Goal: Browse casually: Explore the website without a specific task or goal

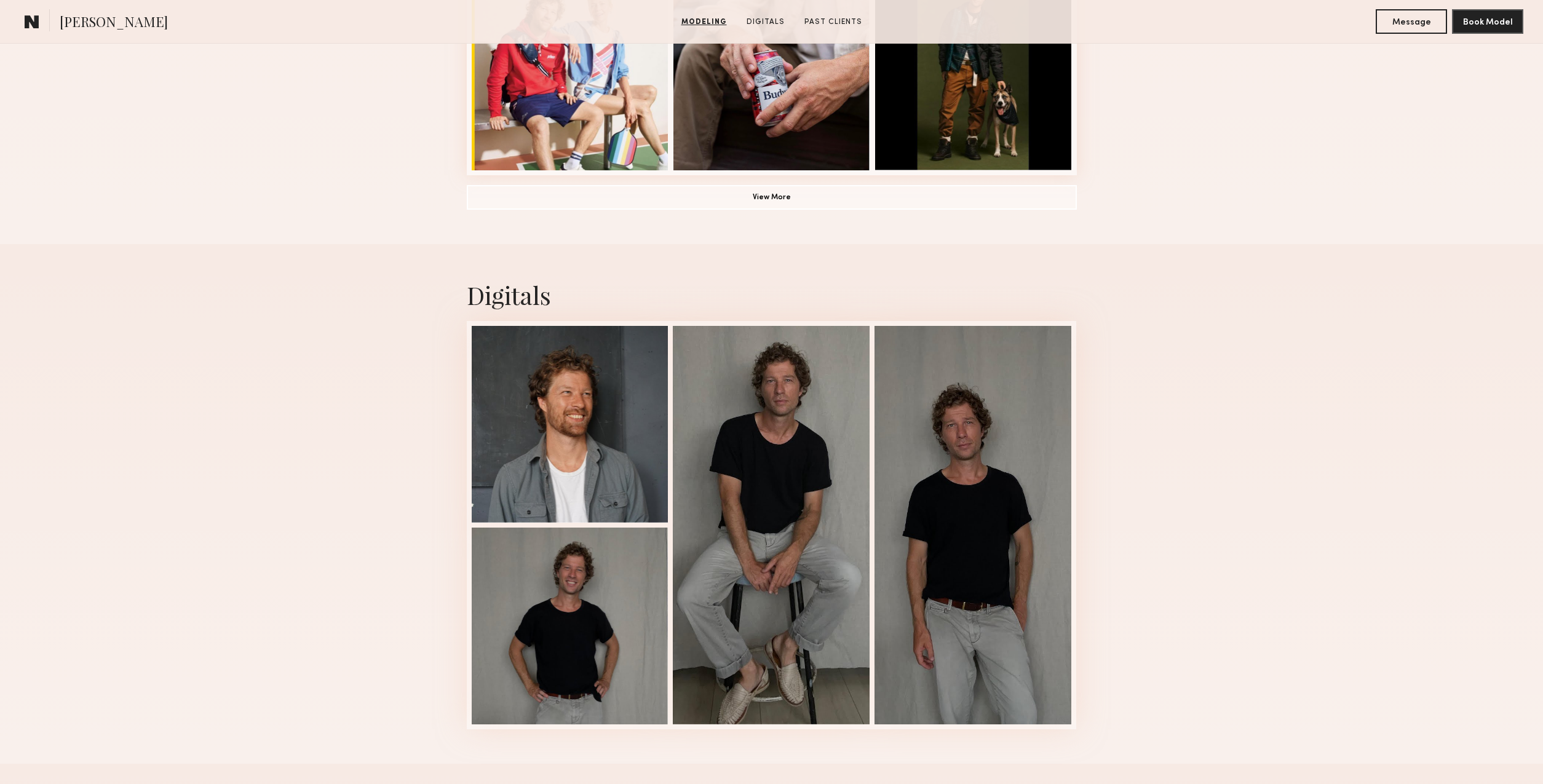
scroll to position [994, 0]
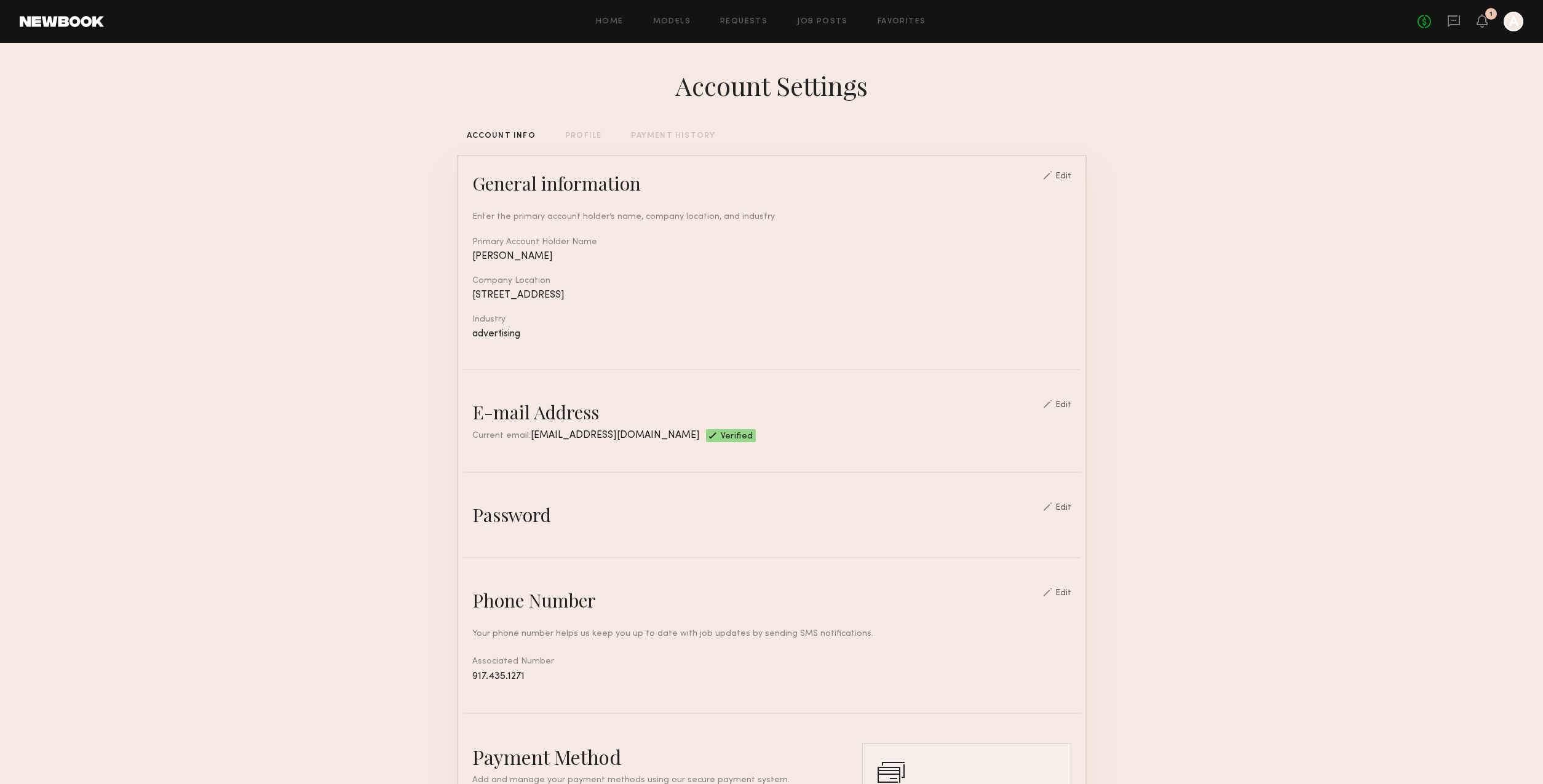
click at [76, 24] on link at bounding box center [62, 21] width 84 height 11
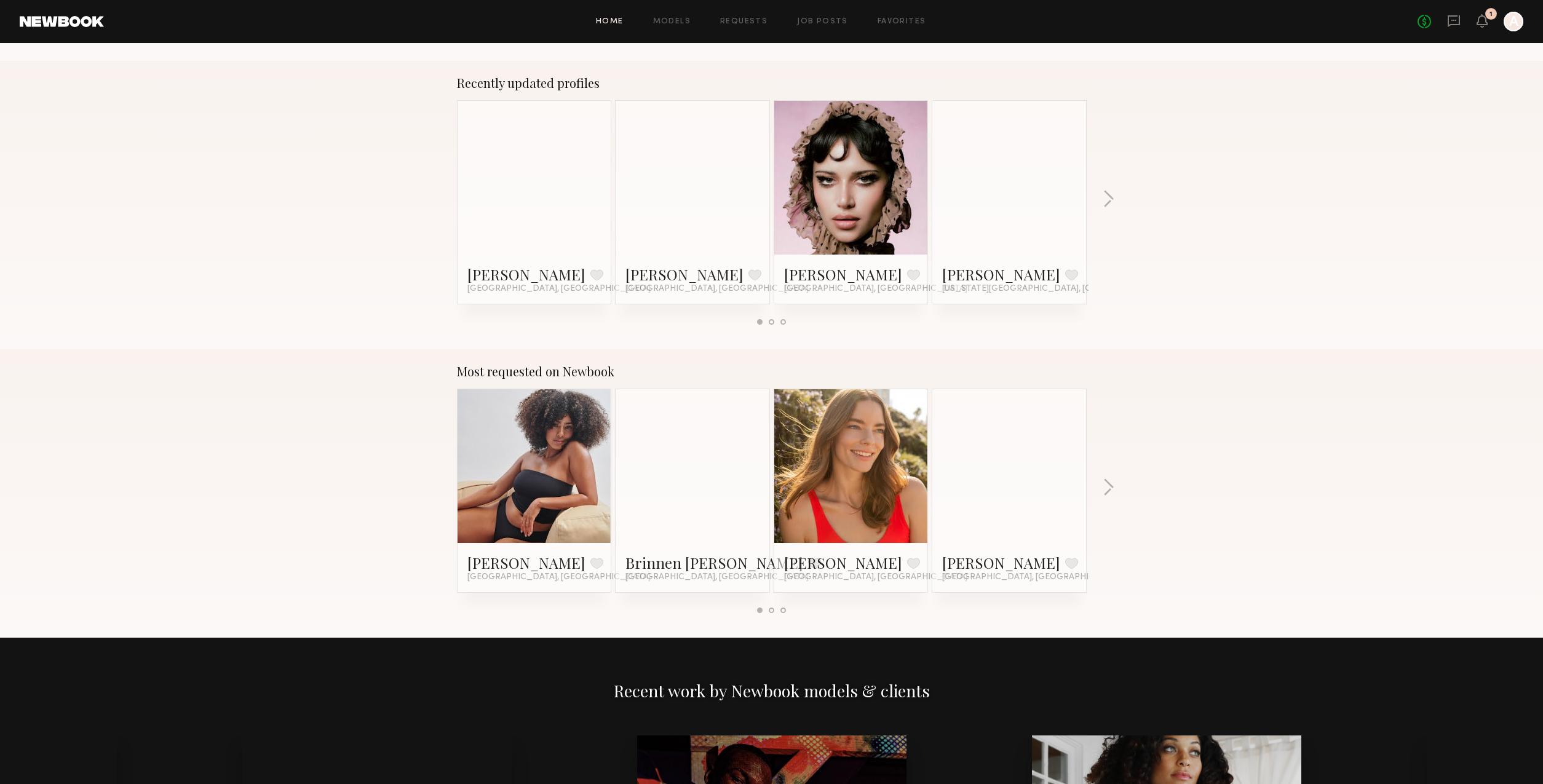
scroll to position [798, 0]
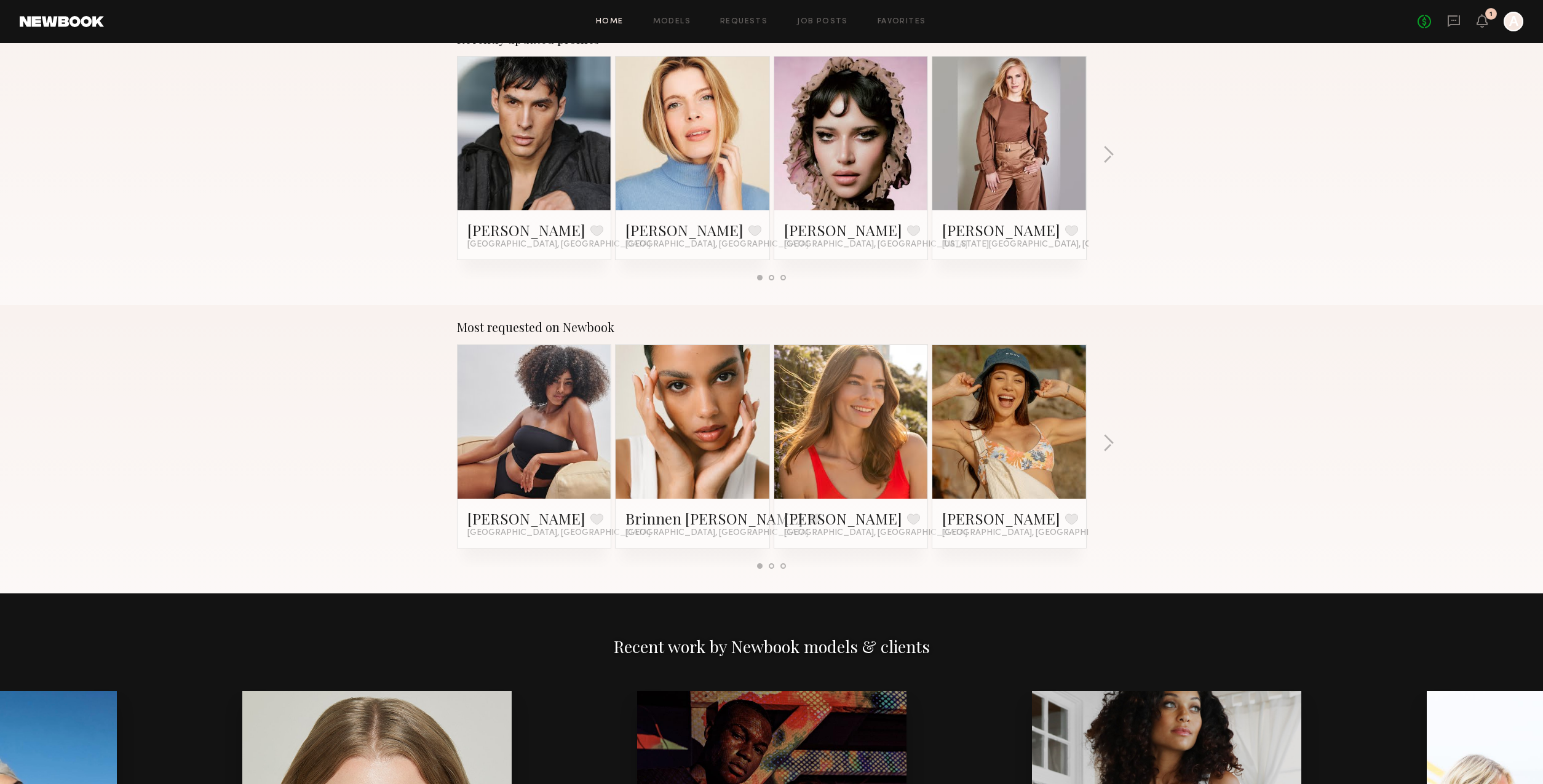
click at [541, 429] on link at bounding box center [534, 421] width 75 height 154
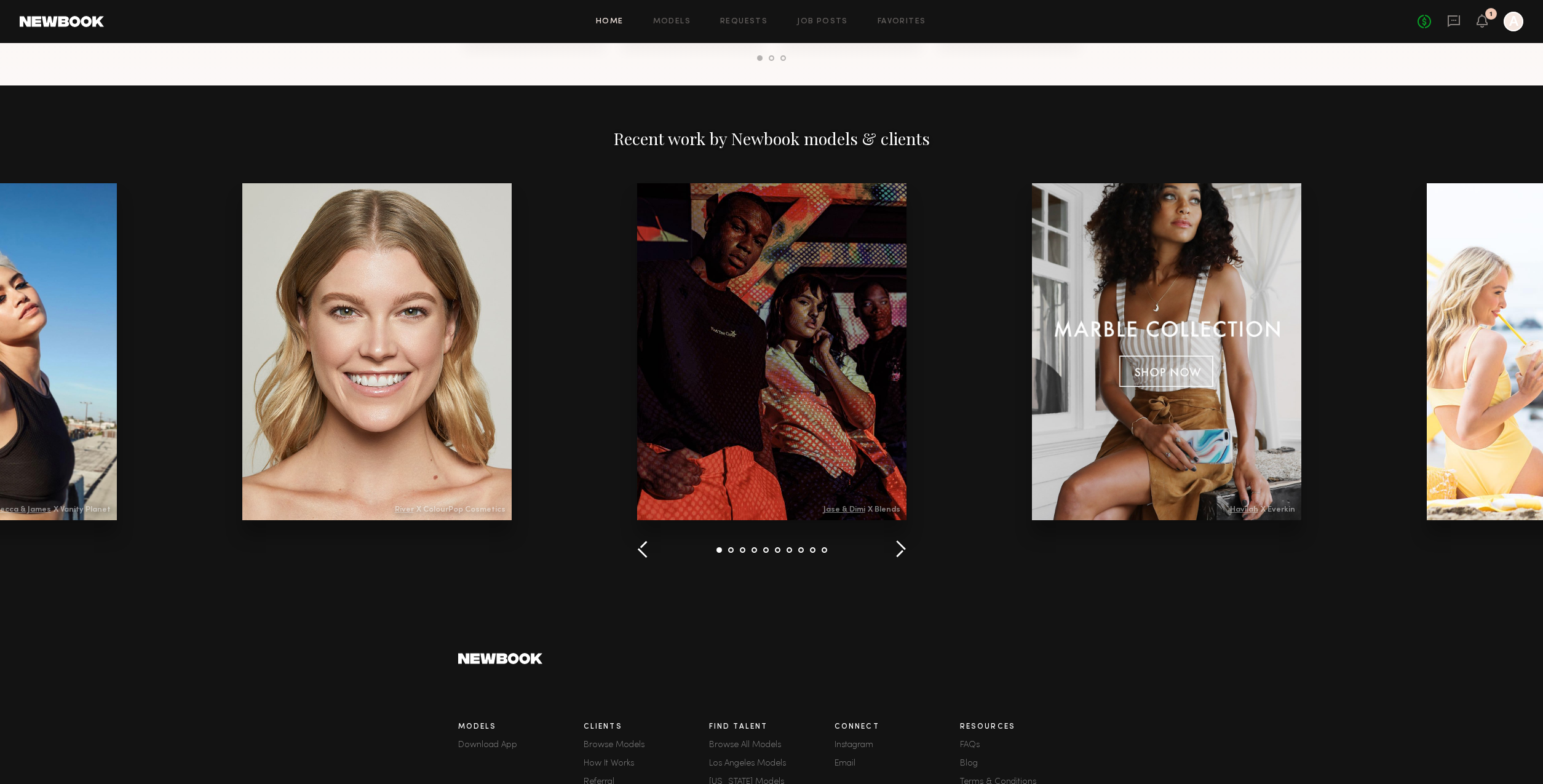
scroll to position [1333, 0]
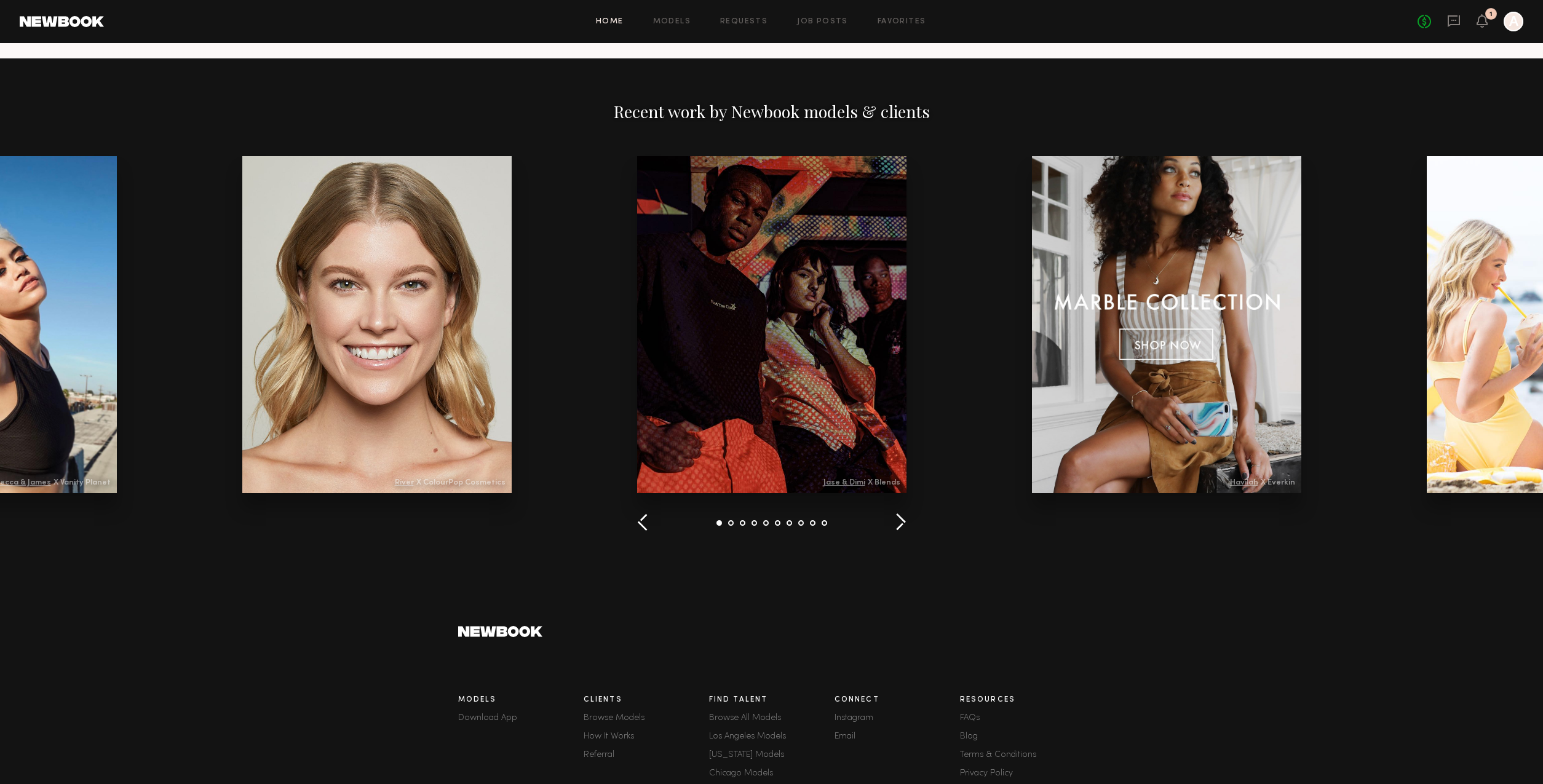
click at [904, 525] on button "button" at bounding box center [900, 523] width 11 height 20
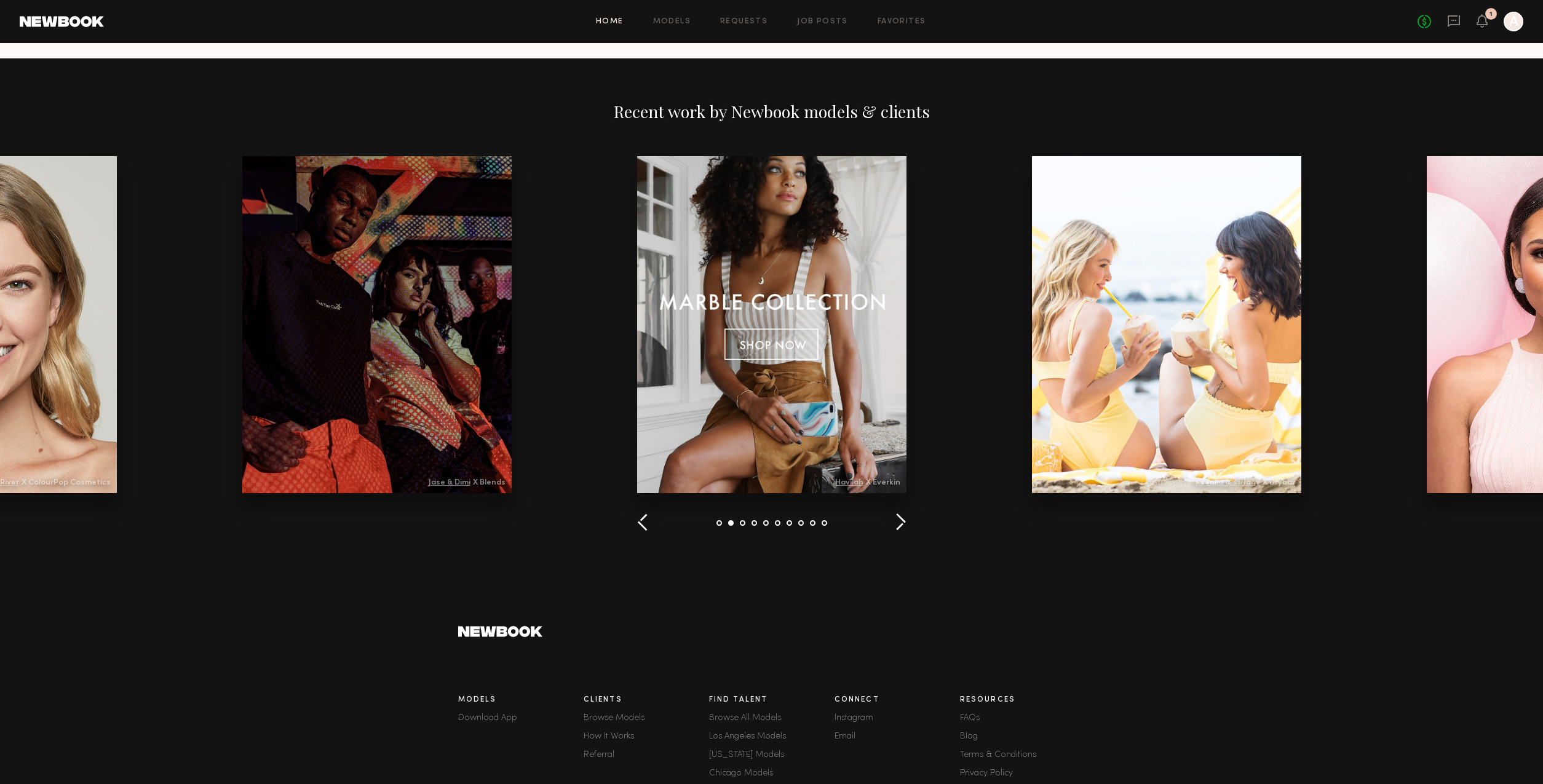
click at [904, 525] on button "button" at bounding box center [900, 523] width 11 height 20
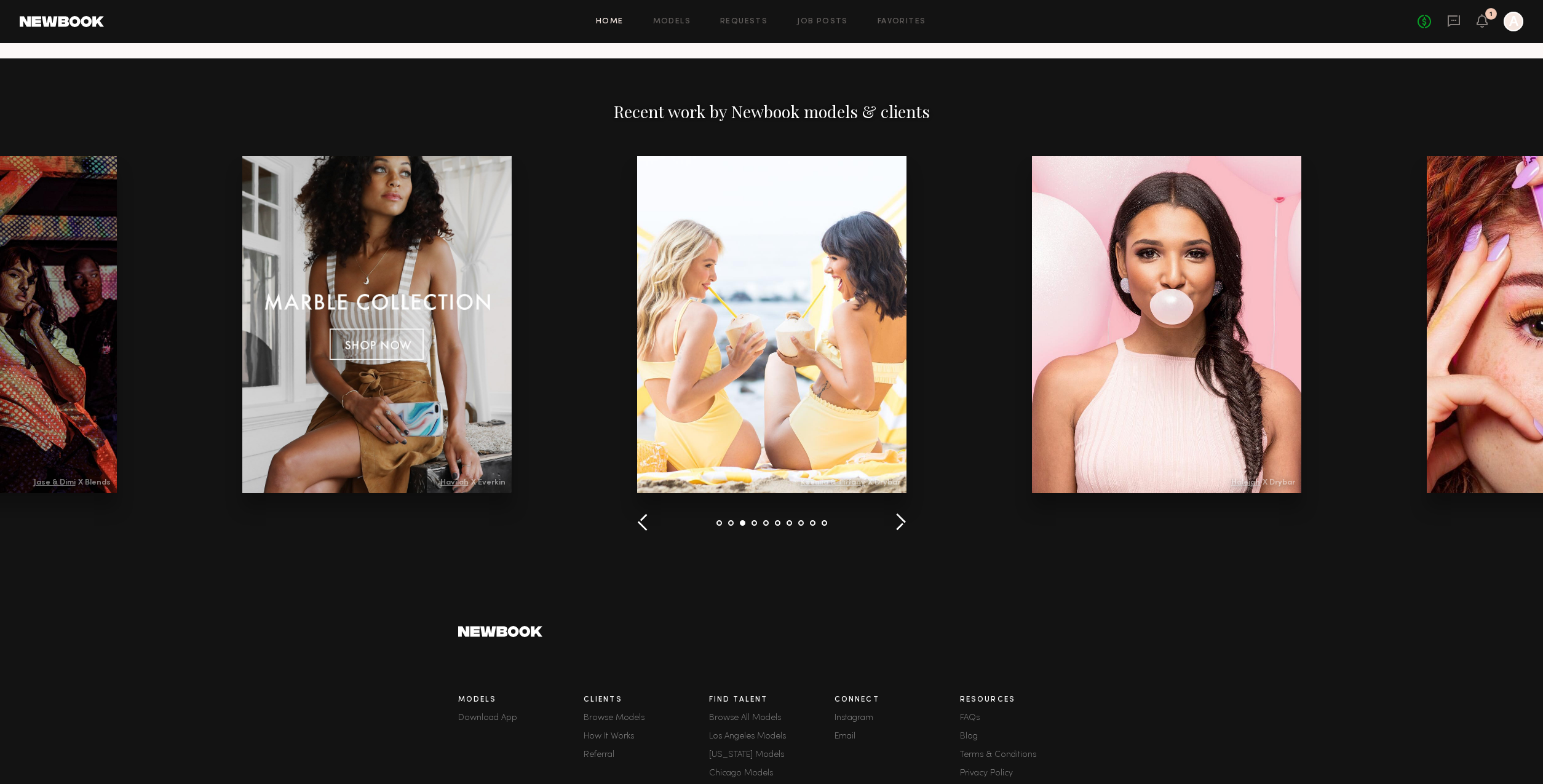
click at [904, 525] on button "button" at bounding box center [900, 523] width 11 height 20
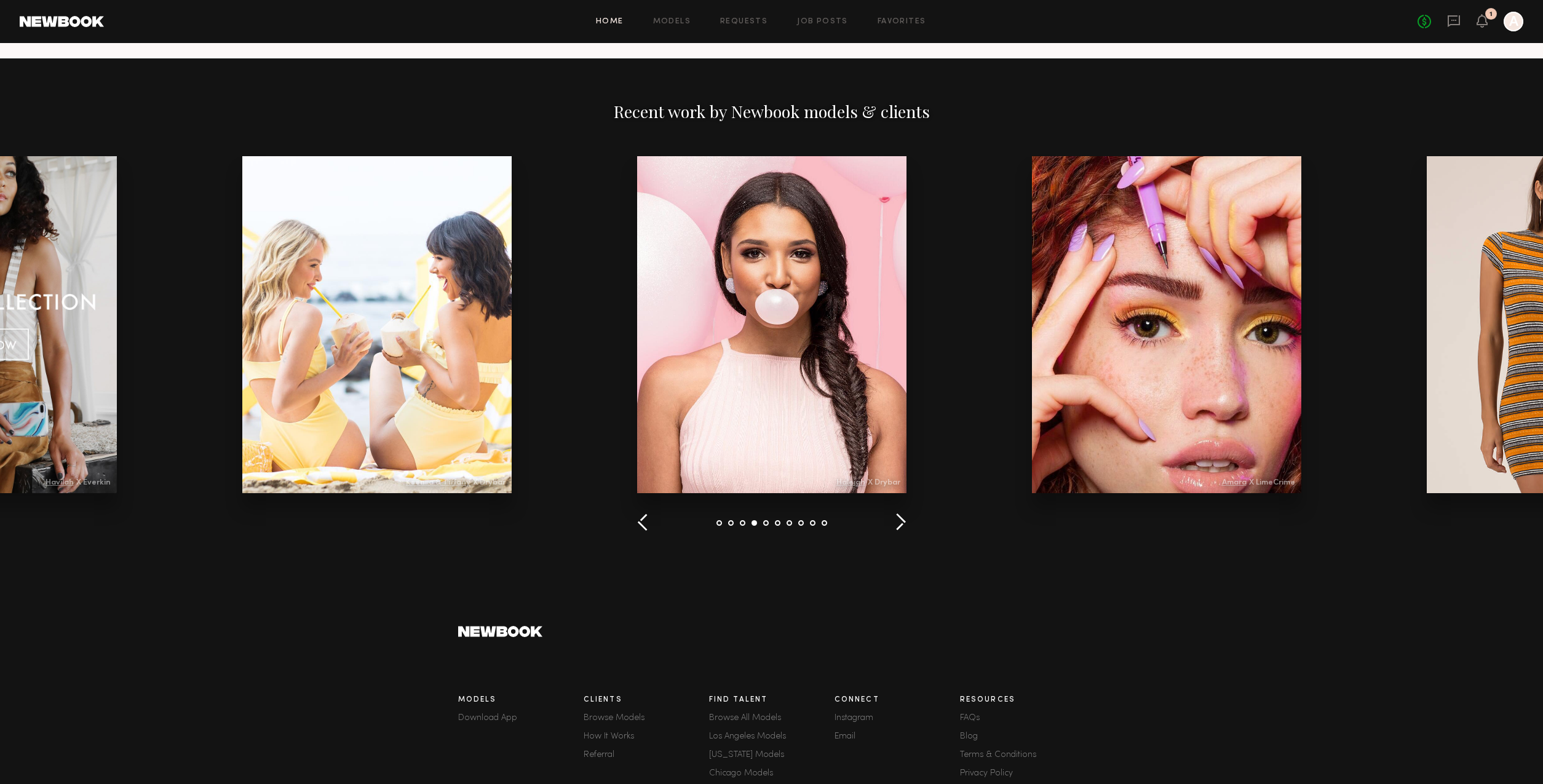
click at [904, 525] on button "button" at bounding box center [900, 523] width 11 height 20
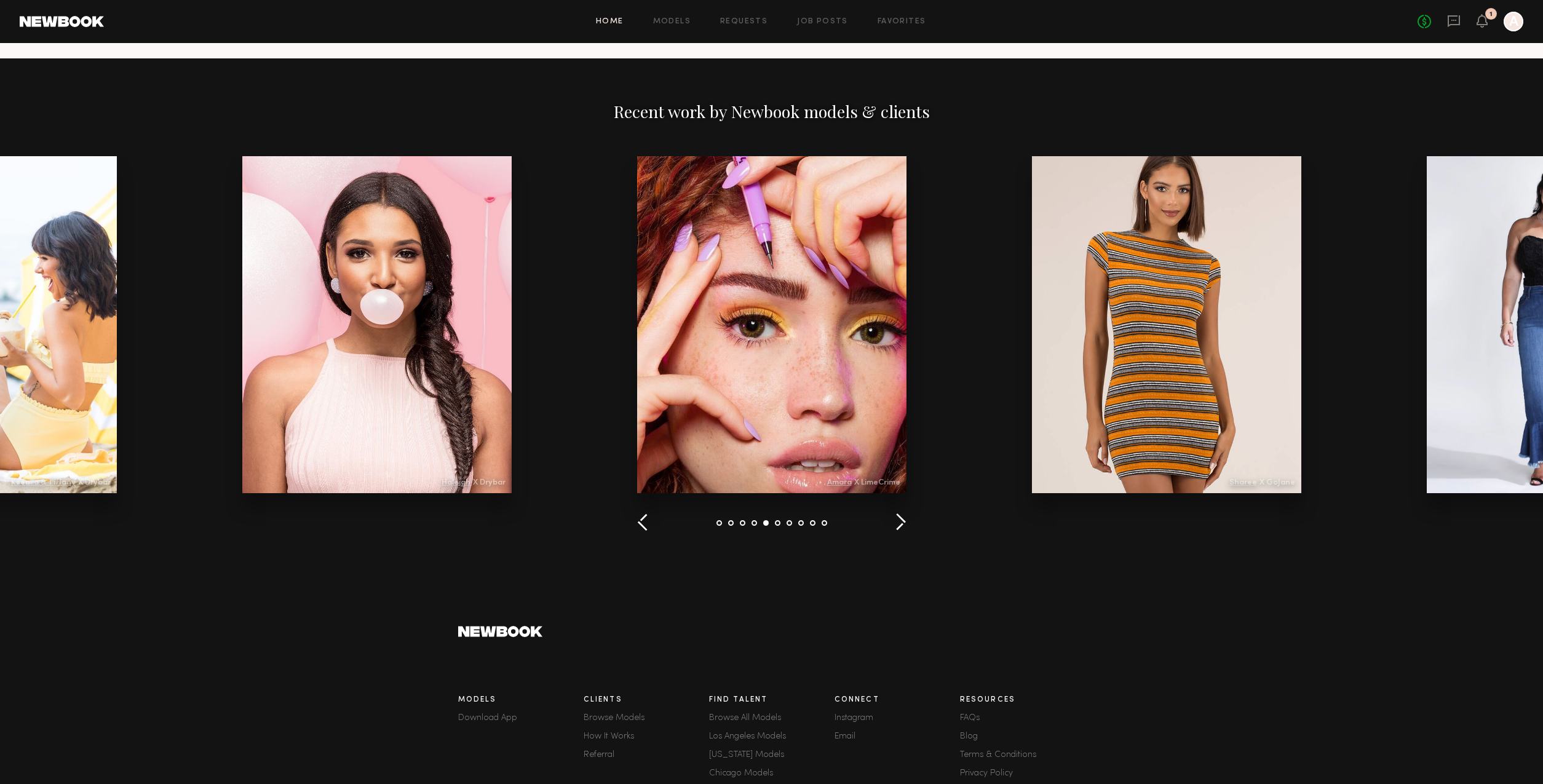
click at [904, 525] on button "button" at bounding box center [900, 523] width 11 height 20
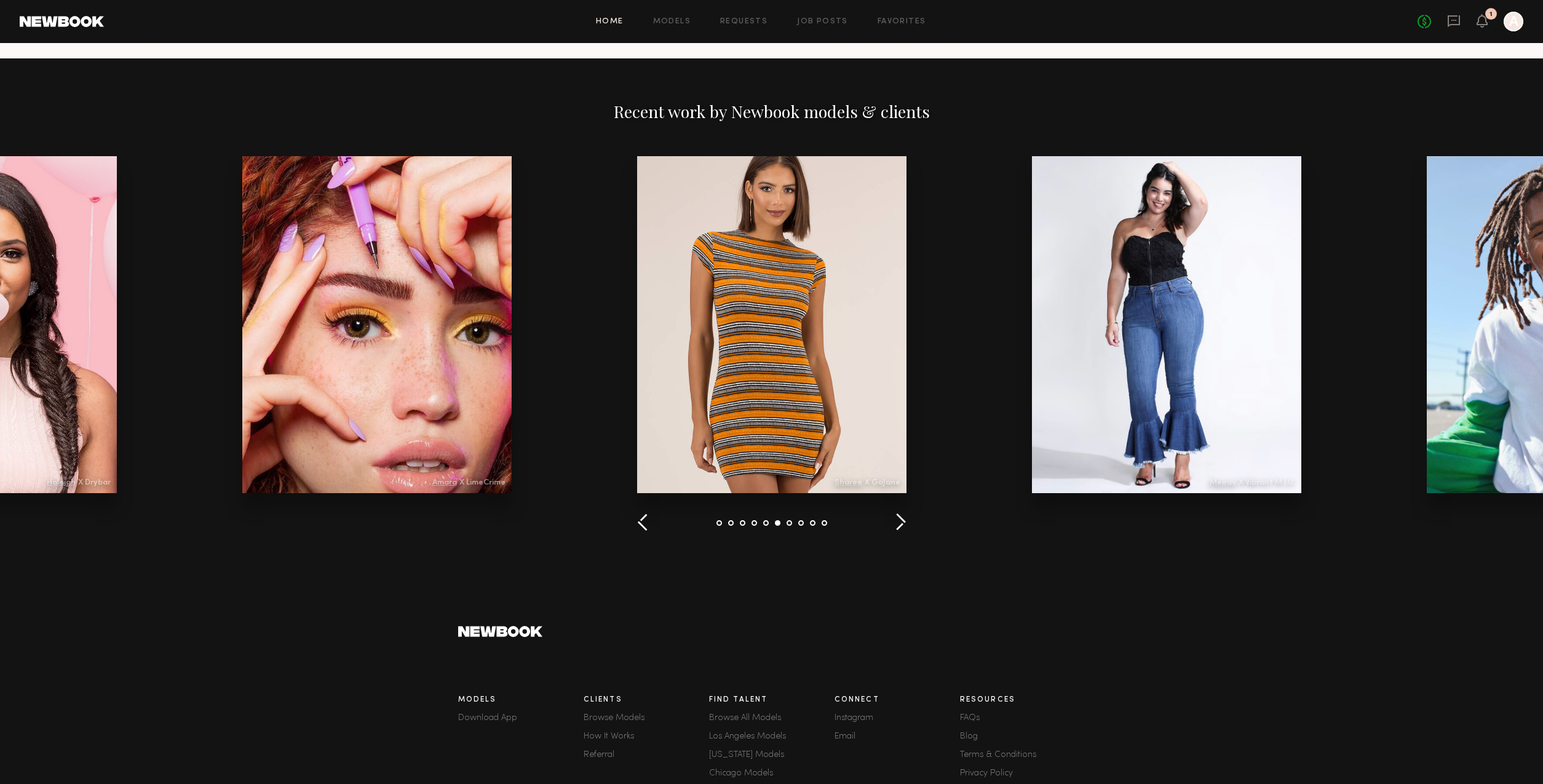
click at [904, 525] on button "button" at bounding box center [900, 523] width 11 height 20
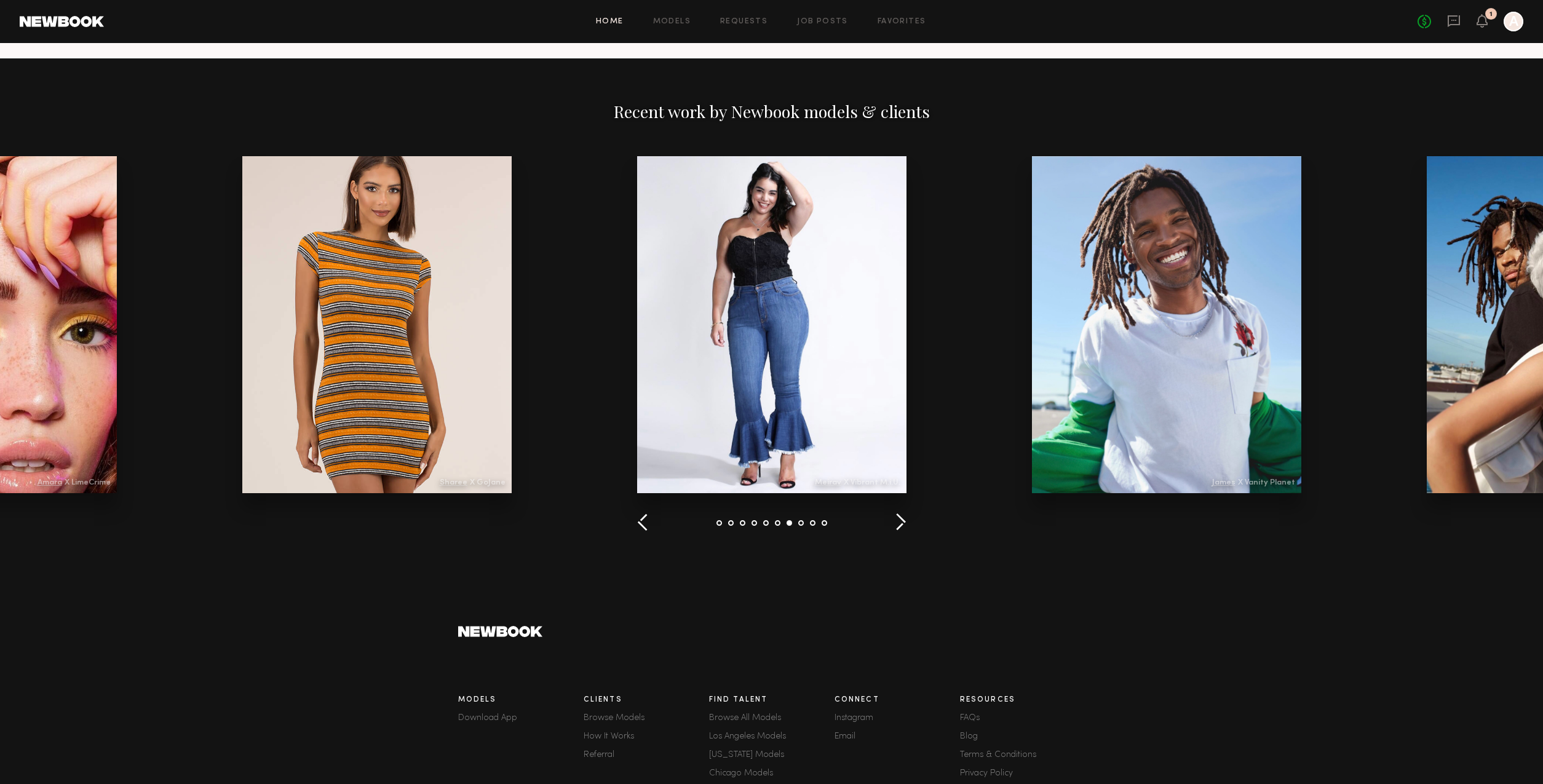
click at [904, 525] on button "button" at bounding box center [900, 523] width 11 height 20
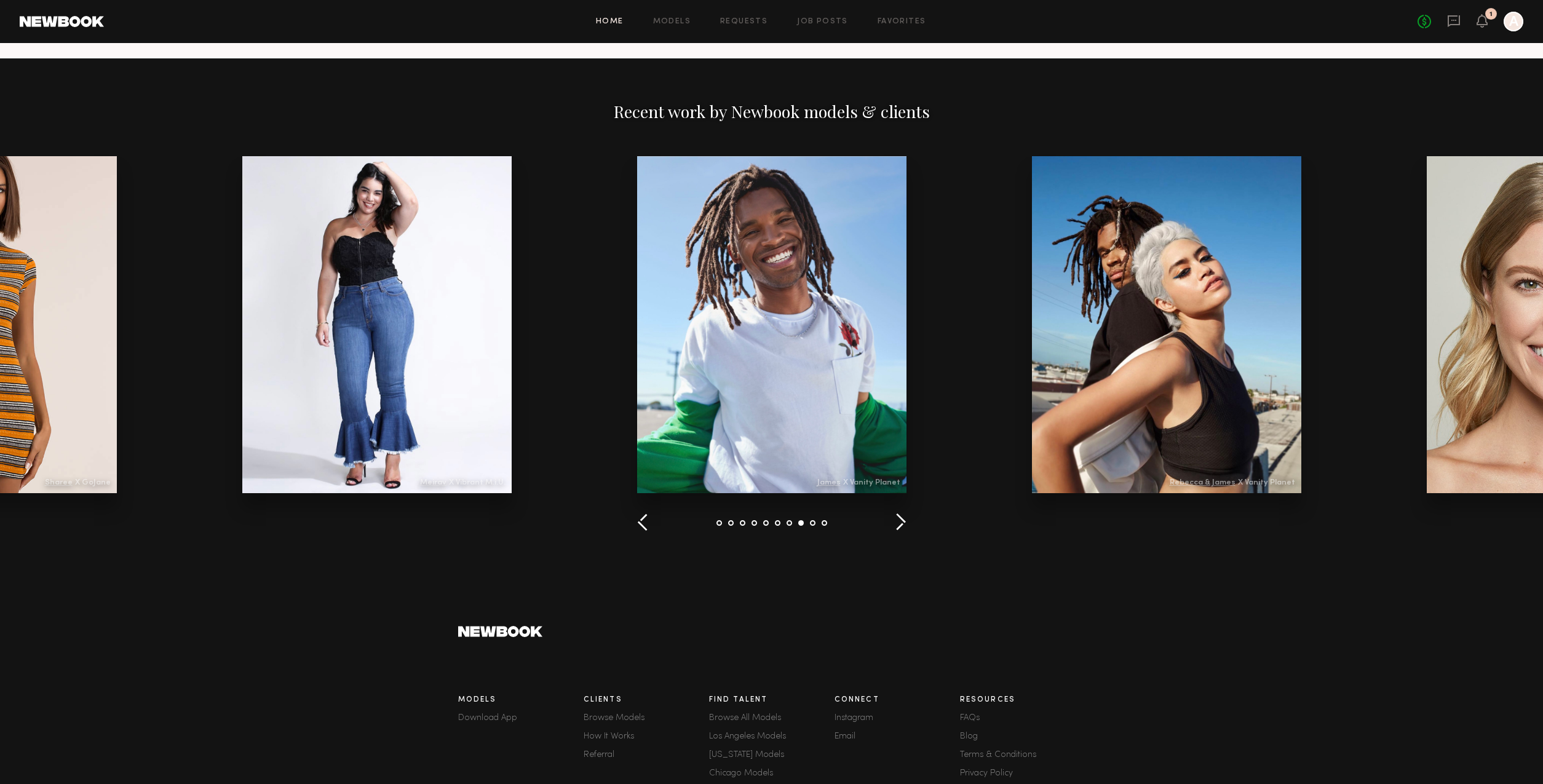
click at [904, 525] on button "button" at bounding box center [900, 523] width 11 height 20
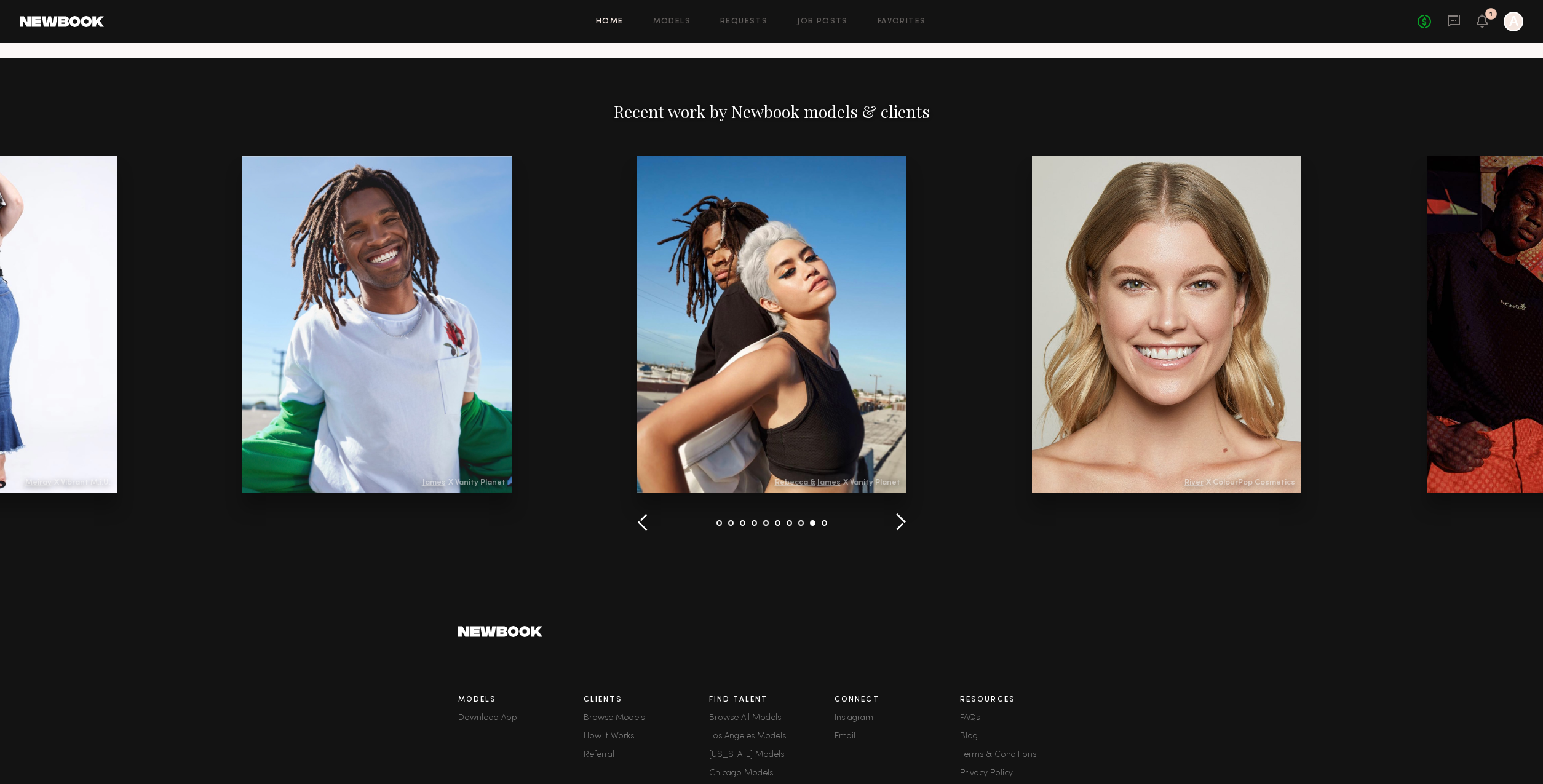
click at [904, 525] on button "button" at bounding box center [900, 523] width 11 height 20
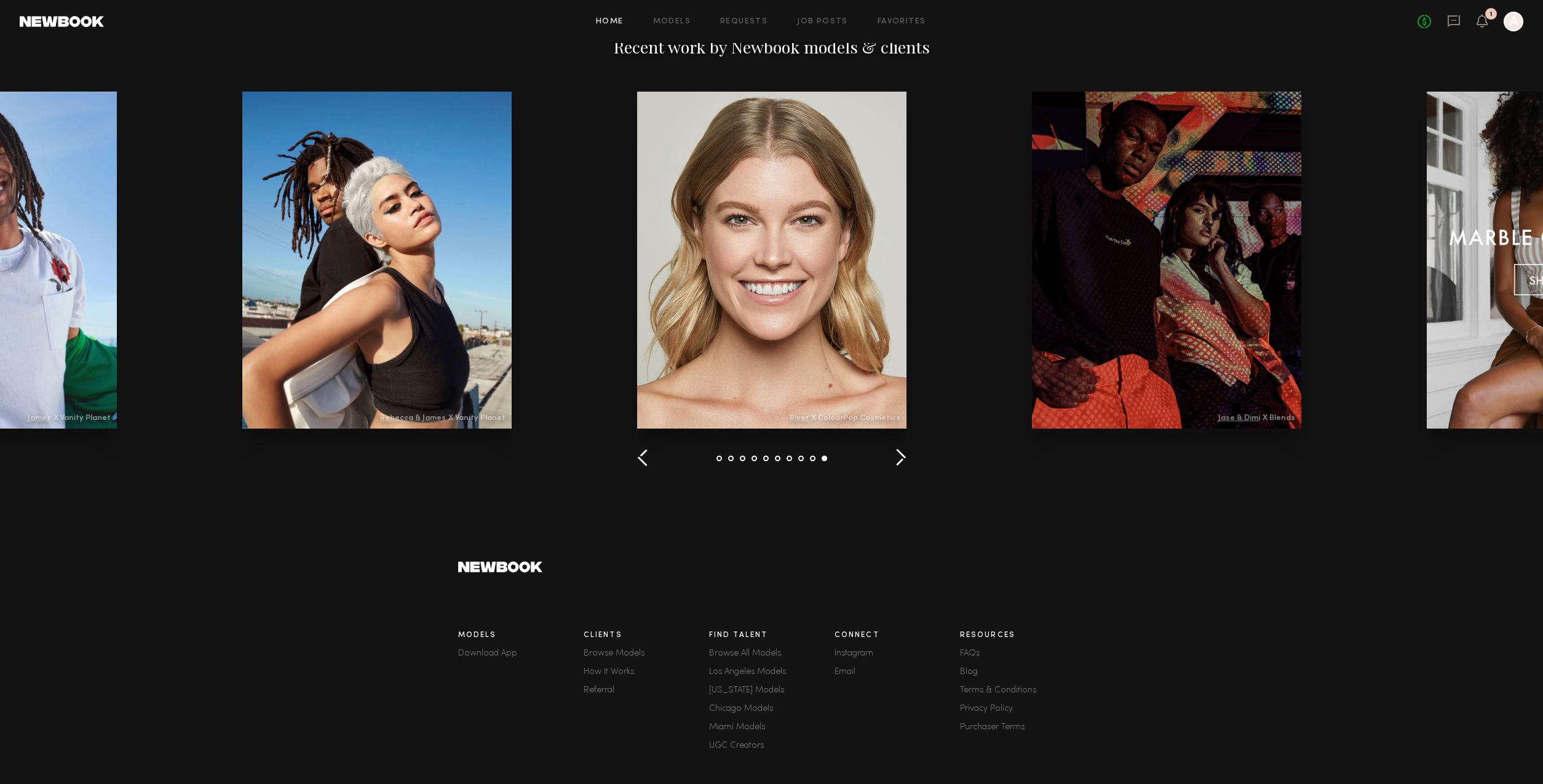
scroll to position [1437, 0]
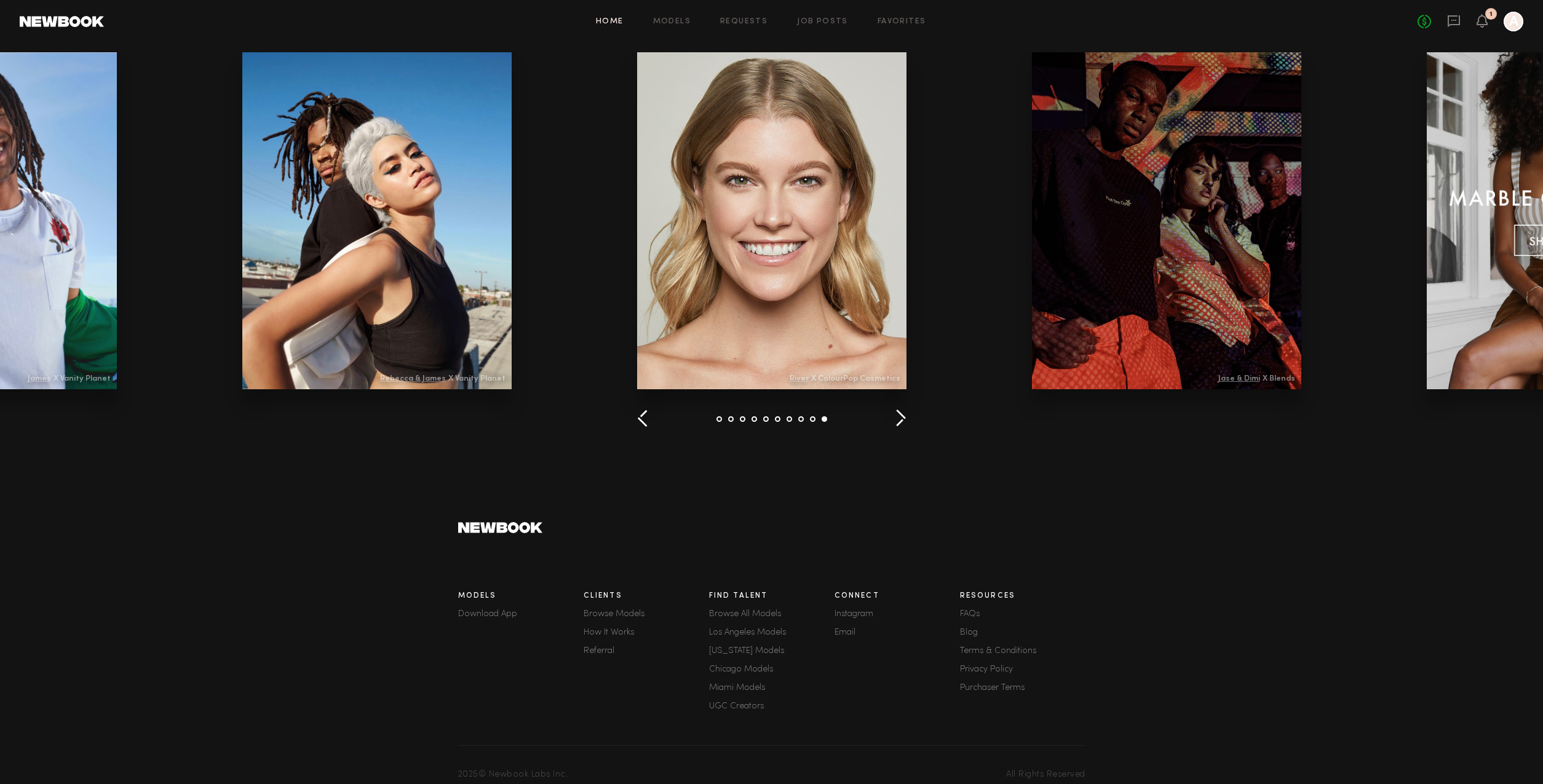
click at [904, 421] on button "button" at bounding box center [900, 418] width 11 height 20
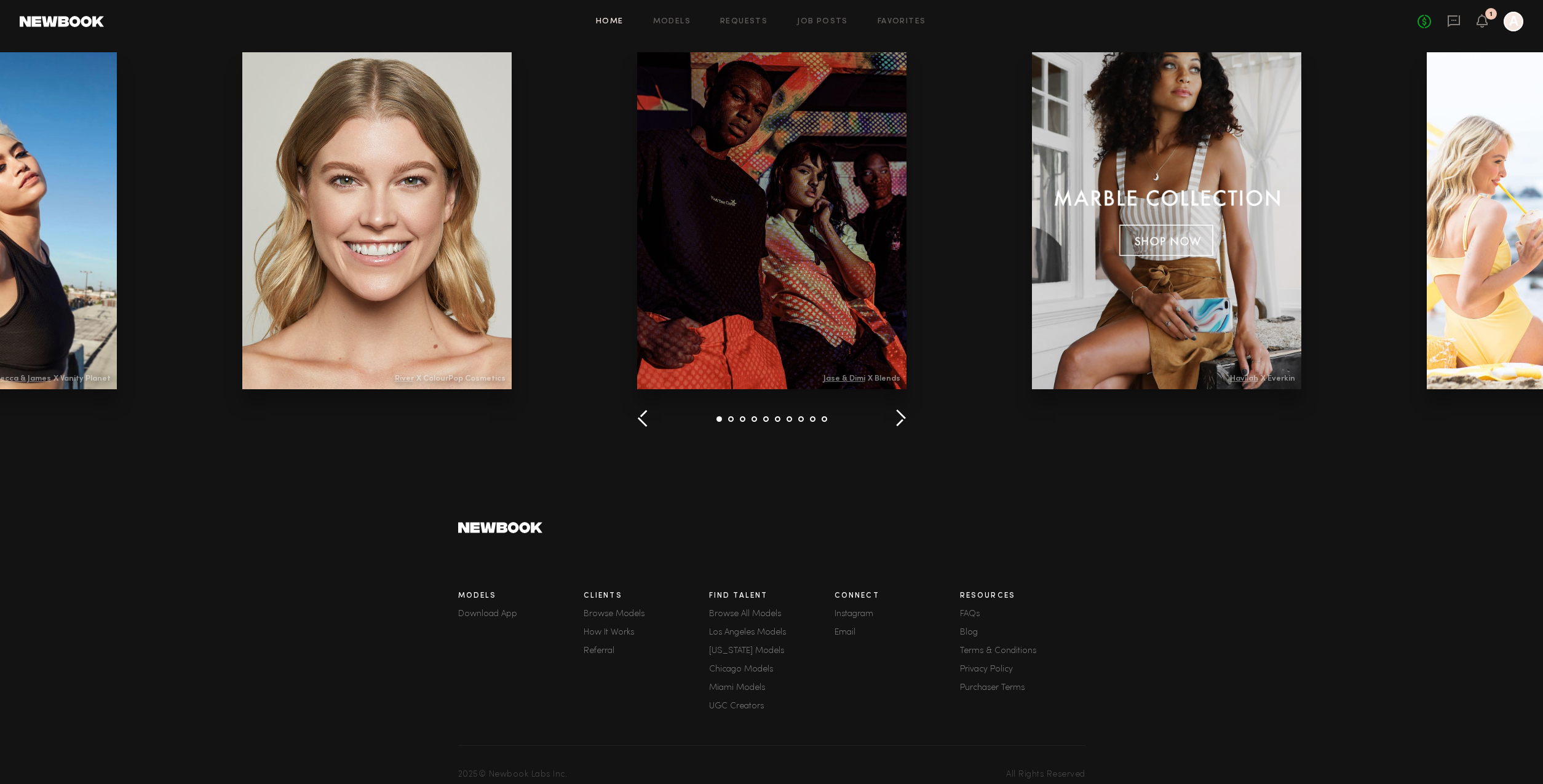
click at [903, 421] on button "button" at bounding box center [900, 418] width 11 height 20
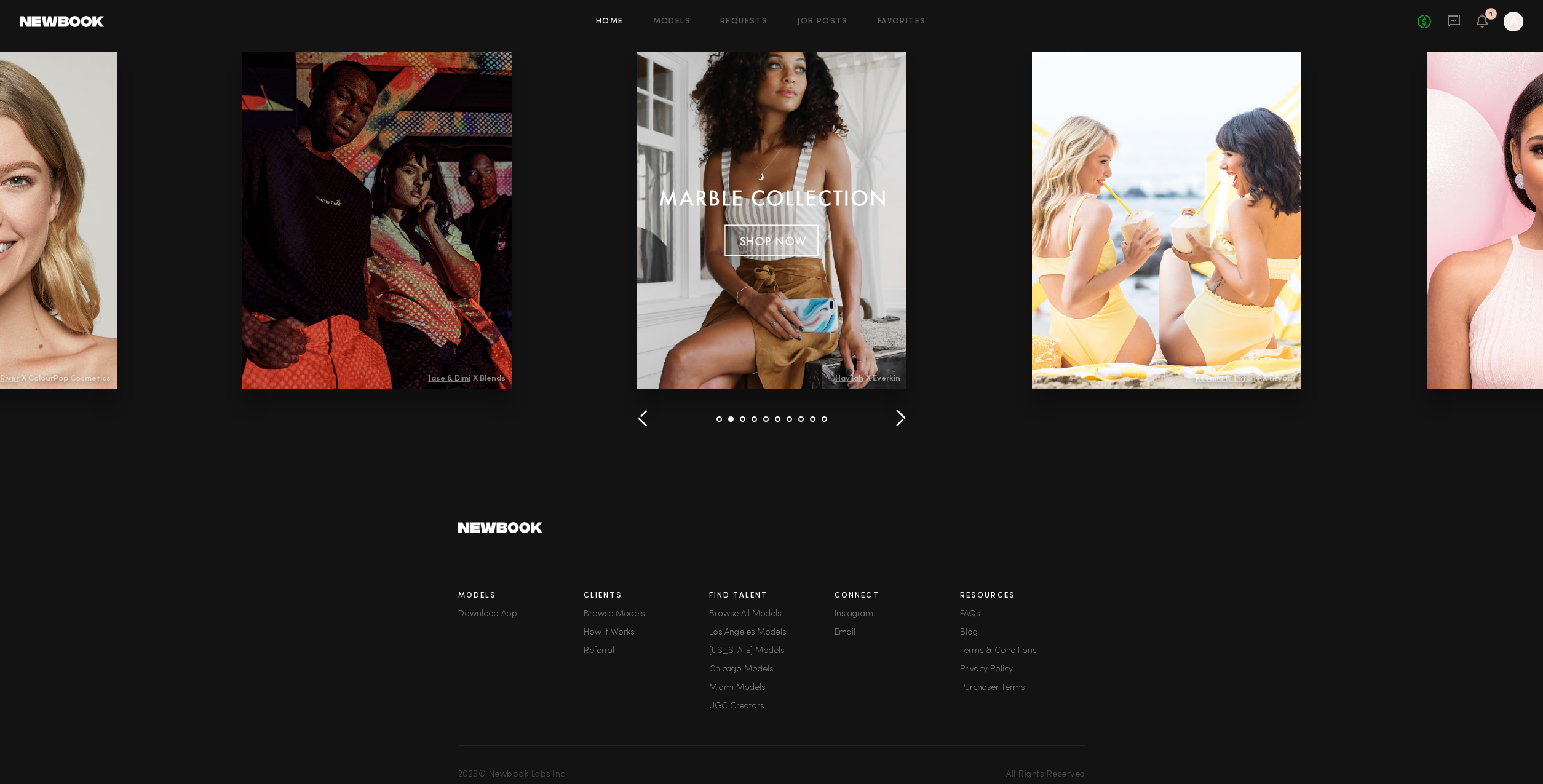
click at [903, 421] on button "button" at bounding box center [900, 418] width 11 height 20
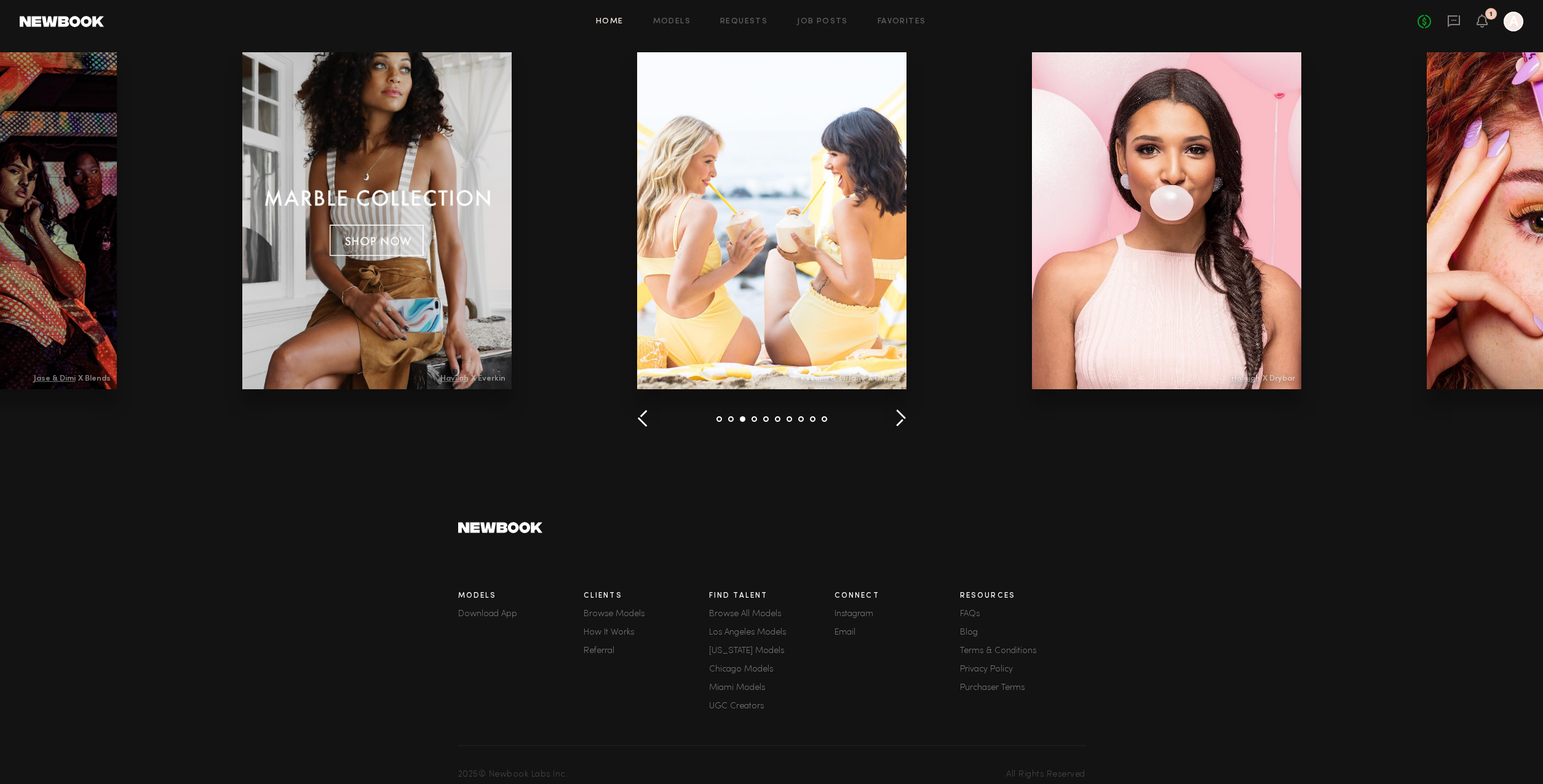
click at [447, 321] on div at bounding box center [377, 220] width 269 height 337
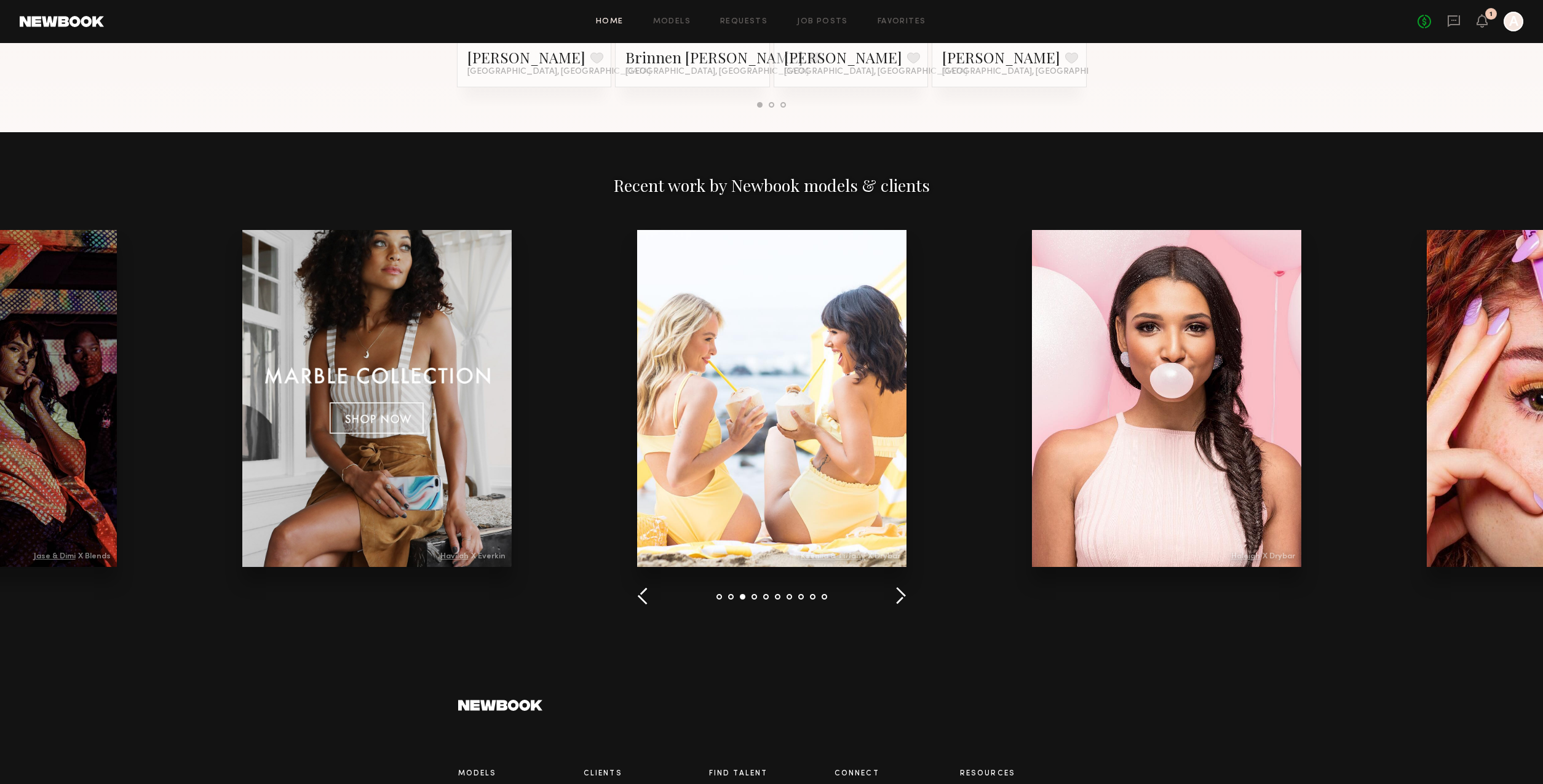
scroll to position [1254, 0]
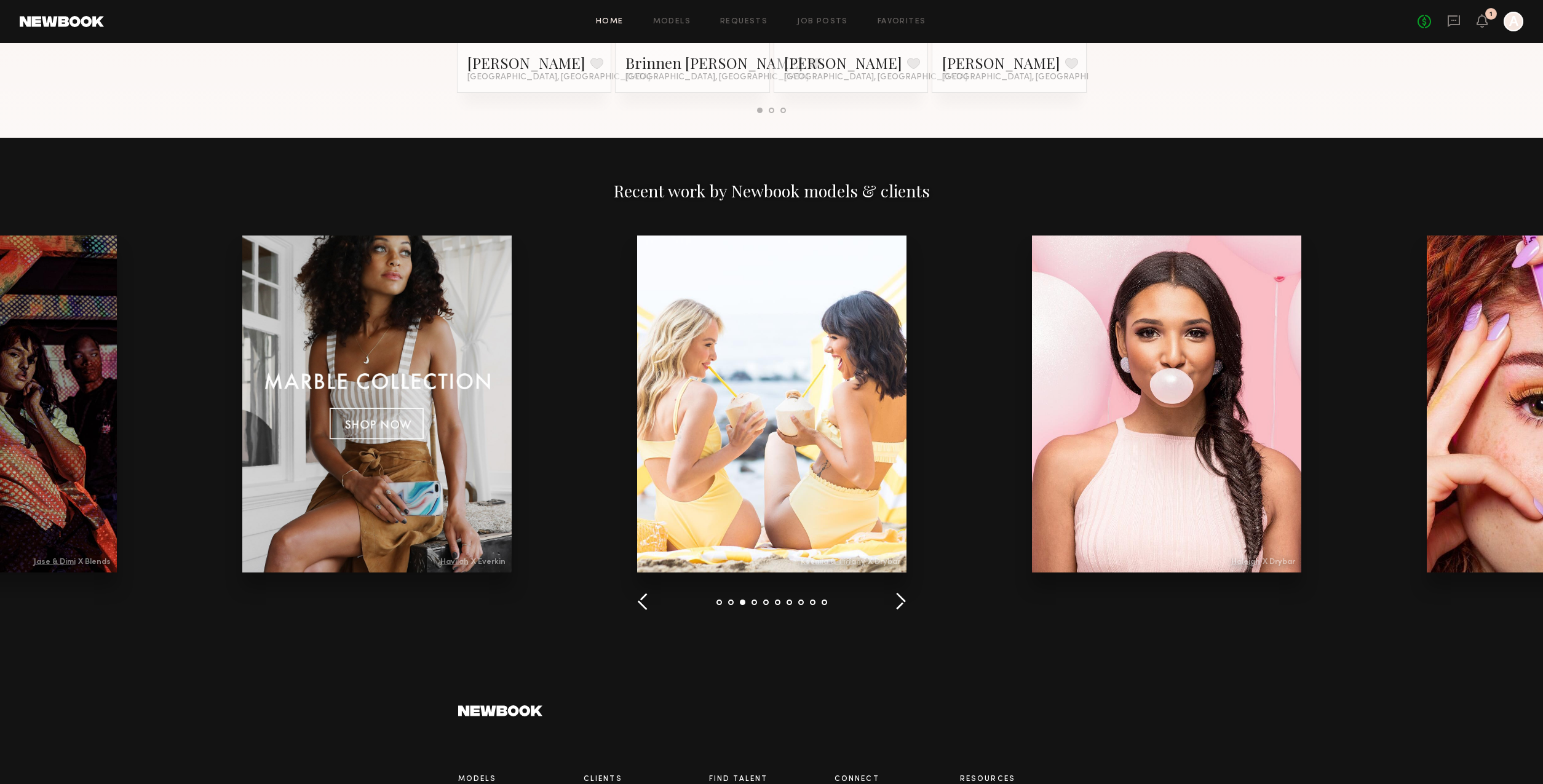
click at [437, 359] on div at bounding box center [377, 403] width 269 height 337
click at [437, 359] on div at bounding box center [377, 403] width 269 height 337
click at [804, 505] on div at bounding box center [772, 403] width 269 height 337
click at [900, 604] on button "button" at bounding box center [900, 602] width 11 height 20
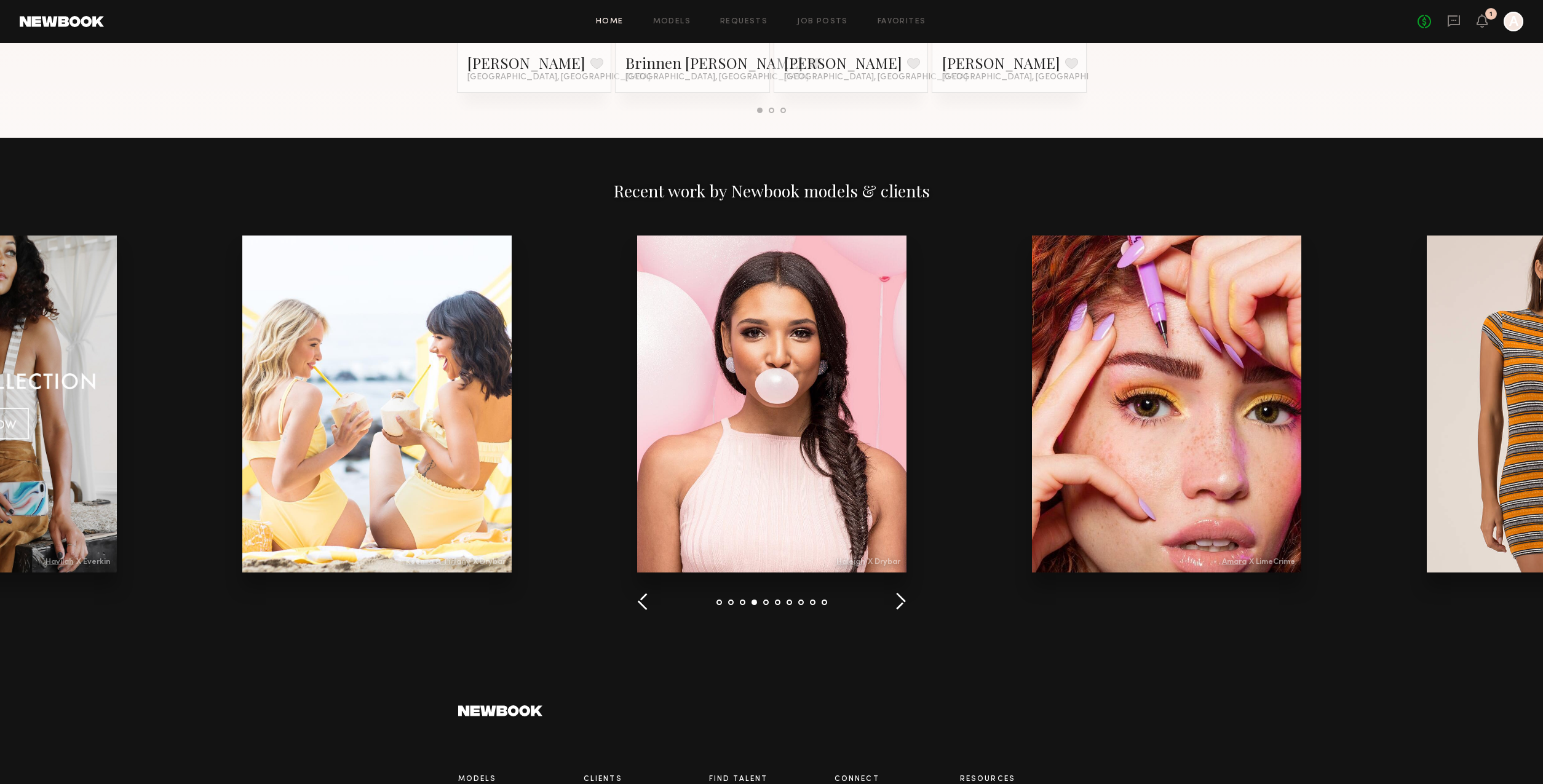
click at [899, 604] on button "button" at bounding box center [900, 602] width 11 height 20
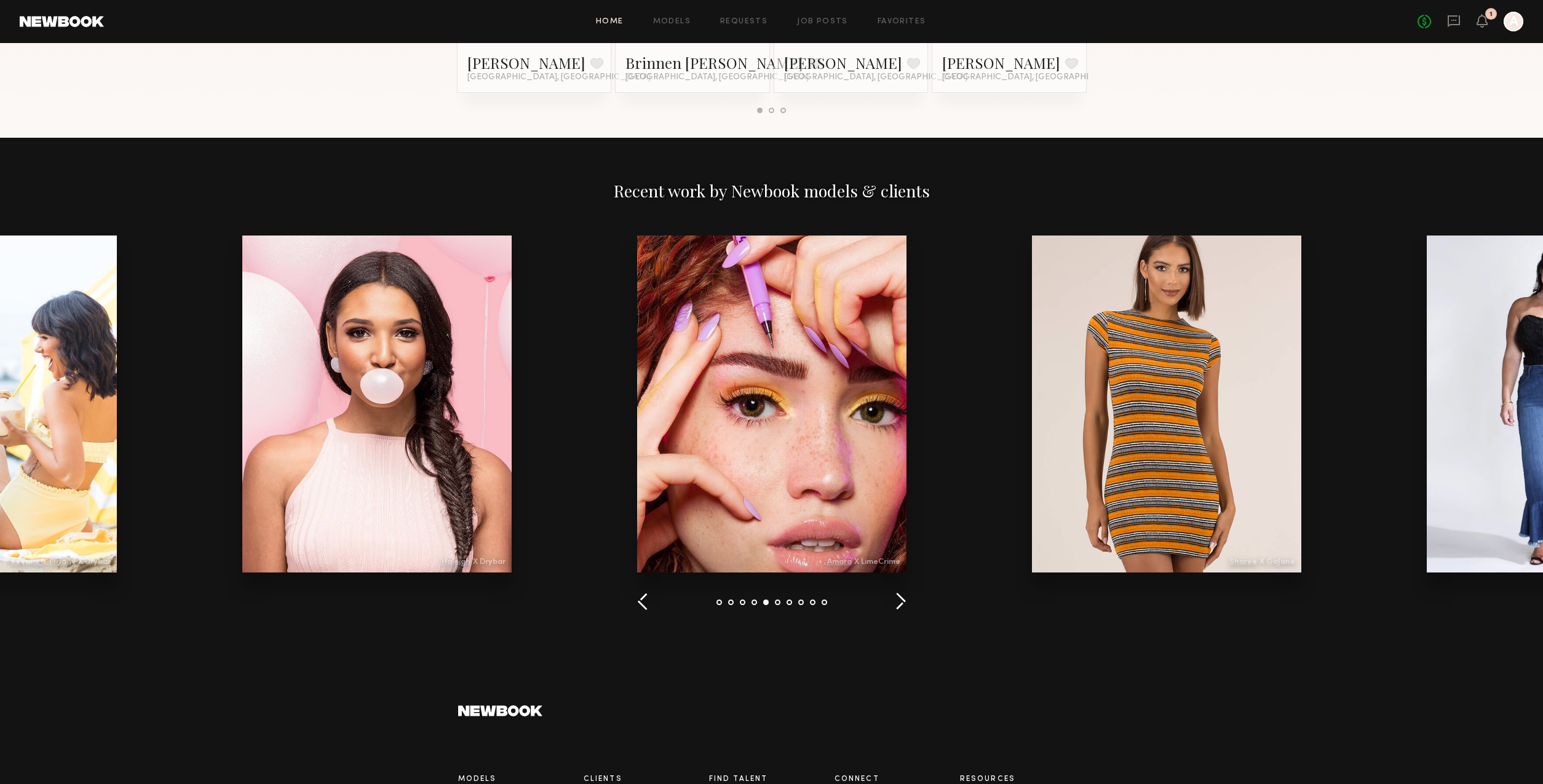
click at [899, 604] on button "button" at bounding box center [900, 602] width 11 height 20
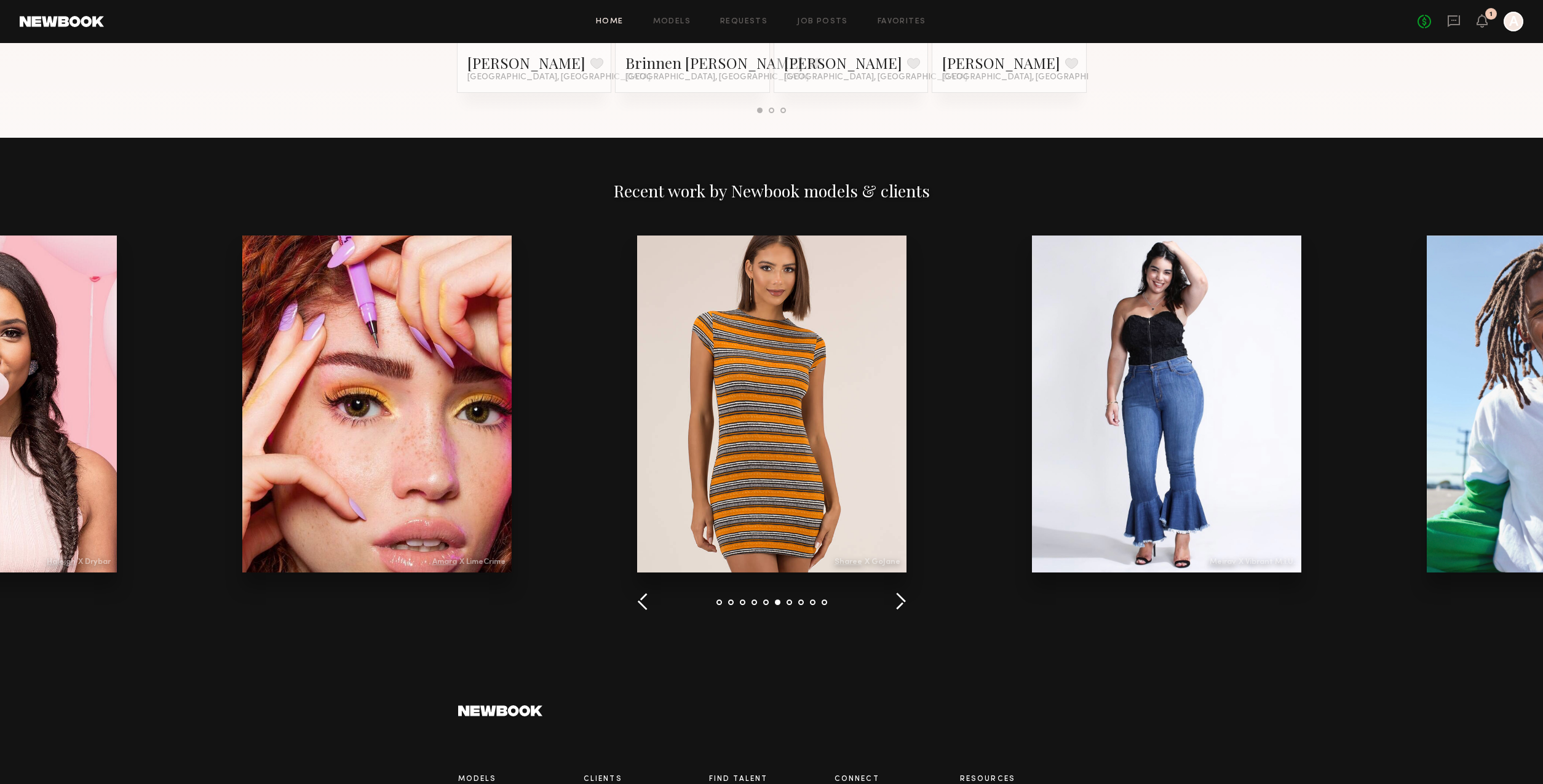
click at [899, 604] on button "button" at bounding box center [900, 602] width 11 height 20
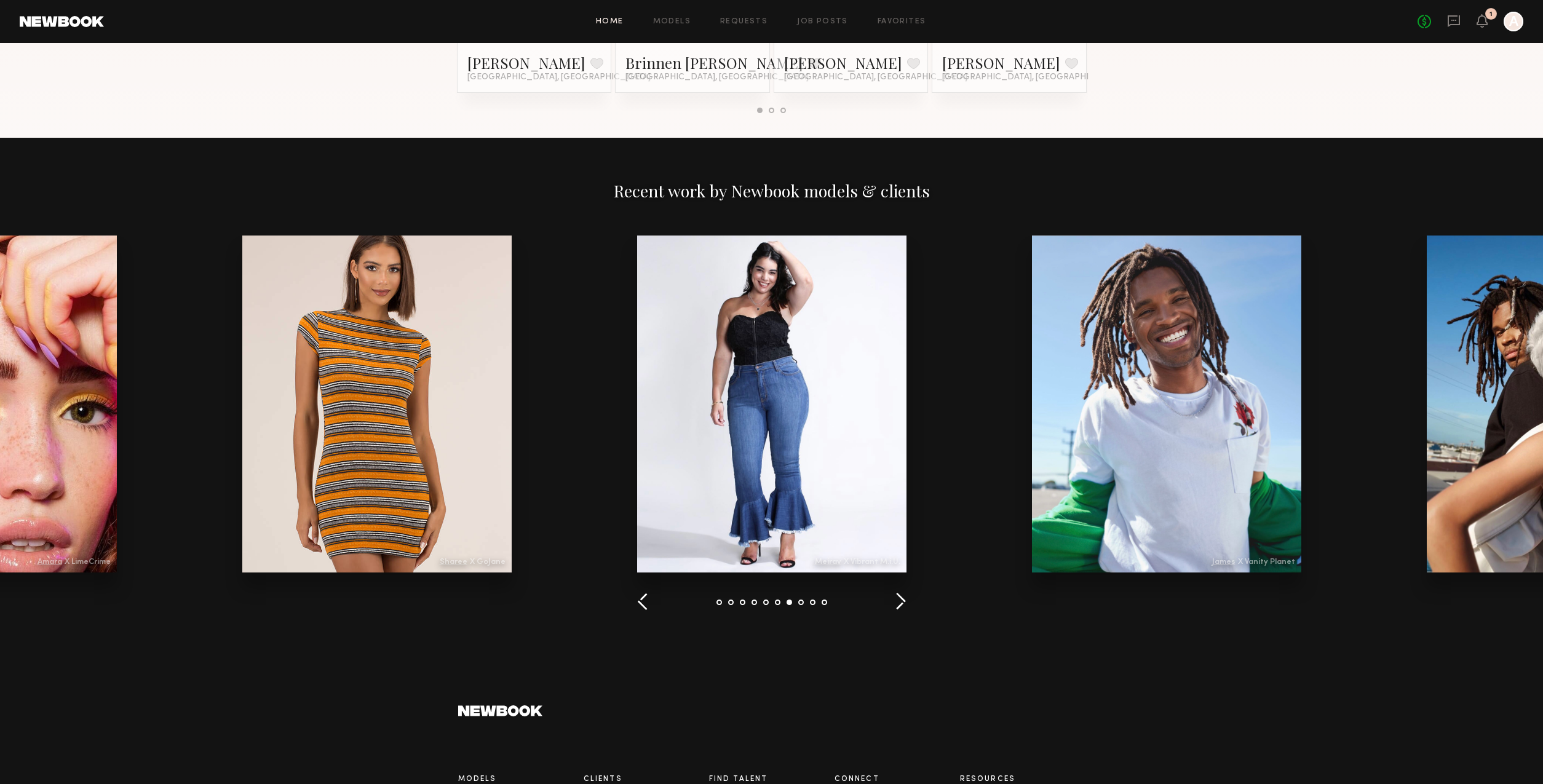
click at [899, 604] on button "button" at bounding box center [900, 602] width 11 height 20
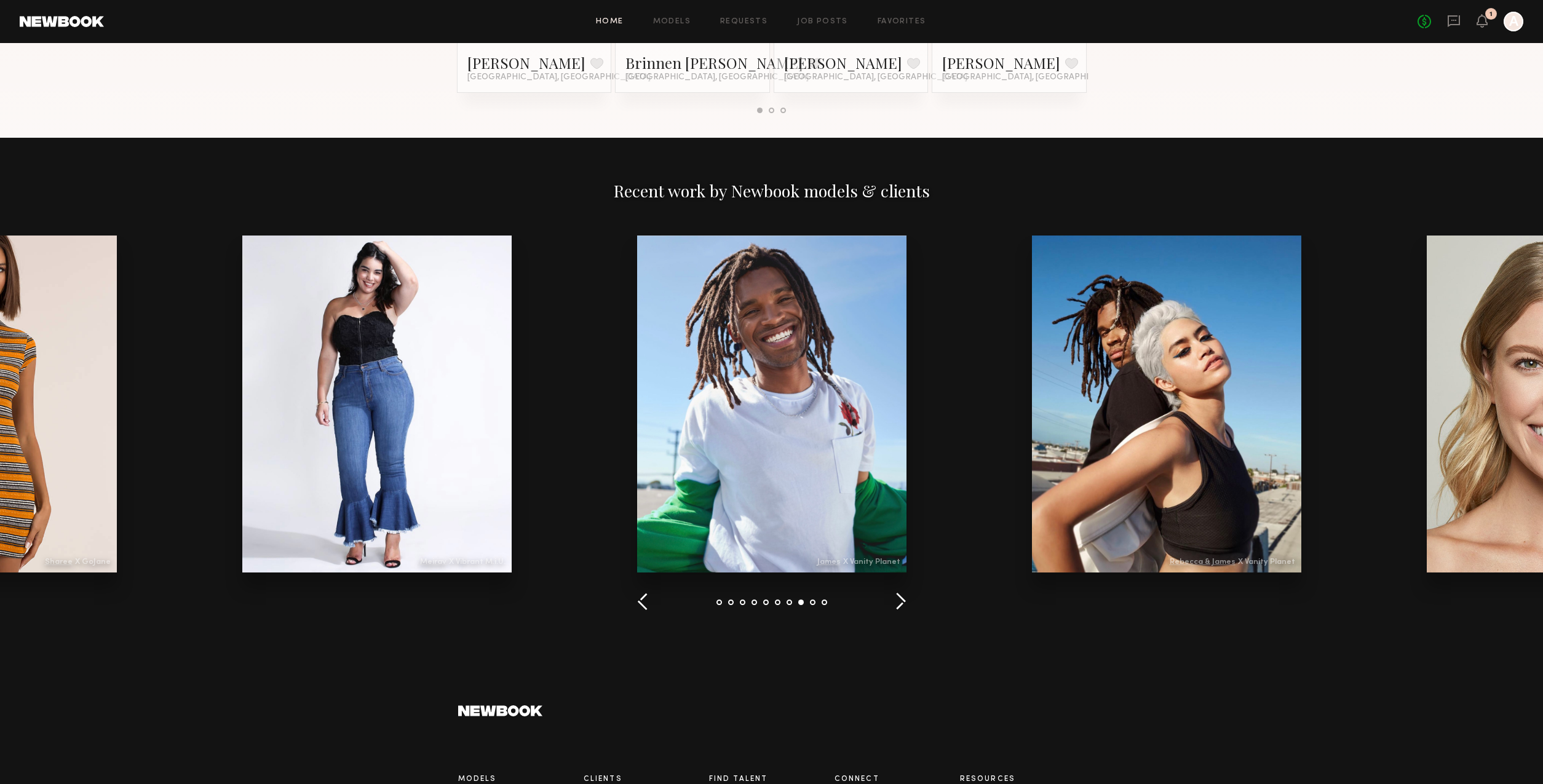
click at [899, 604] on button "button" at bounding box center [900, 602] width 11 height 20
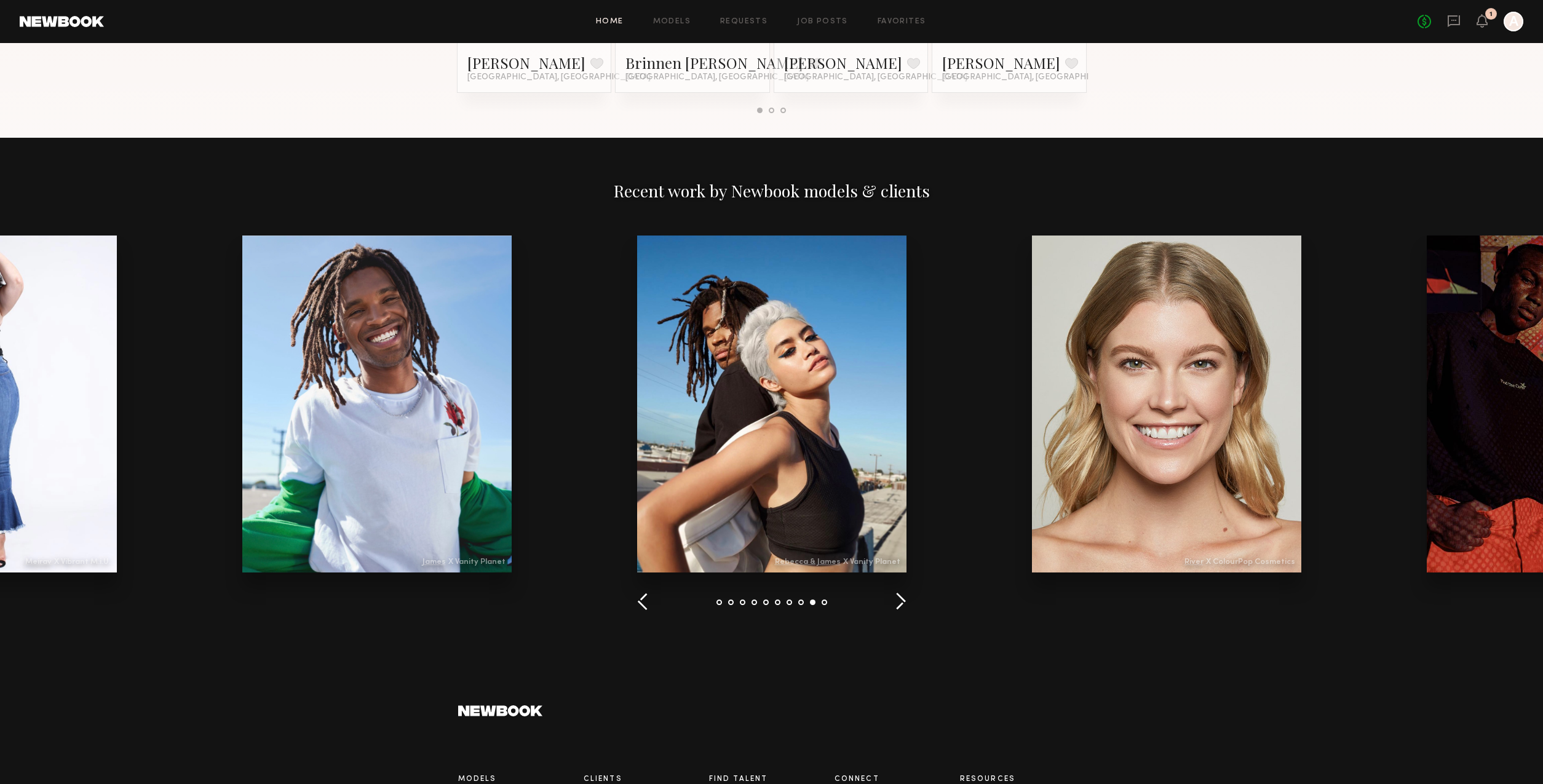
click at [899, 604] on button "button" at bounding box center [900, 602] width 11 height 20
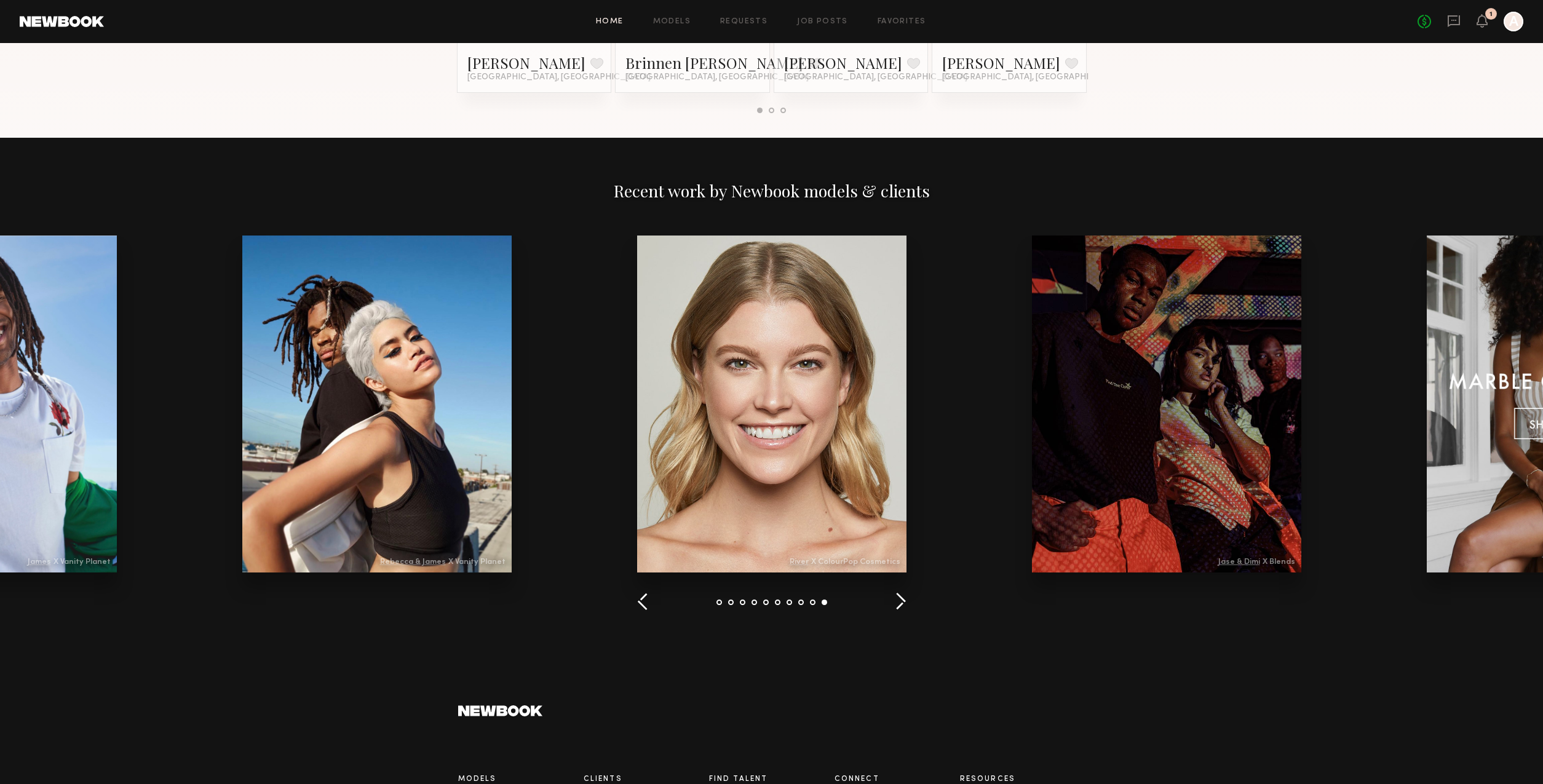
click at [899, 604] on button "button" at bounding box center [900, 602] width 11 height 20
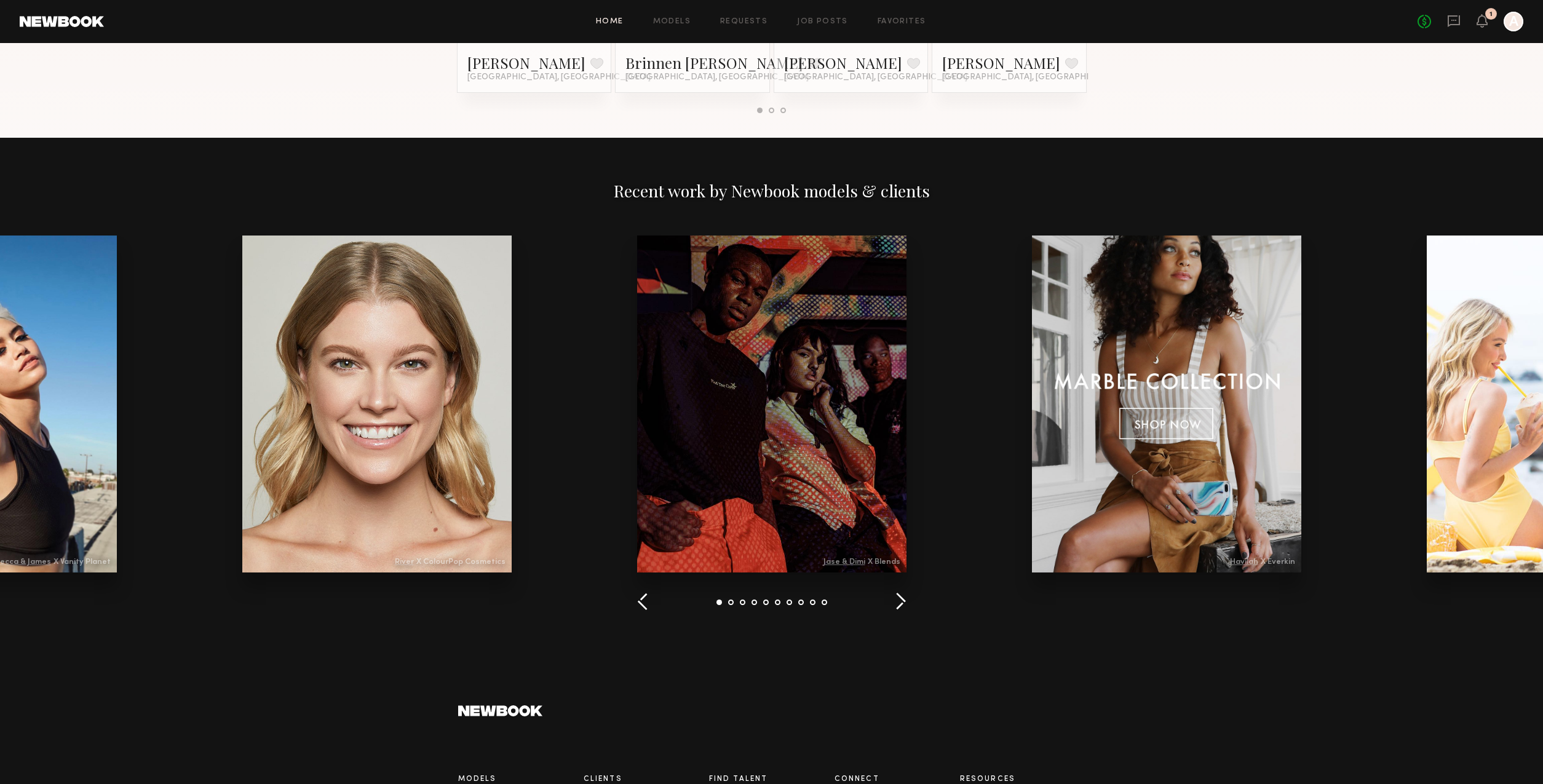
click at [895, 600] on button "button" at bounding box center [900, 602] width 11 height 20
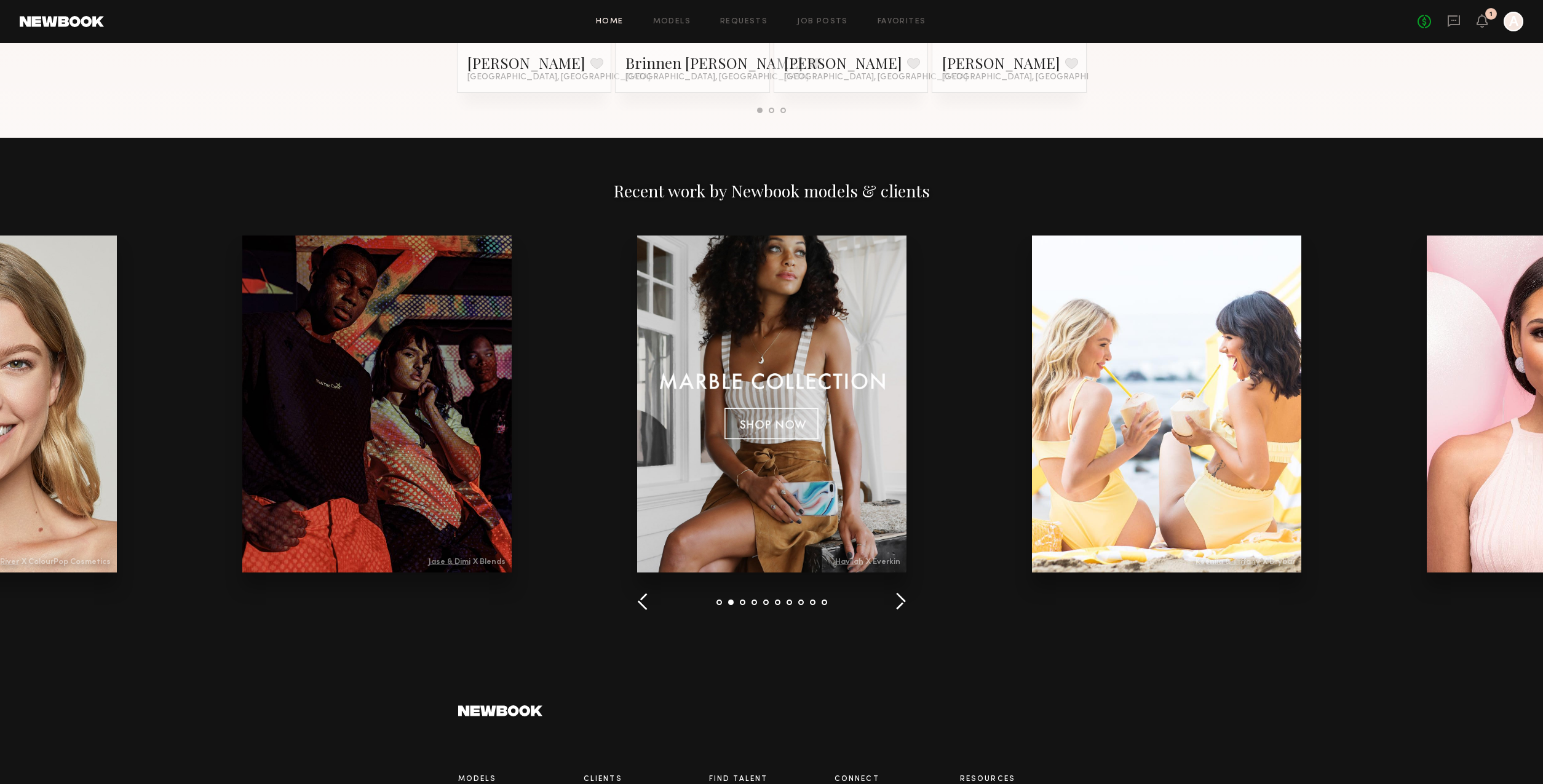
click at [895, 602] on button "button" at bounding box center [900, 602] width 11 height 20
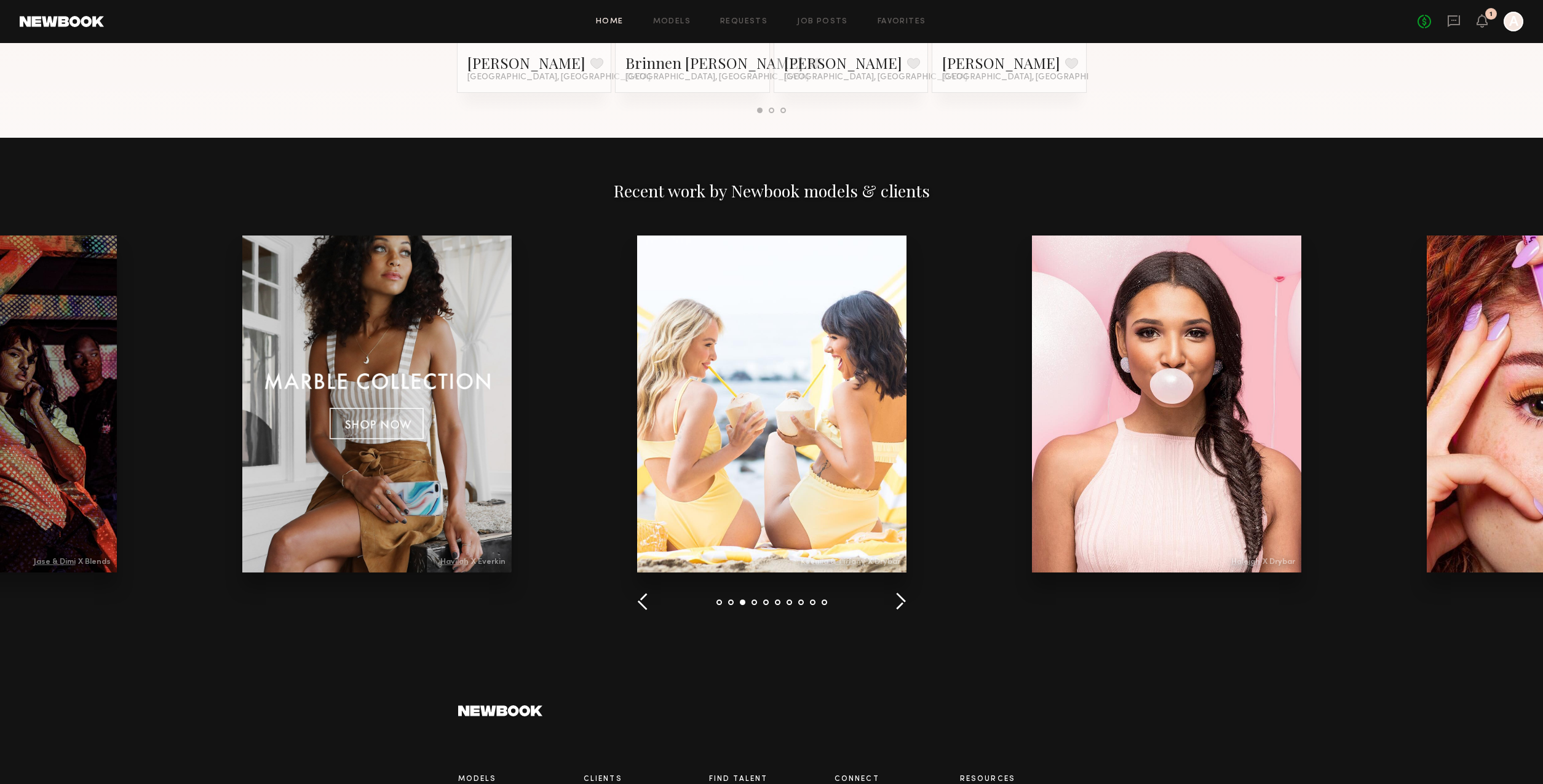
click at [895, 602] on button "button" at bounding box center [900, 602] width 11 height 20
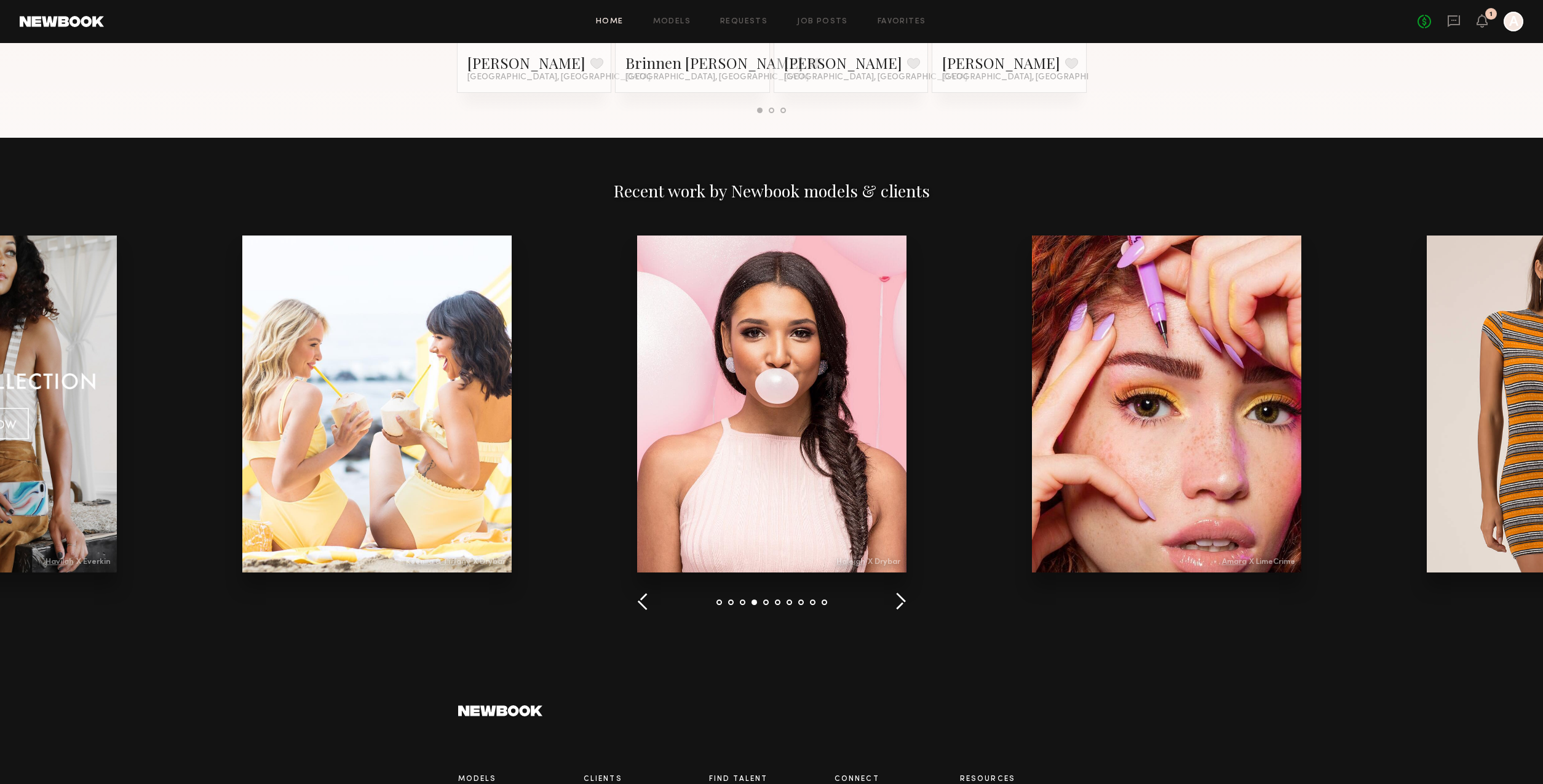
click at [895, 602] on button "button" at bounding box center [900, 602] width 11 height 20
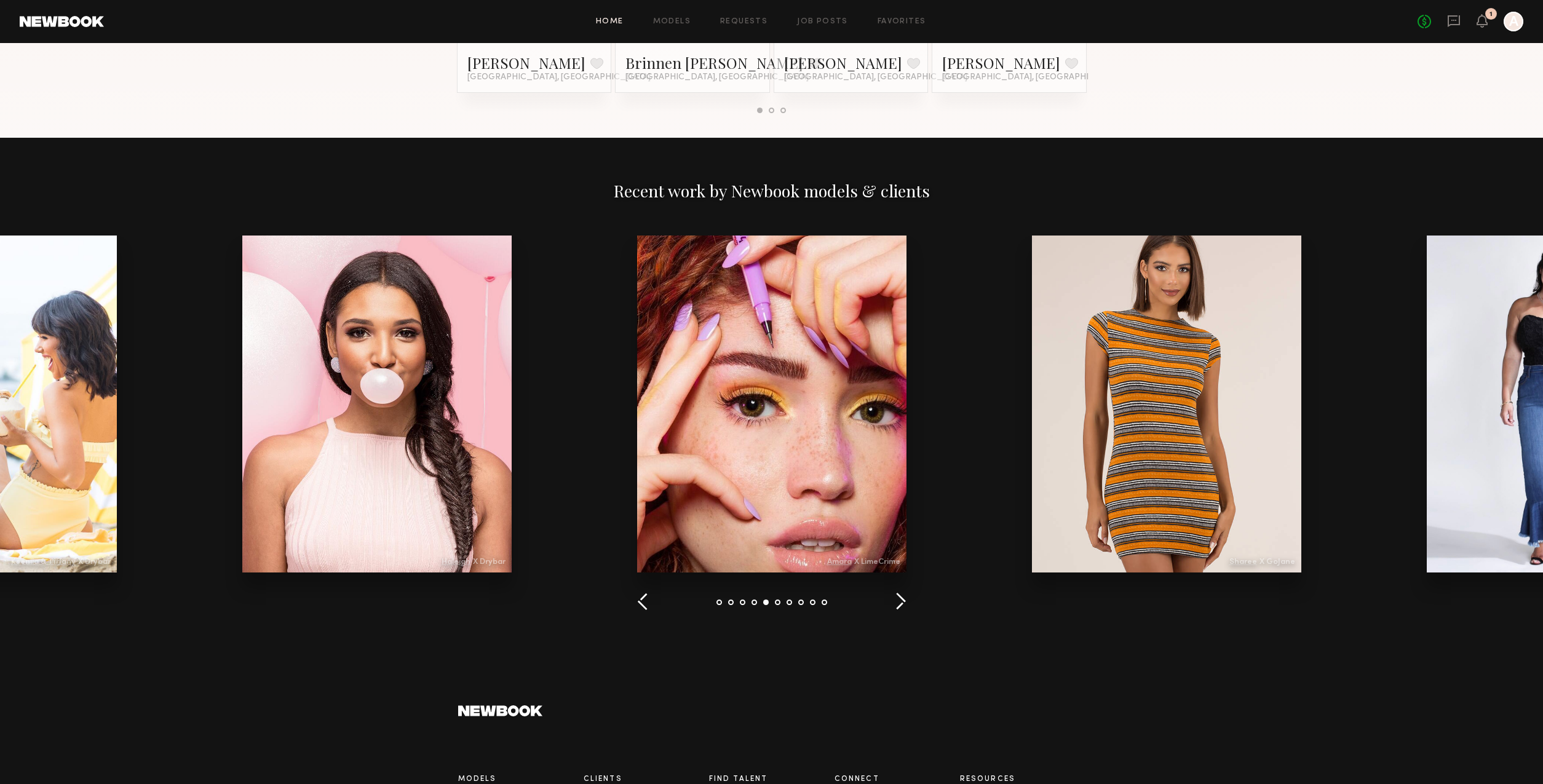
click at [895, 602] on button "button" at bounding box center [900, 602] width 11 height 20
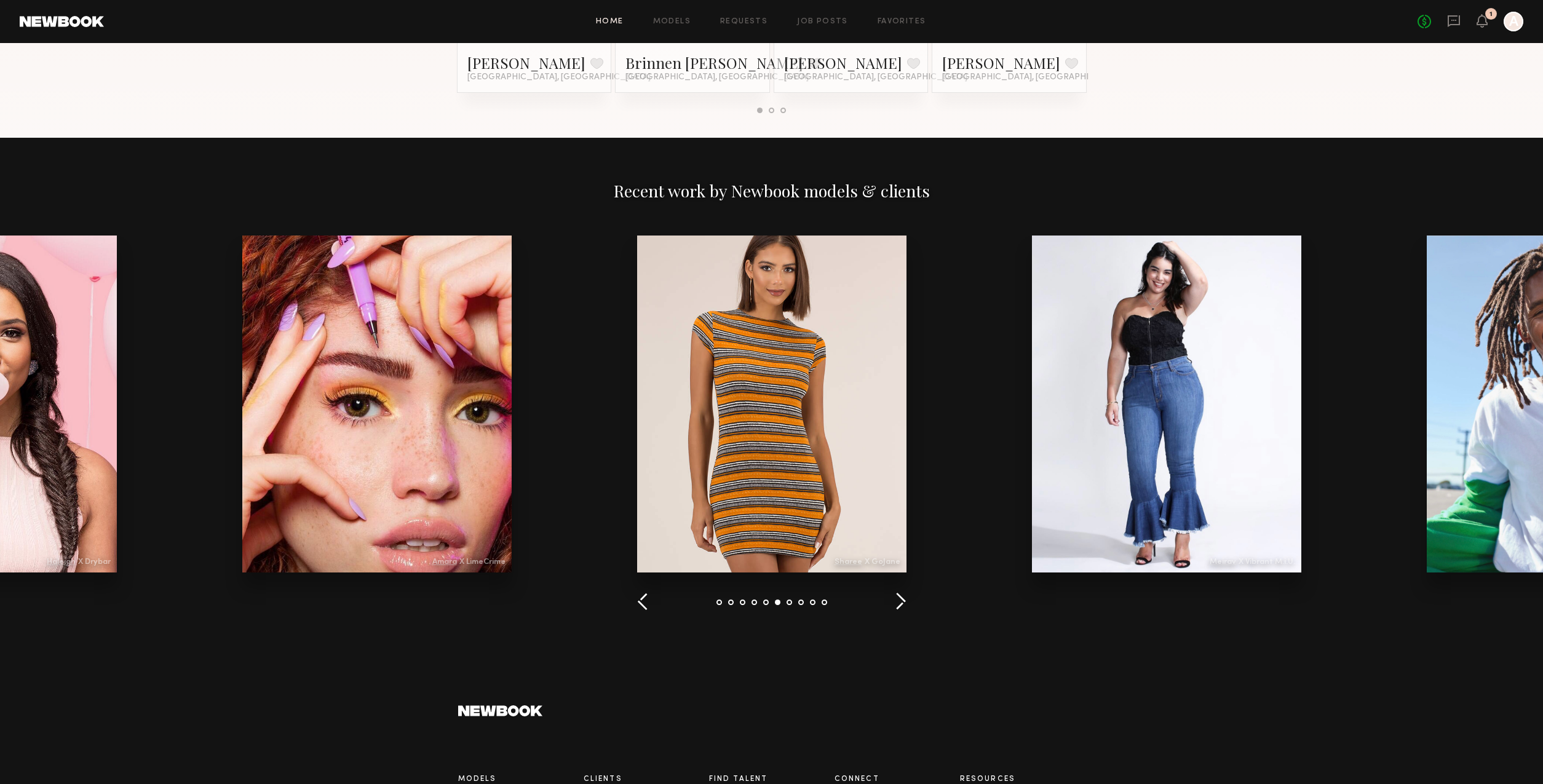
click at [895, 602] on button "button" at bounding box center [900, 602] width 11 height 20
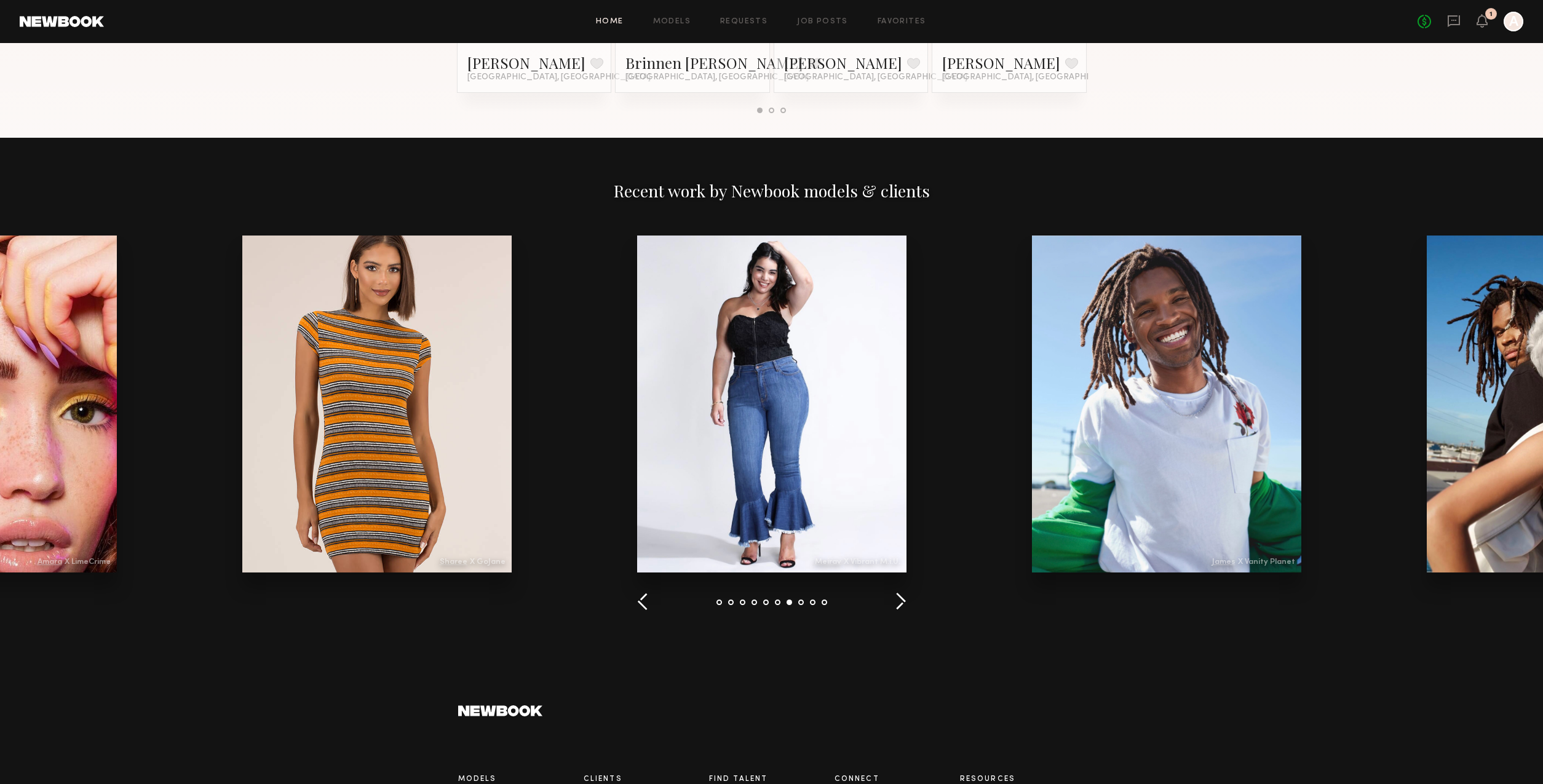
click at [895, 602] on button "button" at bounding box center [900, 602] width 11 height 20
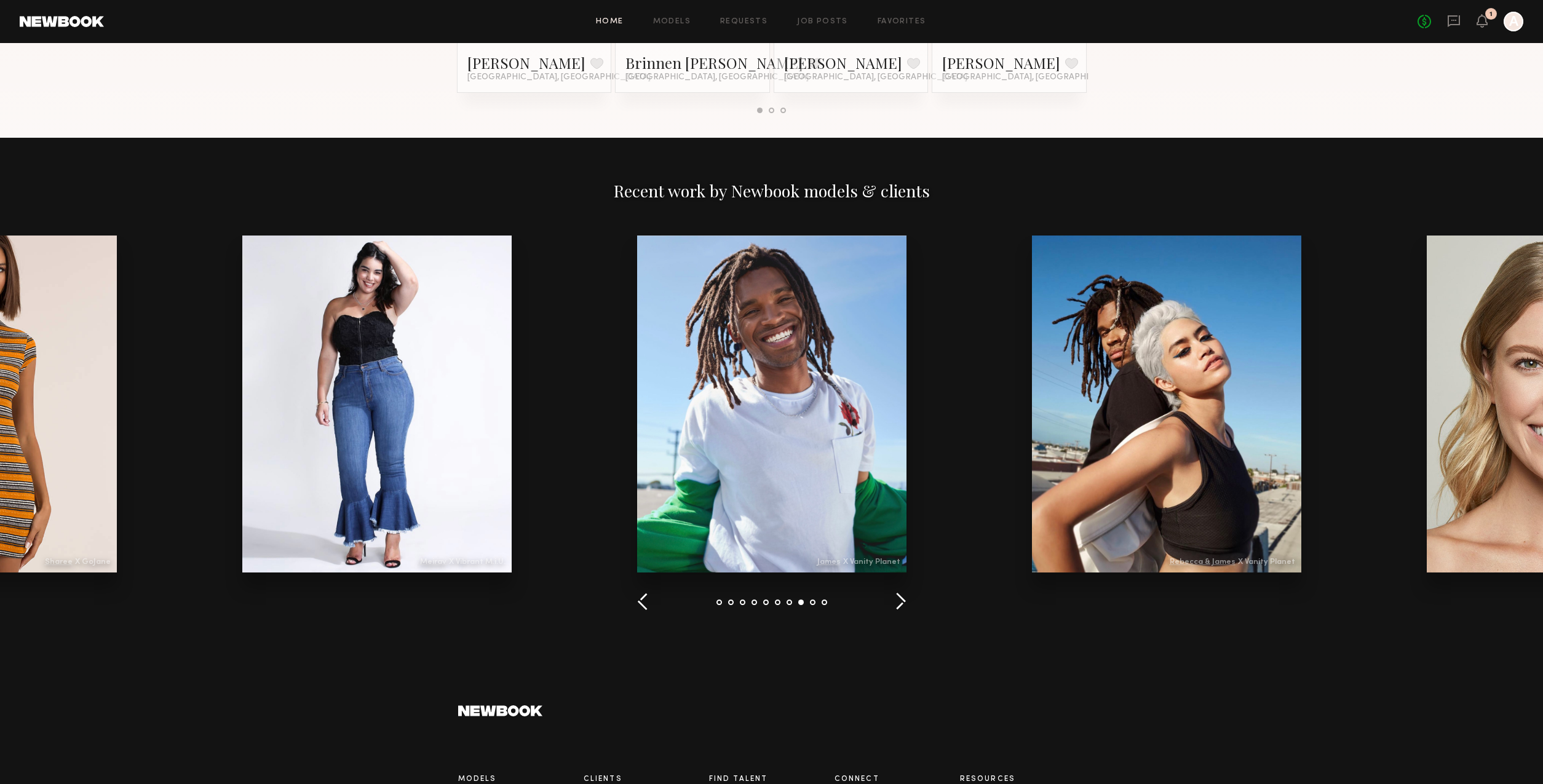
click at [895, 602] on button "button" at bounding box center [900, 602] width 11 height 20
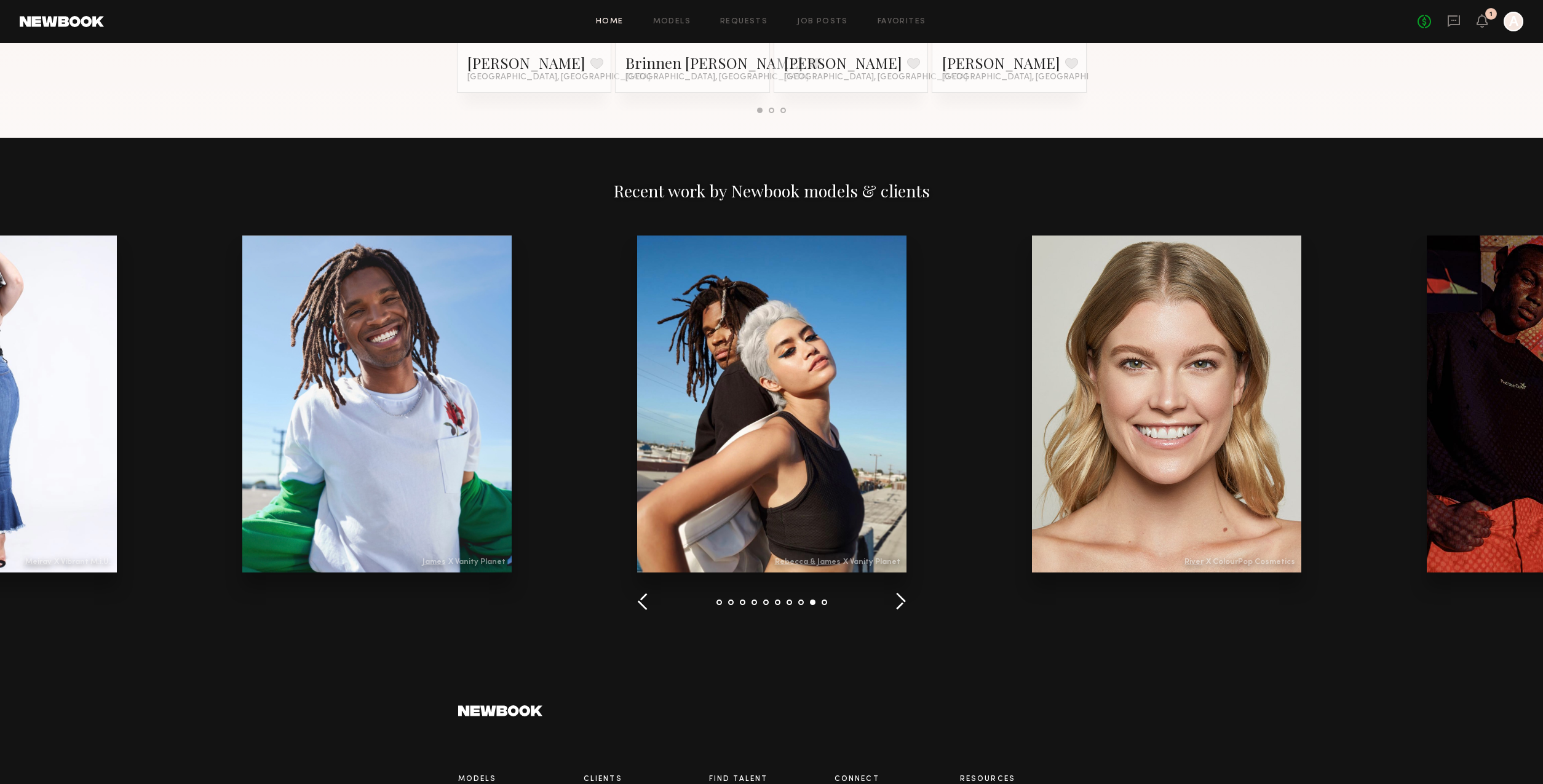
click at [895, 602] on button "button" at bounding box center [900, 602] width 11 height 20
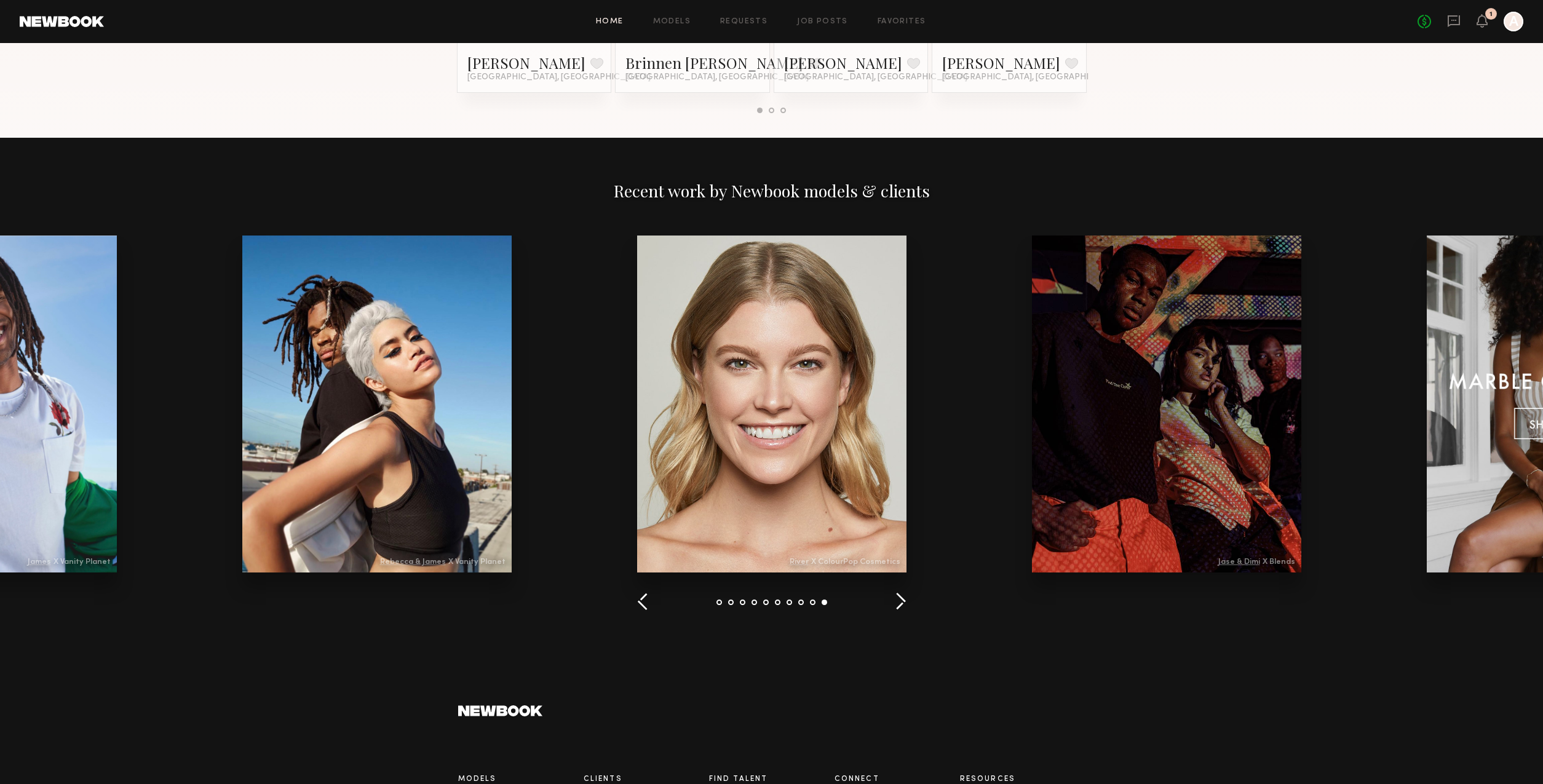
click at [895, 602] on button "button" at bounding box center [900, 602] width 11 height 20
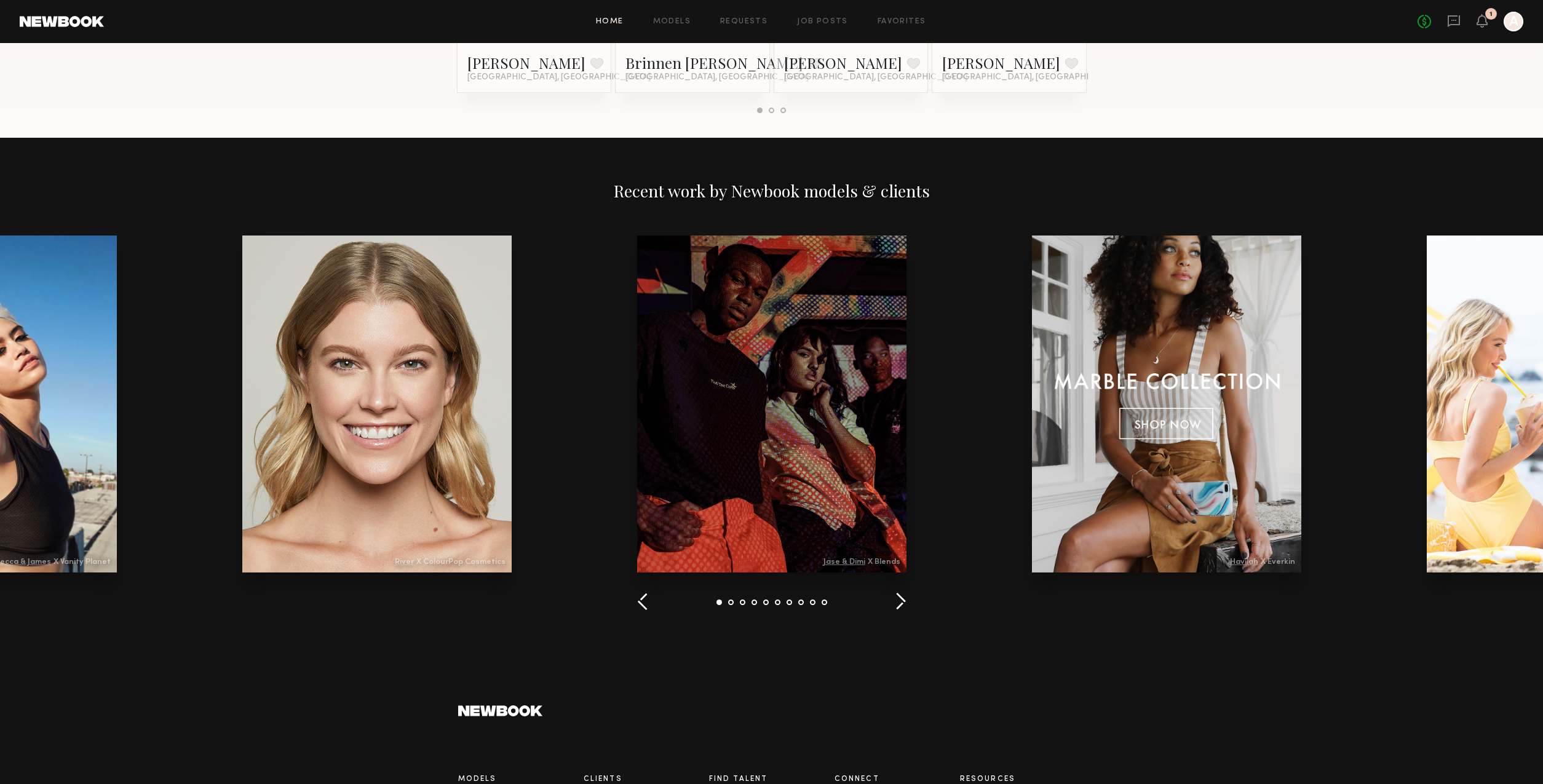
click at [902, 602] on button "button" at bounding box center [900, 602] width 11 height 20
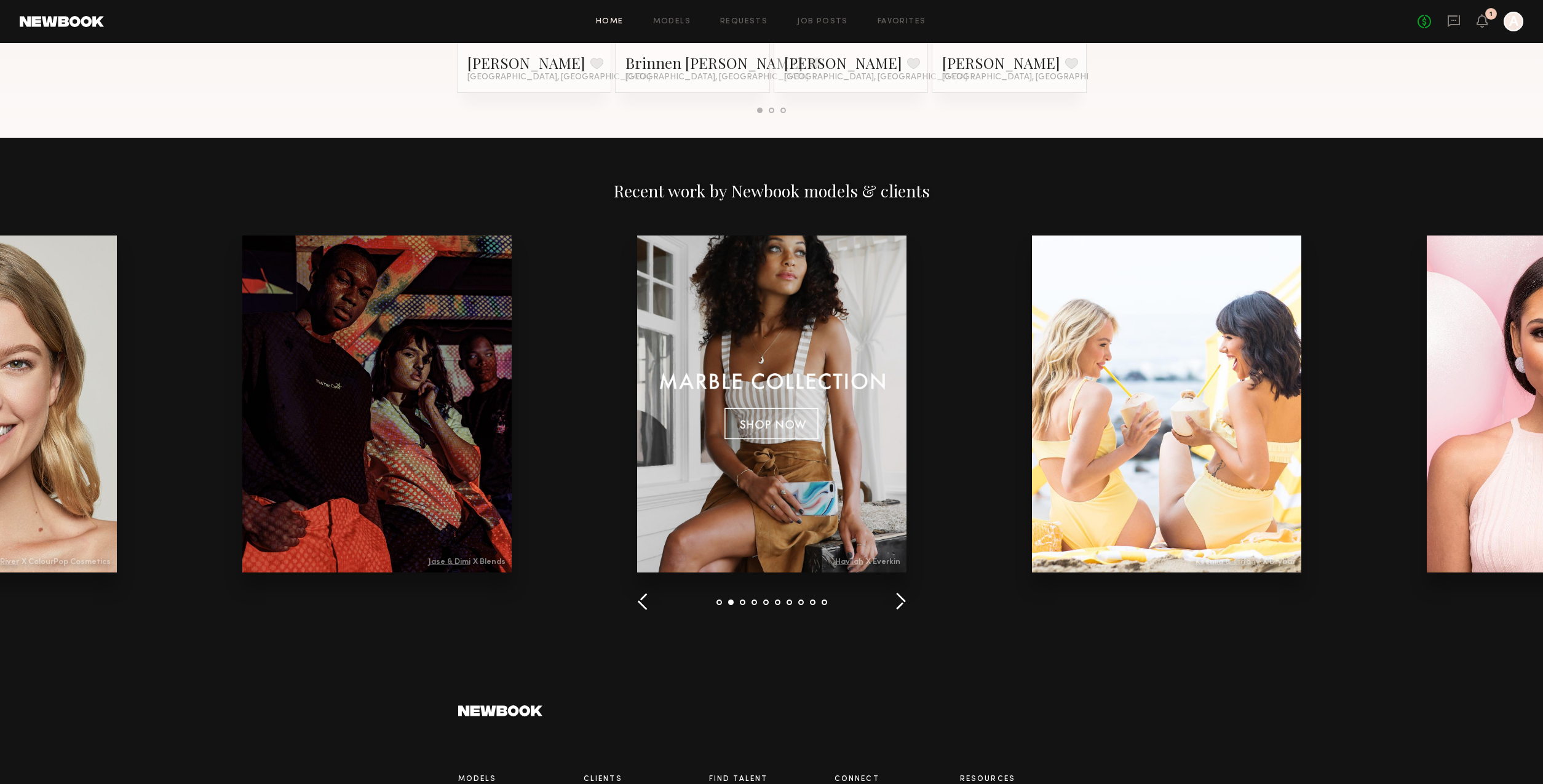
click at [902, 602] on button "button" at bounding box center [900, 602] width 11 height 20
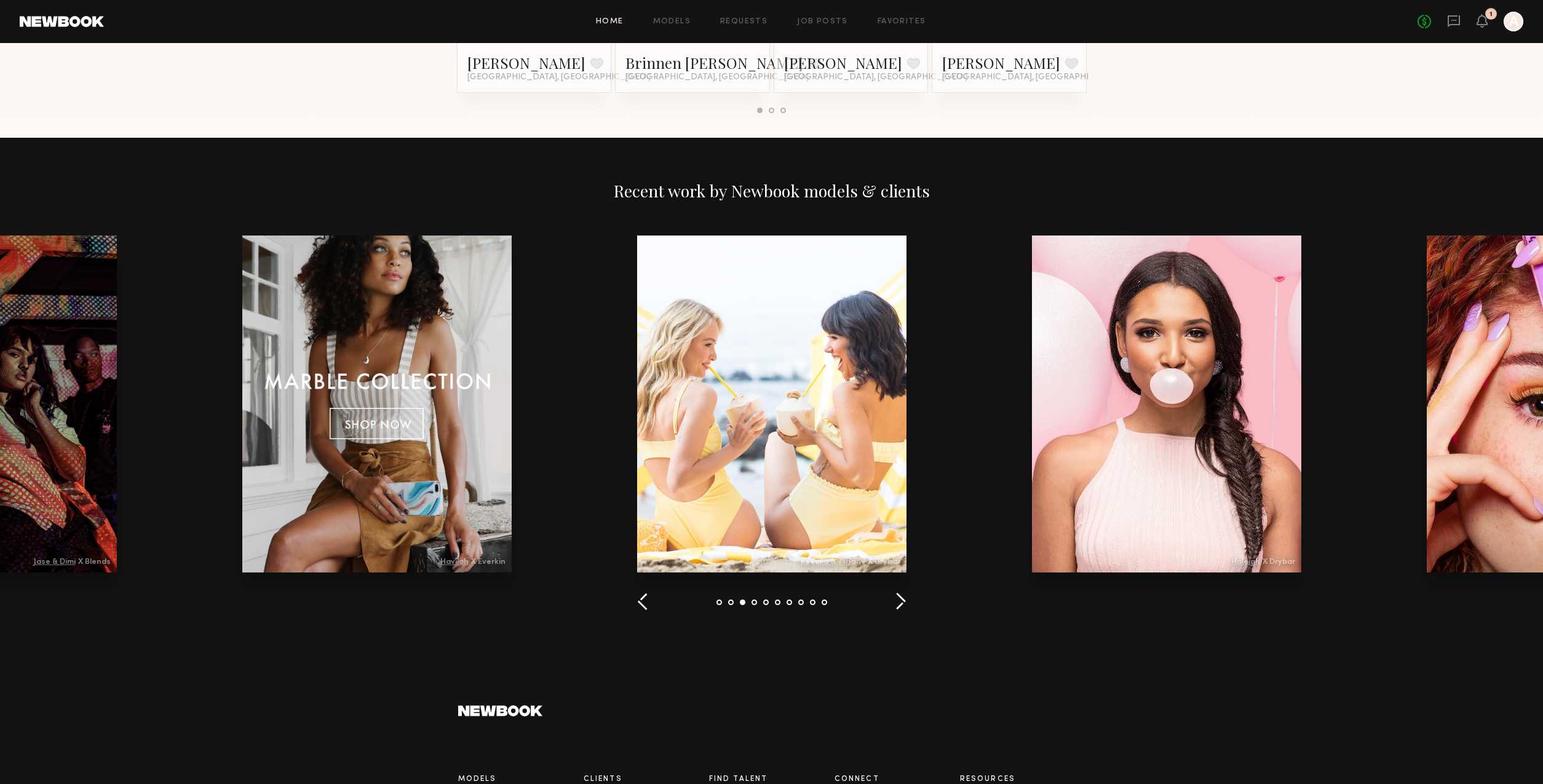
click at [902, 602] on button "button" at bounding box center [900, 602] width 11 height 20
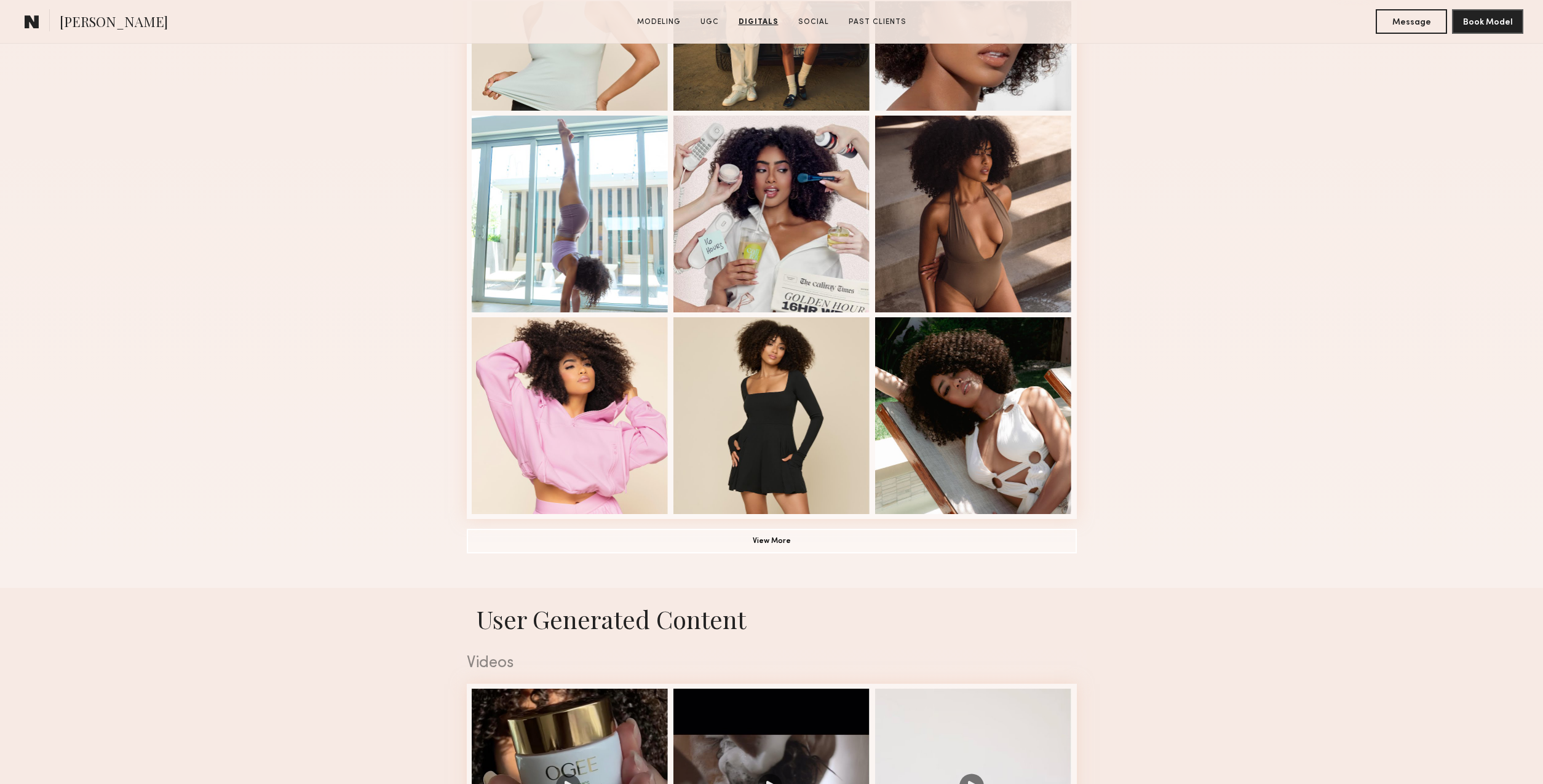
scroll to position [649, 0]
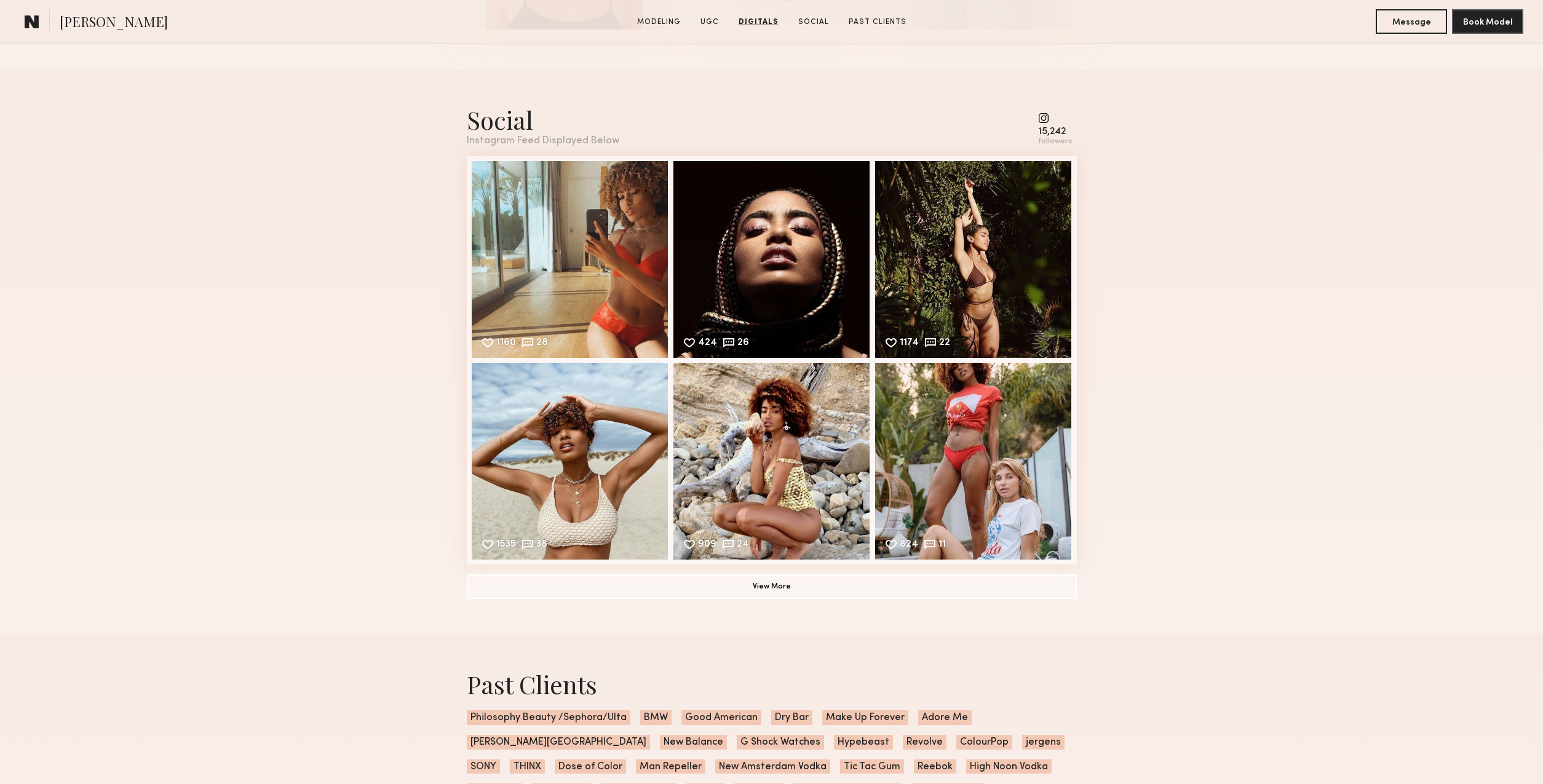
scroll to position [2713, 0]
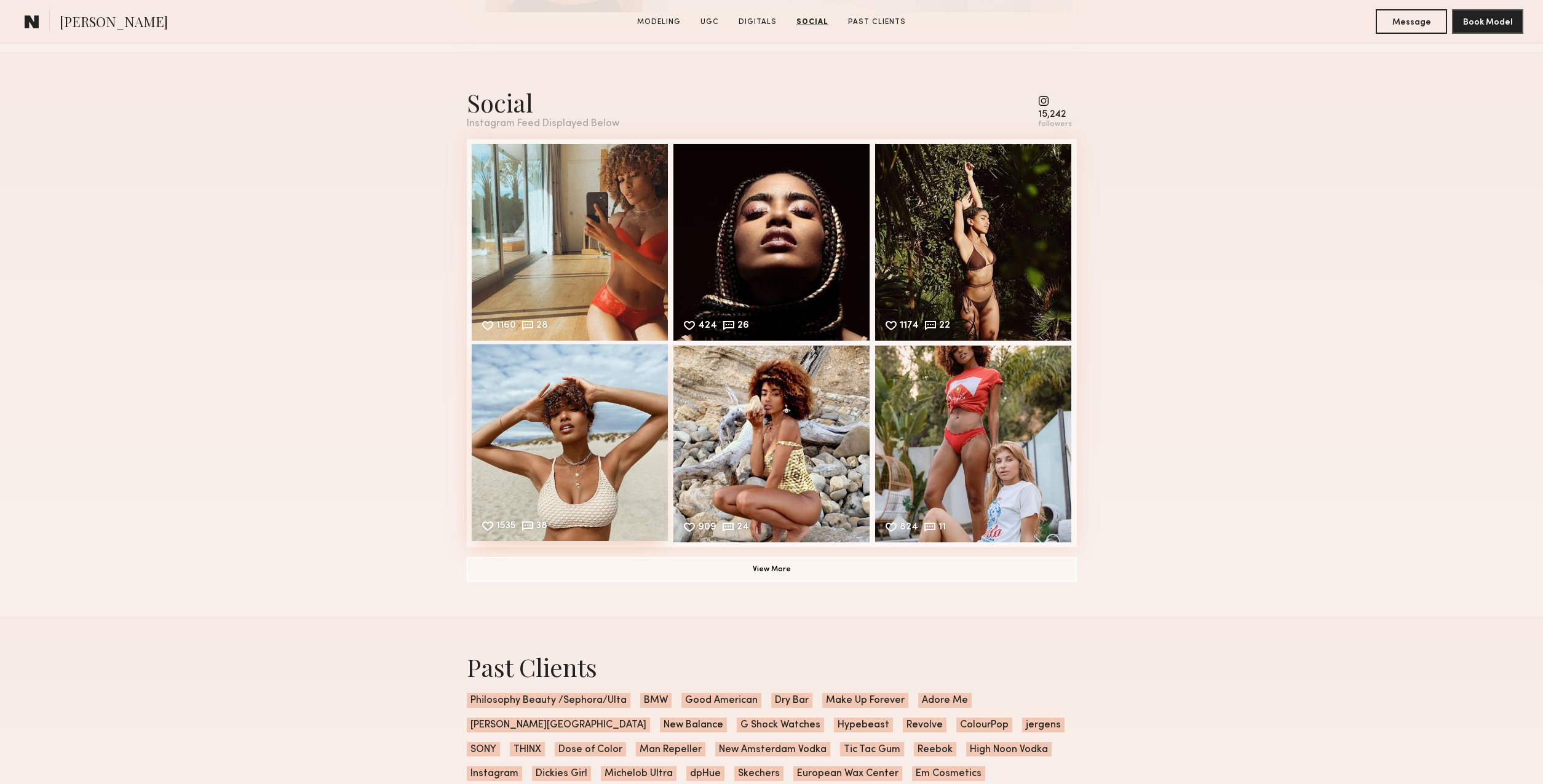
click at [587, 510] on div "1535 38 Likes & comments displayed to show model’s engagement" at bounding box center [570, 442] width 197 height 197
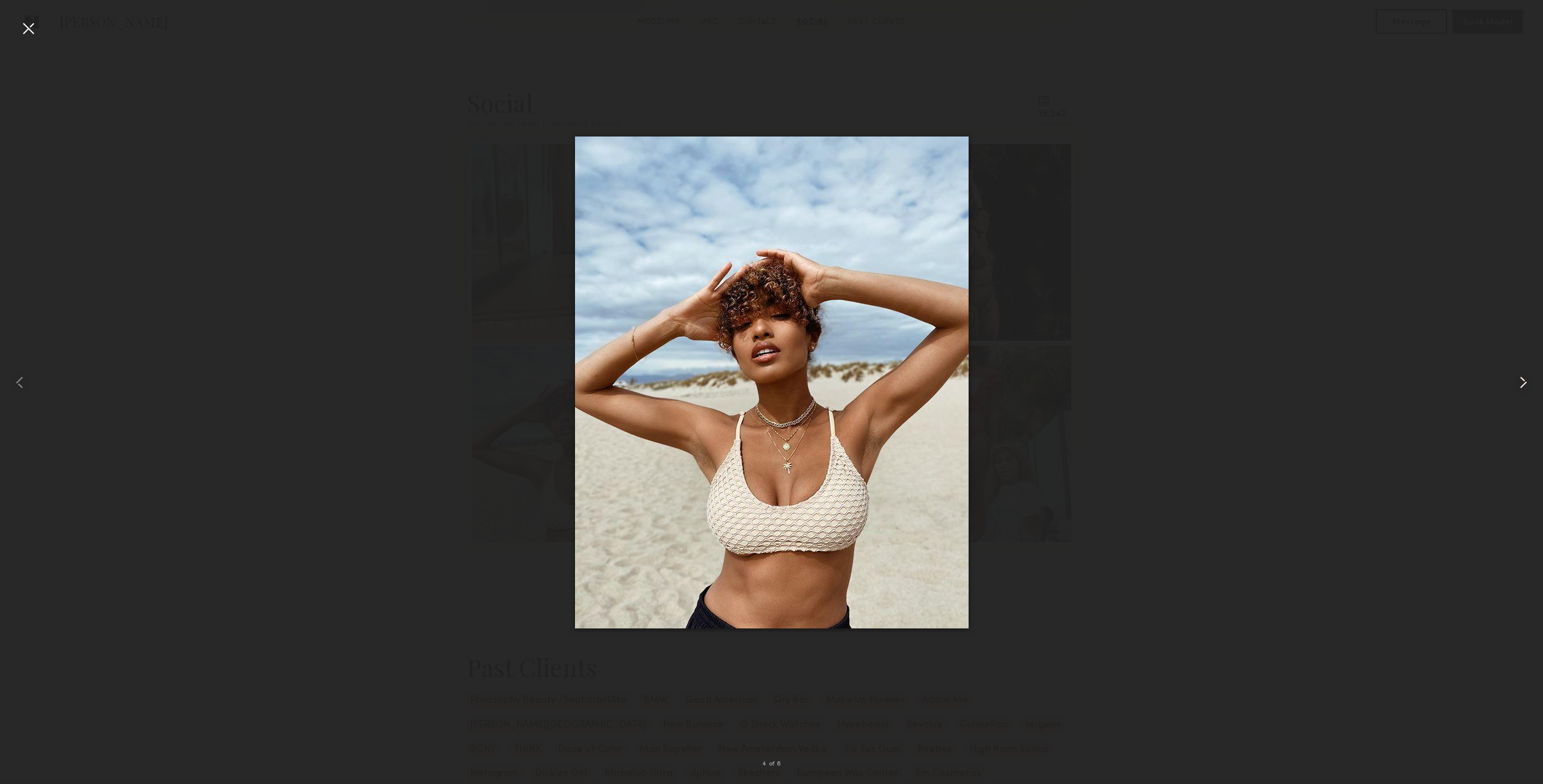
click at [1527, 383] on common-icon at bounding box center [1523, 382] width 19 height 19
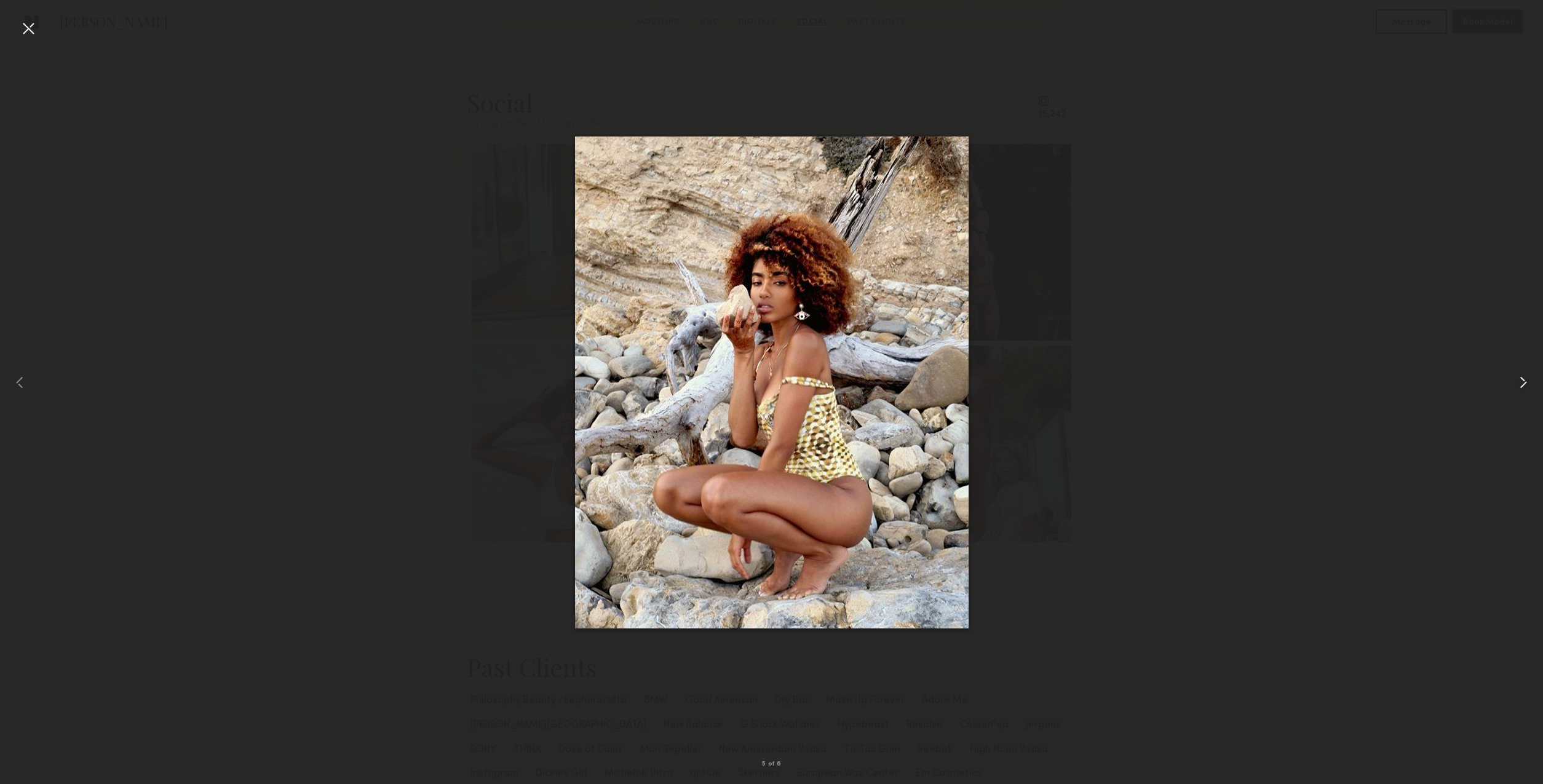
click at [1522, 386] on common-icon at bounding box center [1523, 382] width 19 height 19
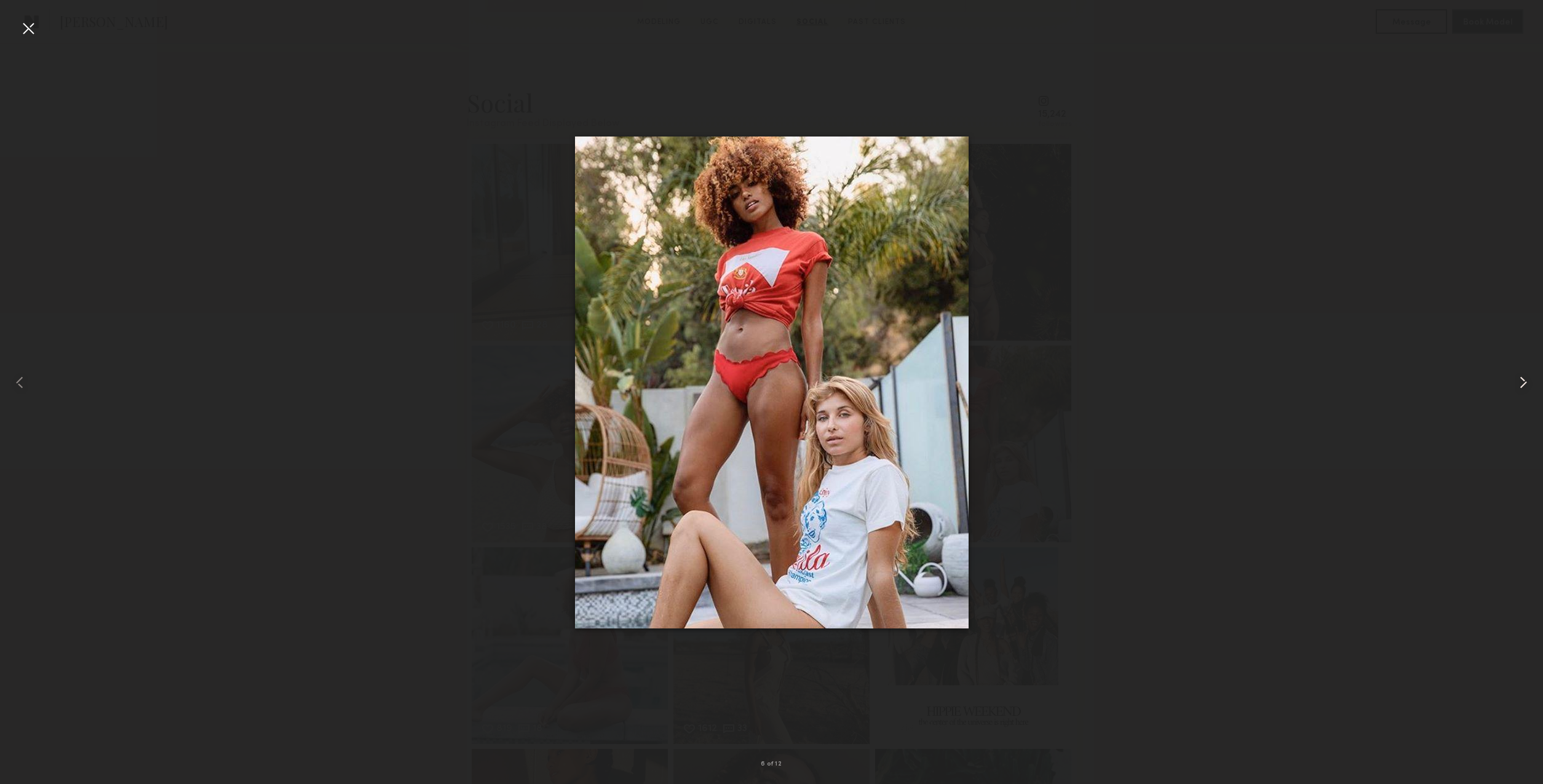
click at [1522, 386] on common-icon at bounding box center [1523, 382] width 19 height 19
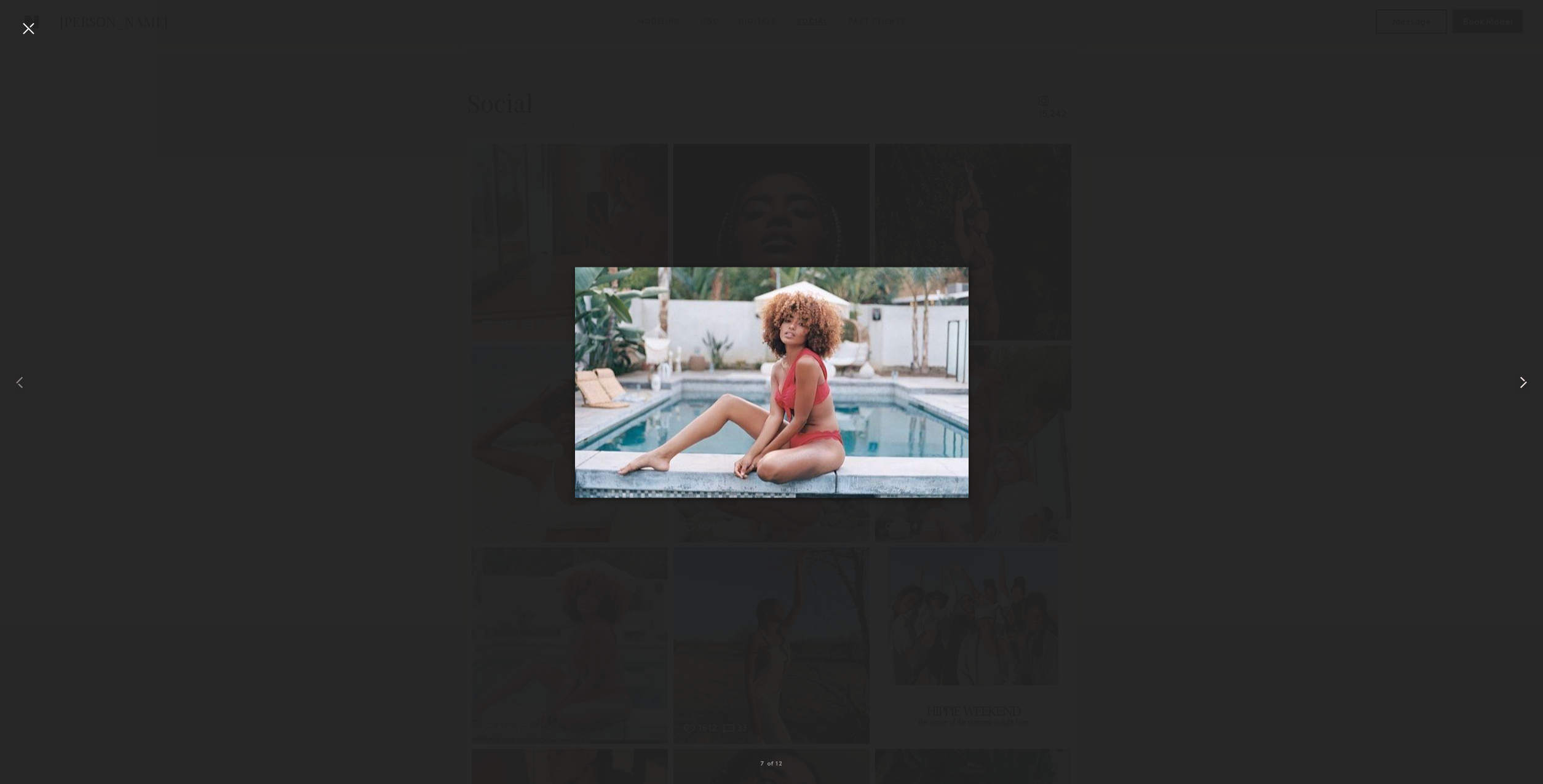
click at [1522, 386] on common-icon at bounding box center [1523, 382] width 19 height 19
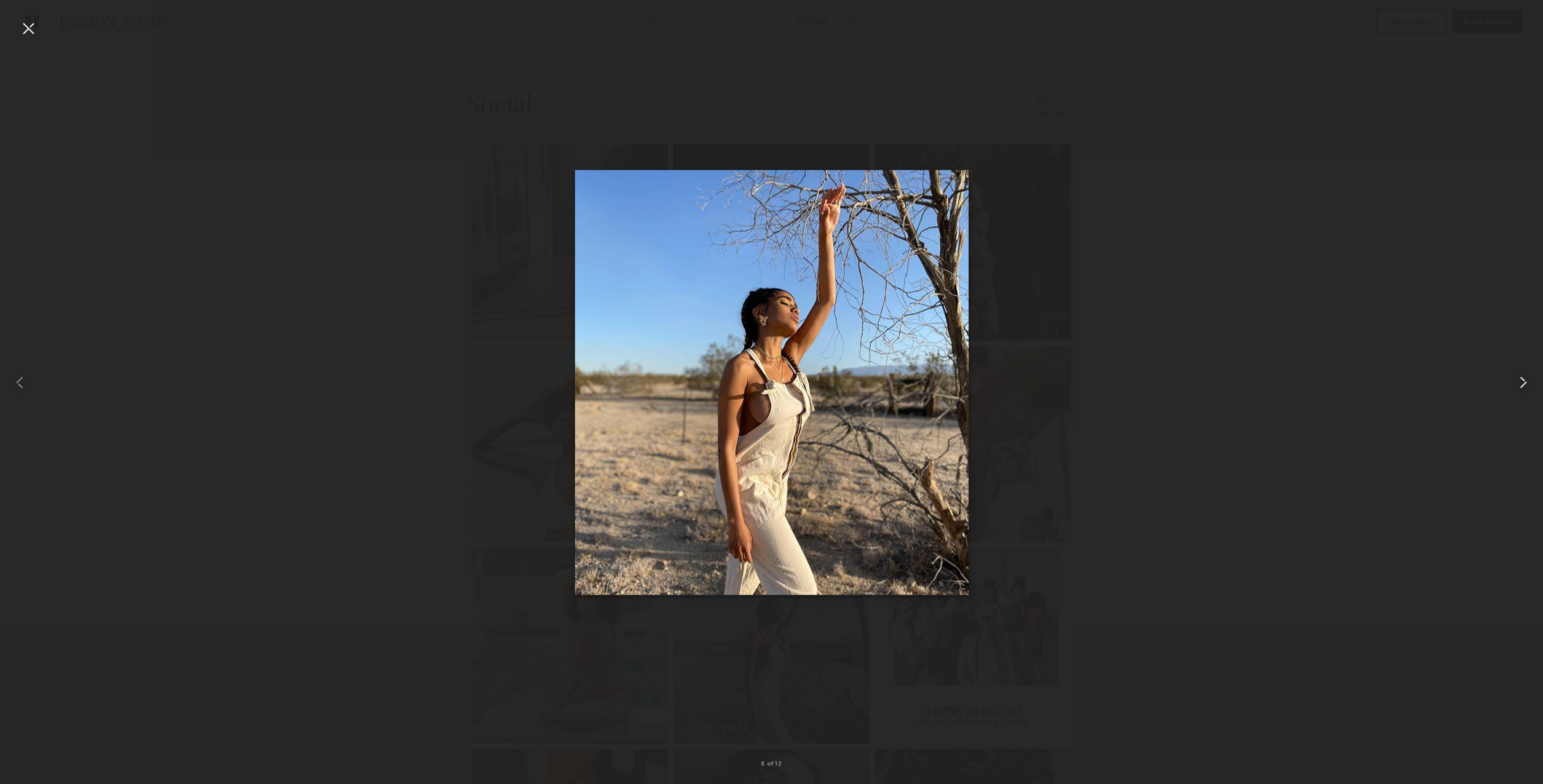
click at [1522, 386] on common-icon at bounding box center [1523, 382] width 19 height 19
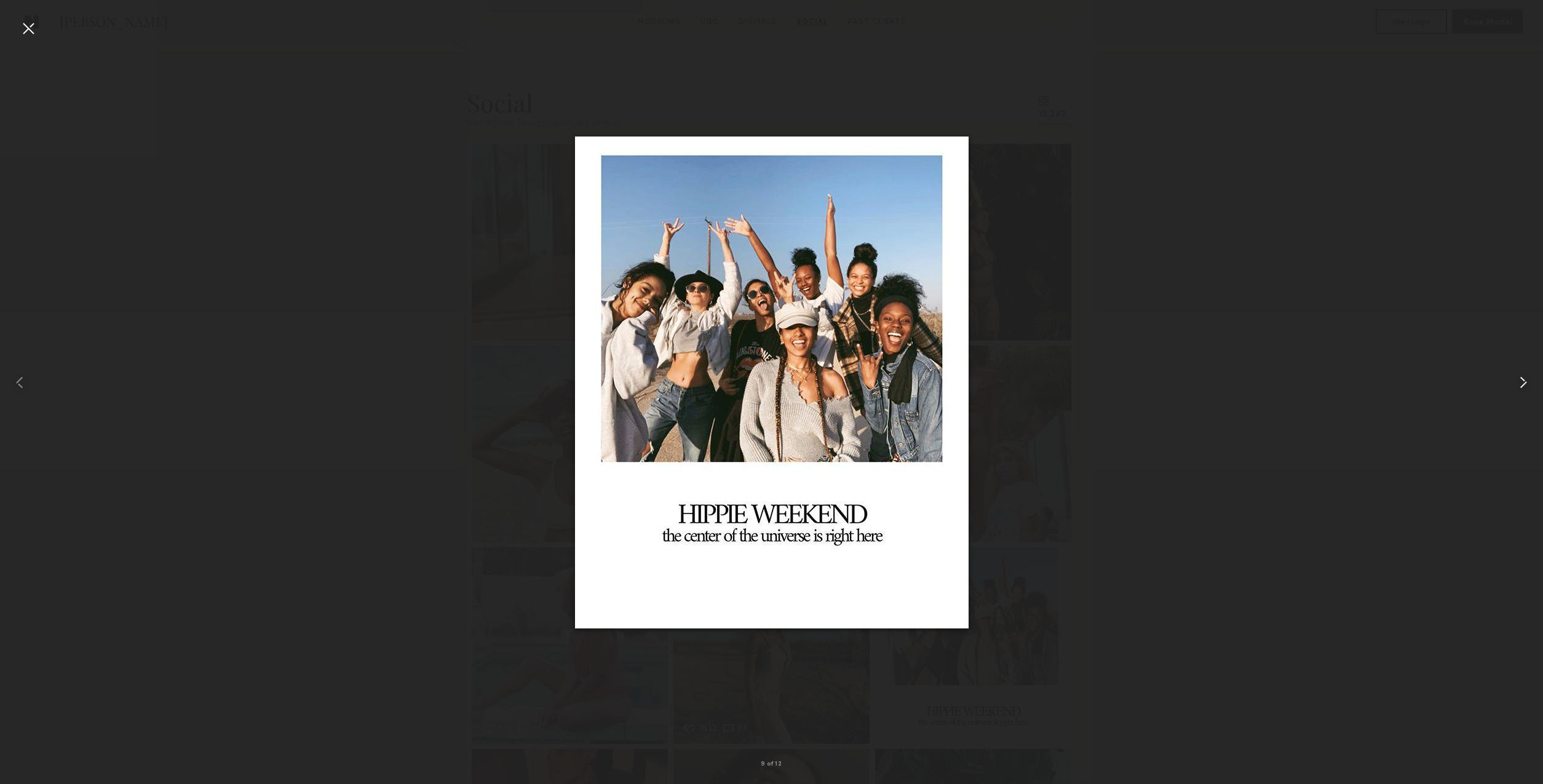
click at [1522, 386] on common-icon at bounding box center [1523, 382] width 19 height 19
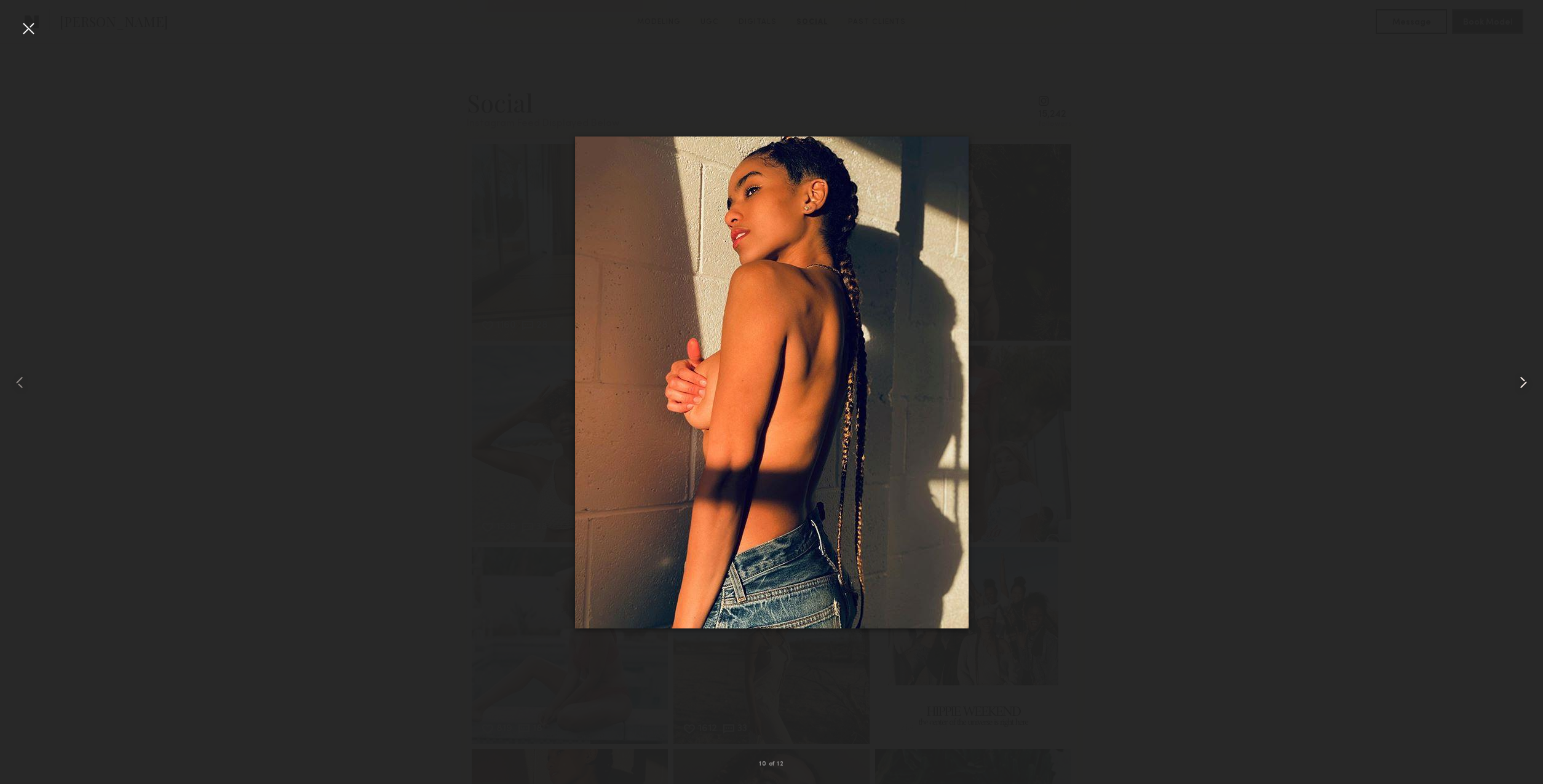
click at [1522, 386] on common-icon at bounding box center [1523, 382] width 19 height 19
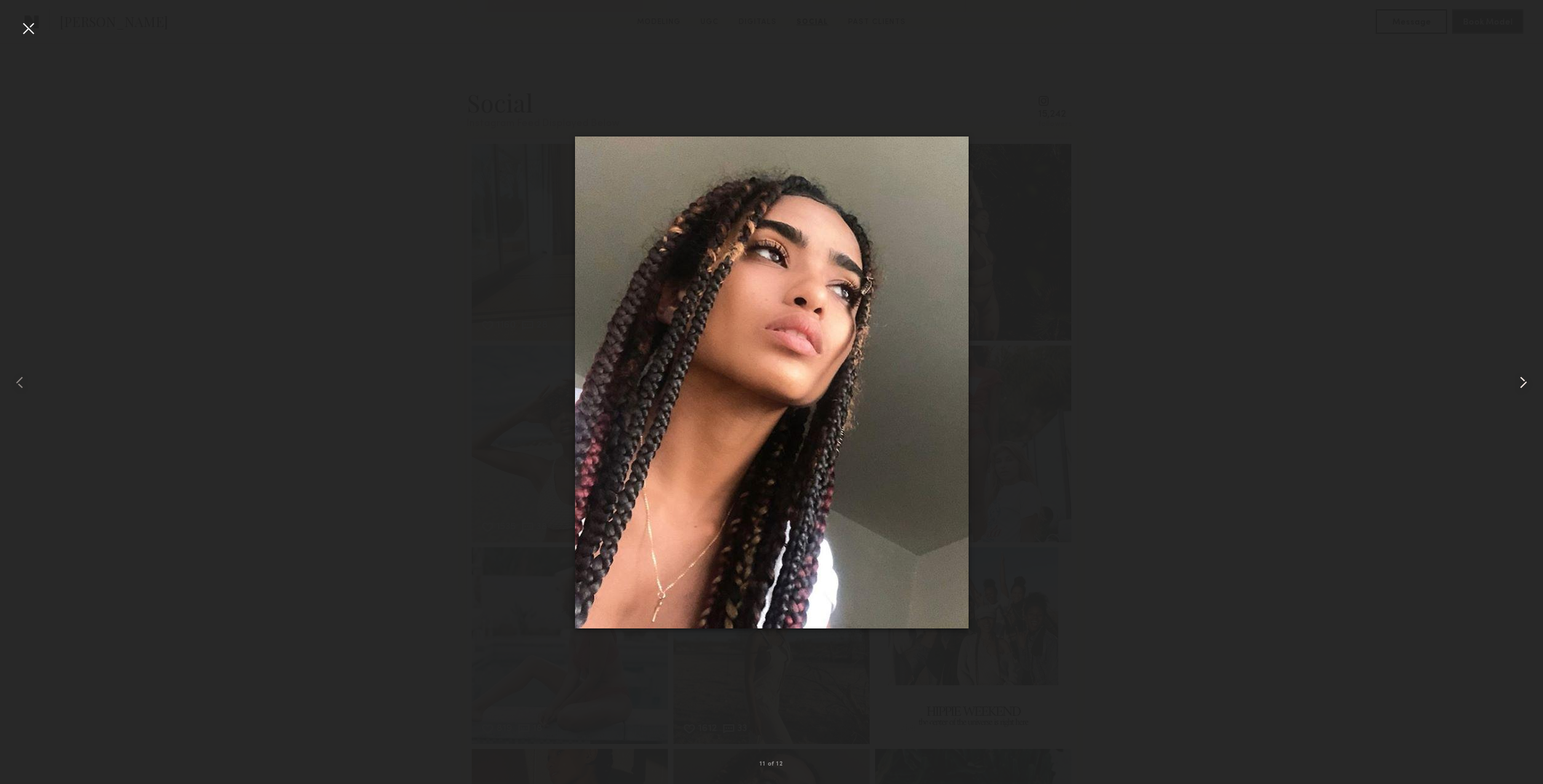
click at [1522, 386] on common-icon at bounding box center [1523, 382] width 19 height 19
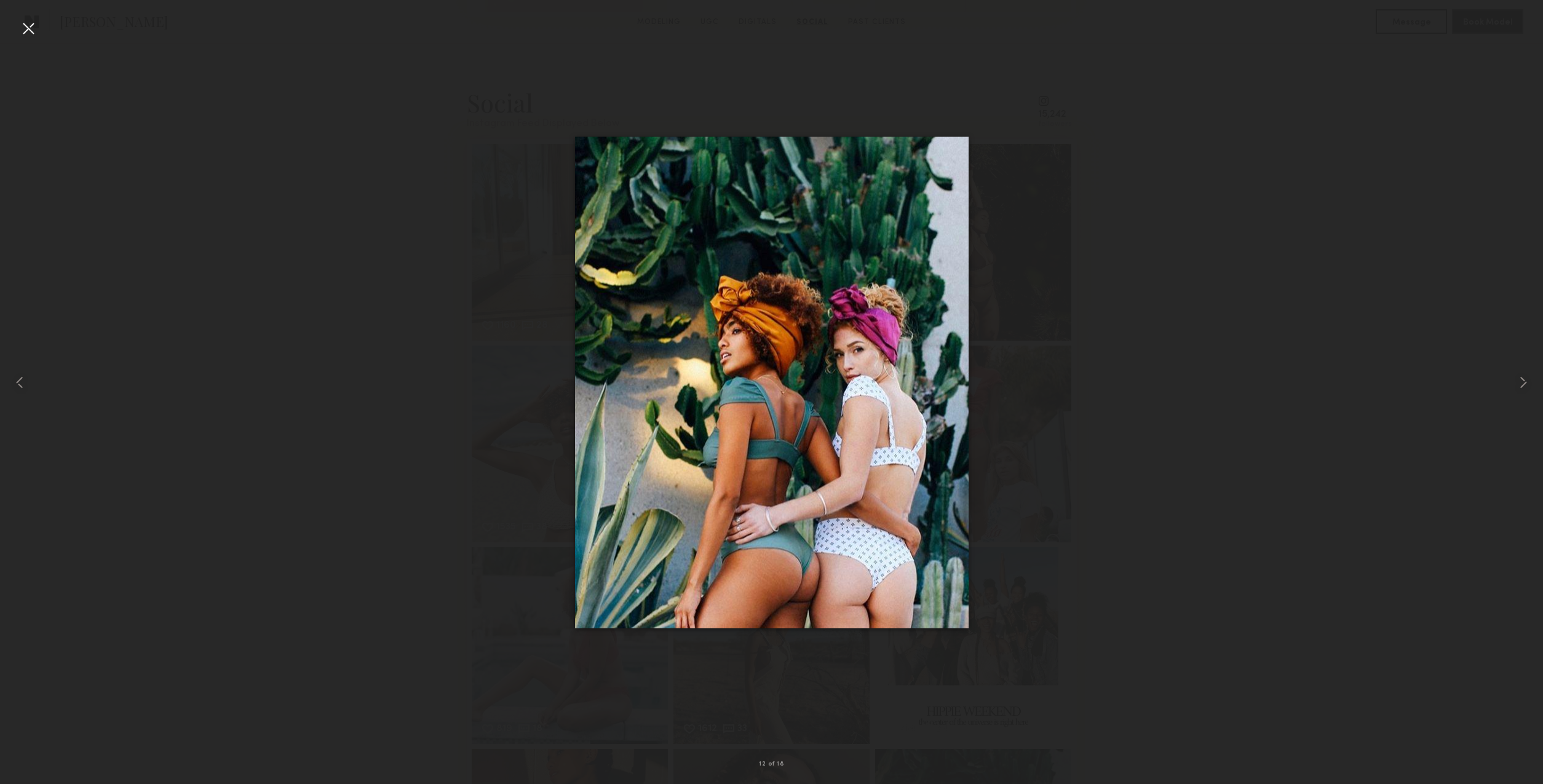
click at [1282, 396] on div at bounding box center [772, 381] width 1543 height 725
click at [31, 30] on div at bounding box center [28, 28] width 19 height 19
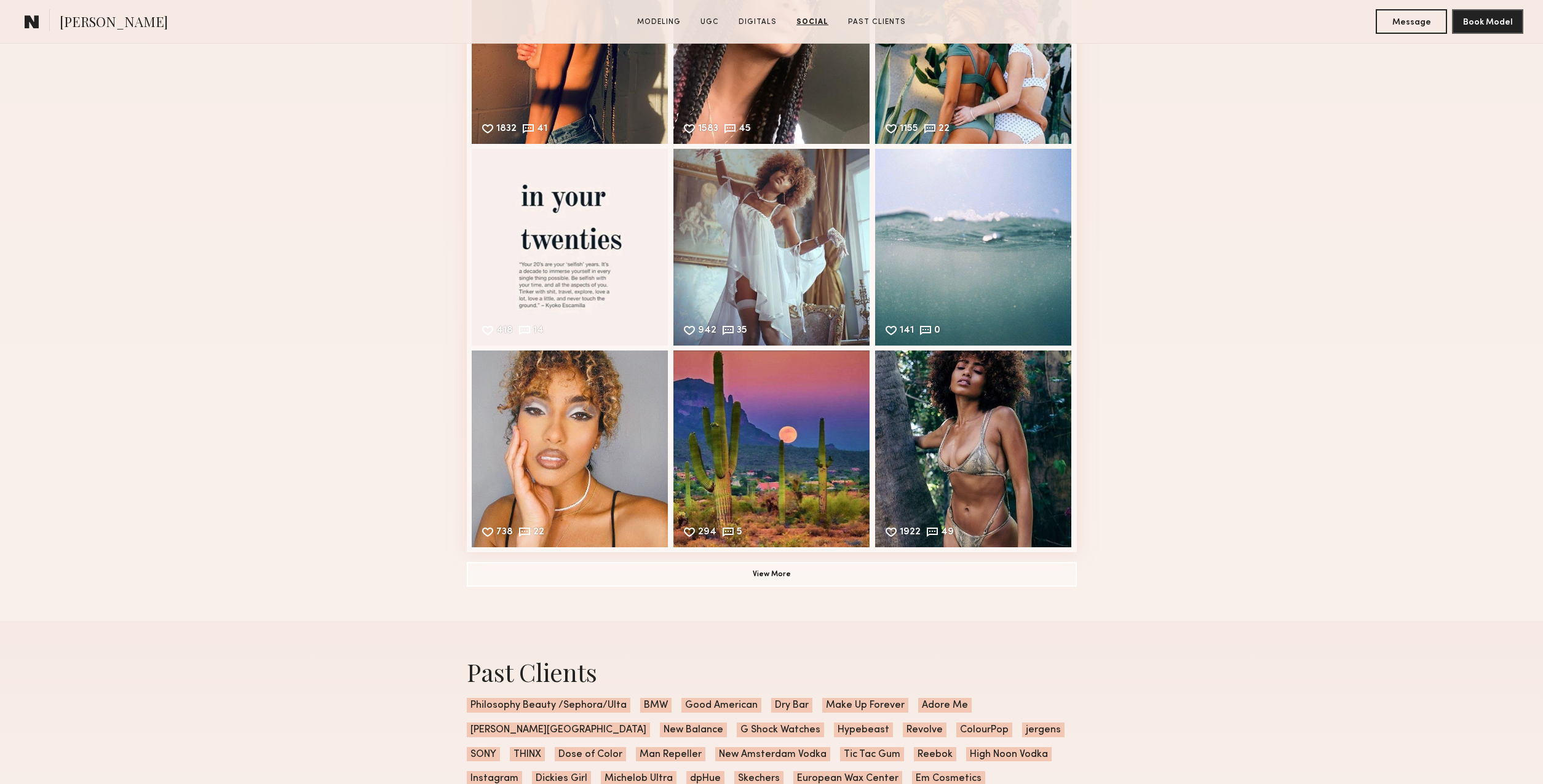
scroll to position [3562, 0]
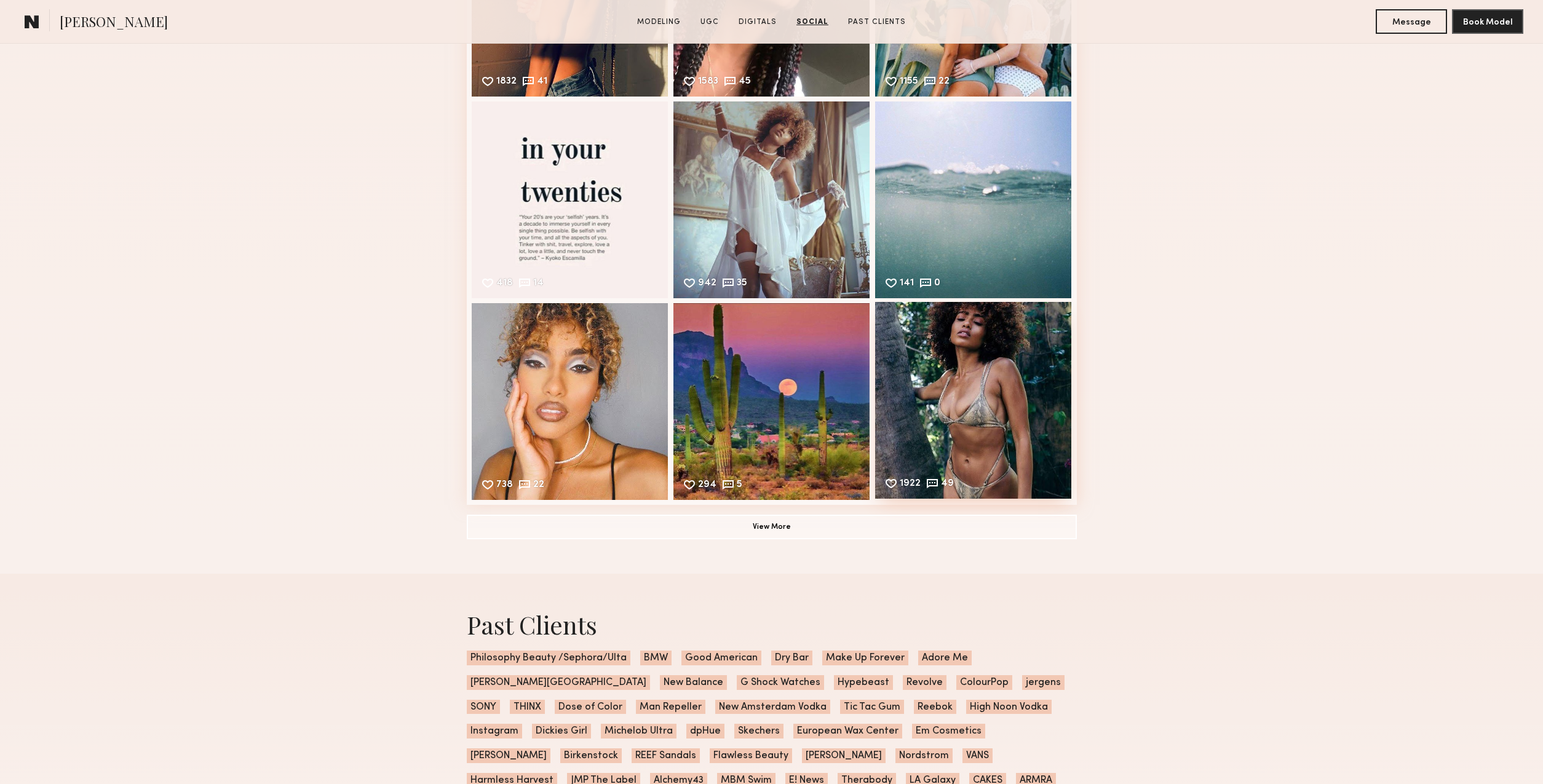
click at [961, 448] on div "1922 49 Likes & comments displayed to show model’s engagement" at bounding box center [973, 400] width 197 height 197
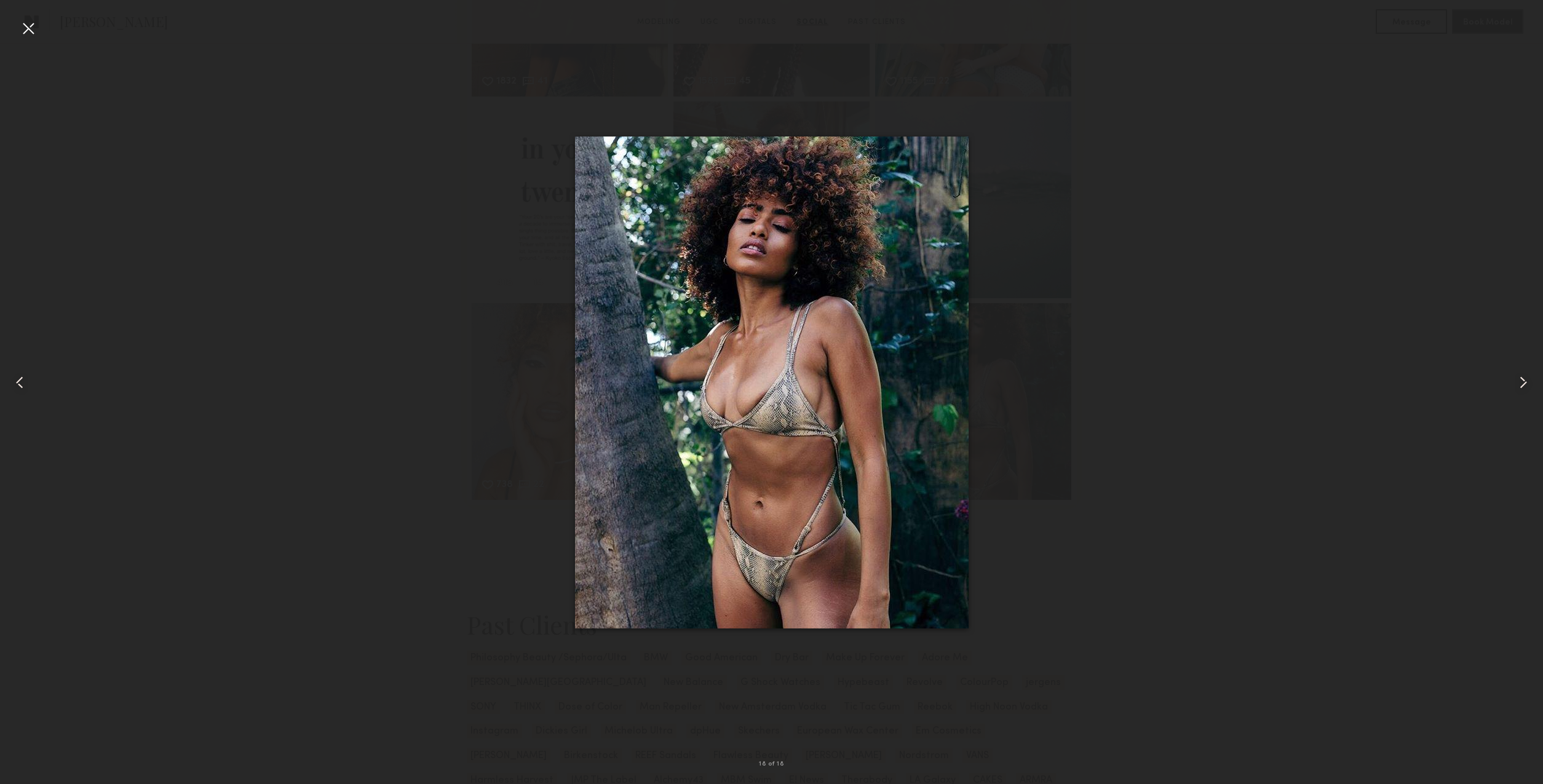
click at [1520, 380] on common-icon at bounding box center [1523, 382] width 19 height 19
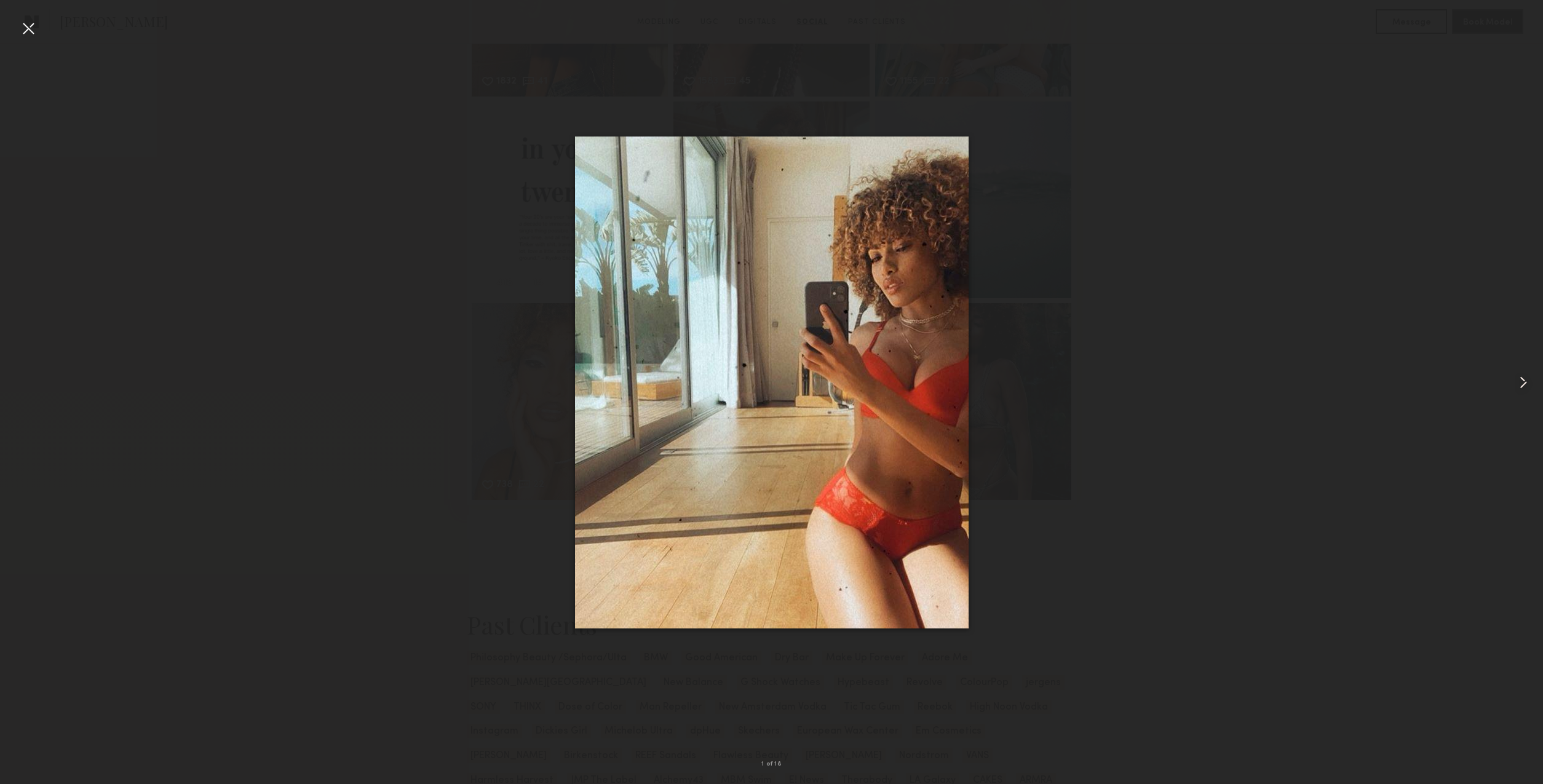
click at [1523, 382] on common-icon at bounding box center [1523, 382] width 19 height 19
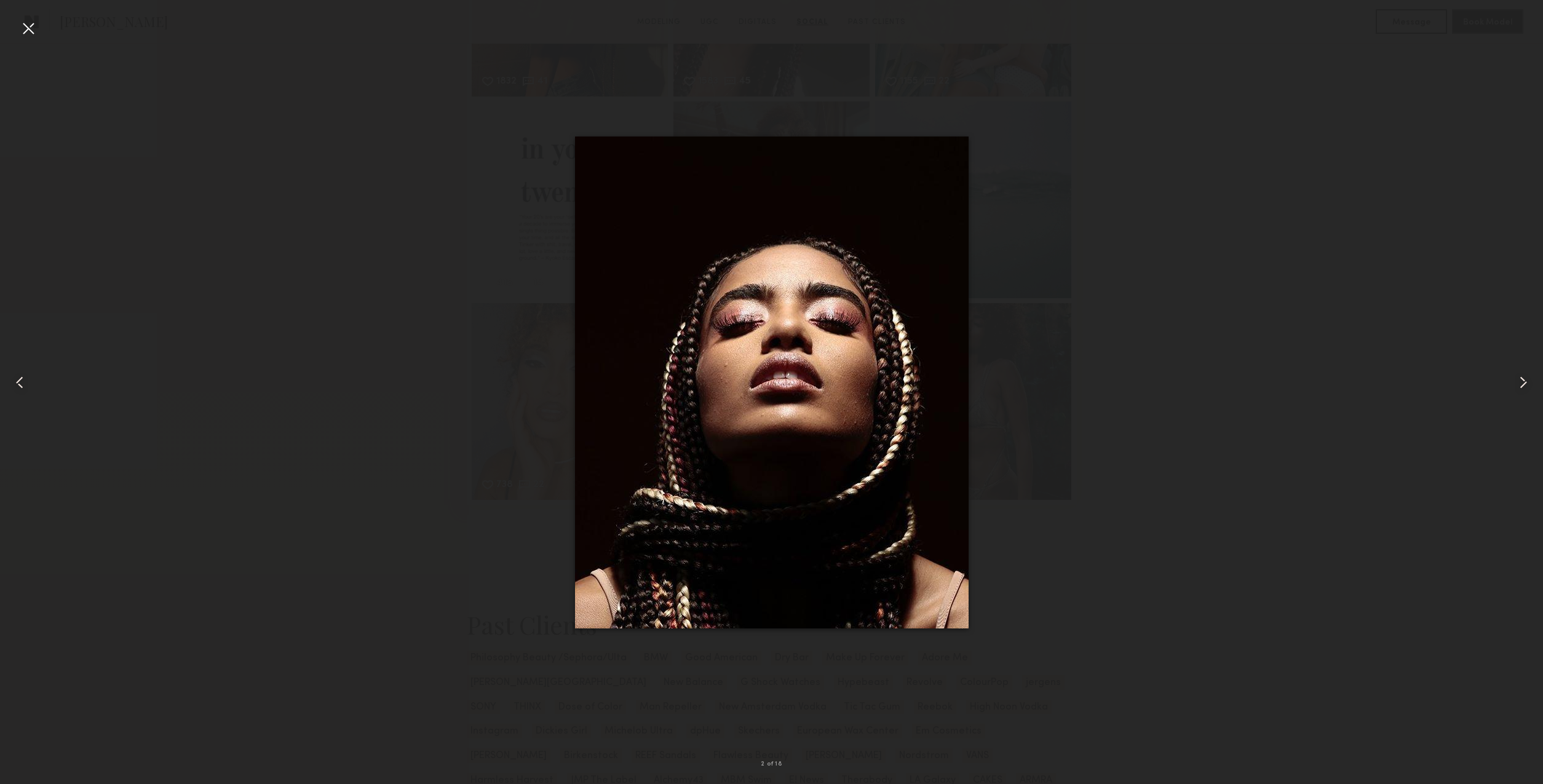
click at [1523, 382] on common-icon at bounding box center [1523, 382] width 19 height 19
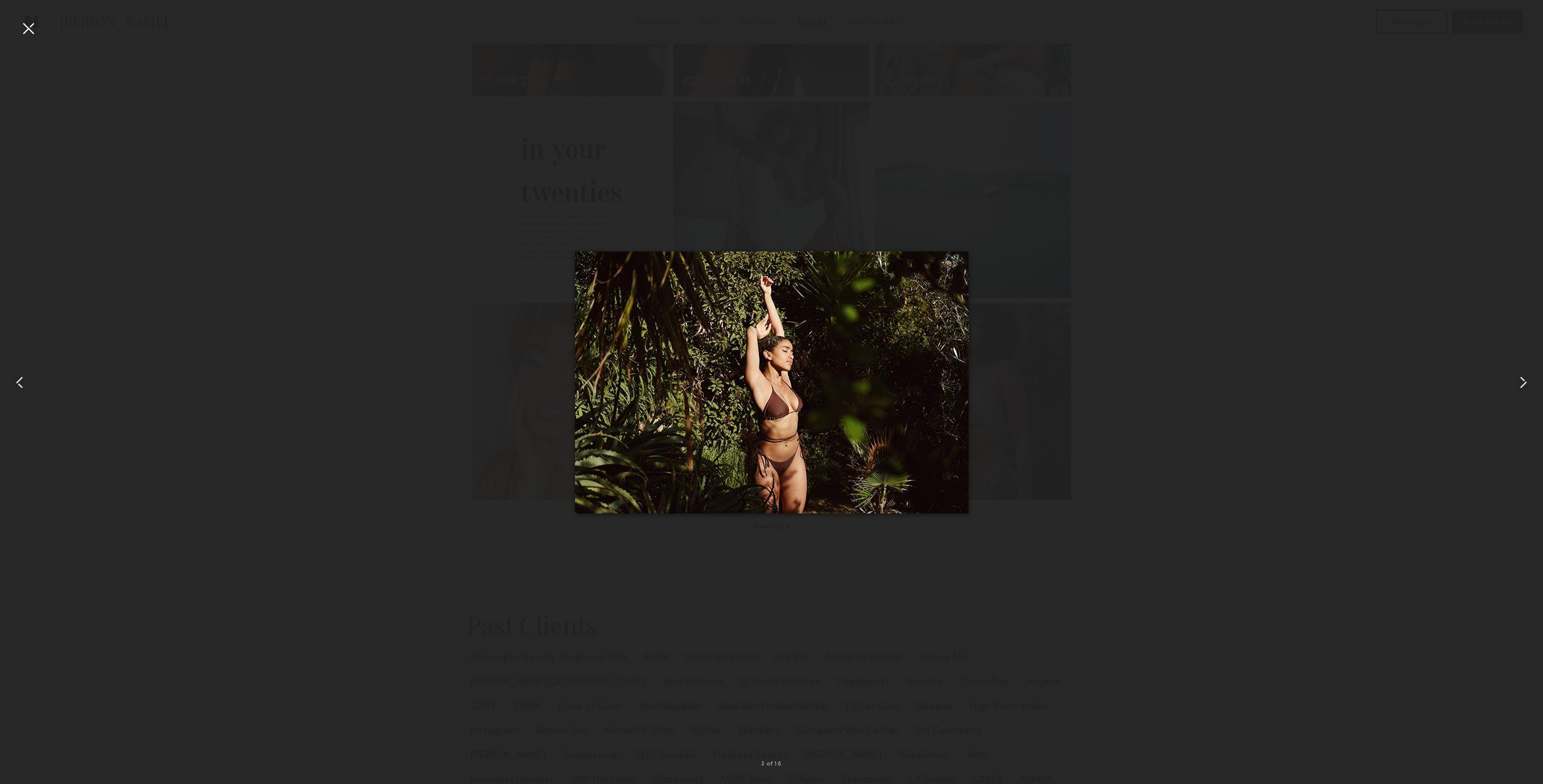
click at [1523, 382] on common-icon at bounding box center [1523, 382] width 19 height 19
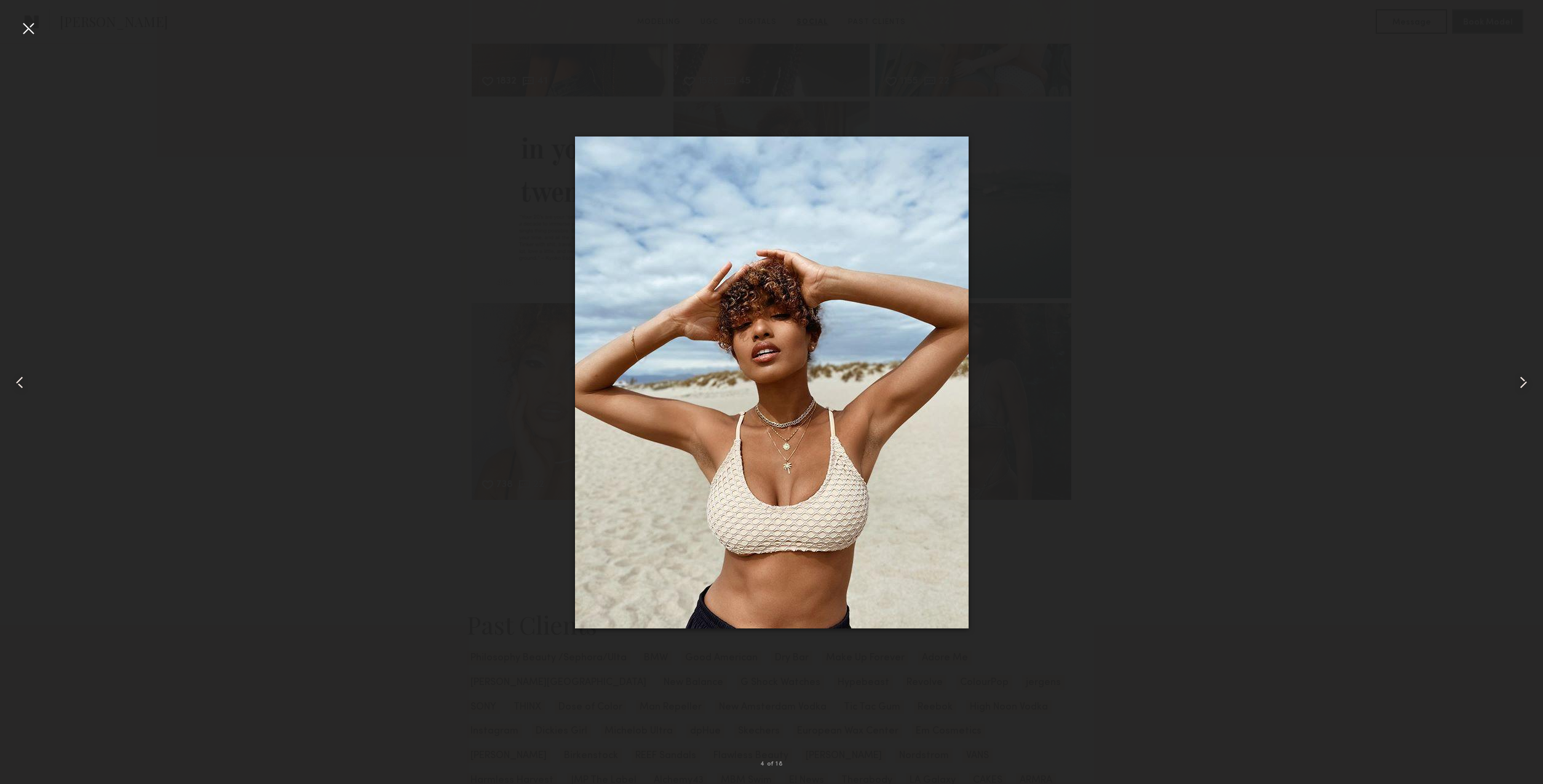
click at [1523, 382] on common-icon at bounding box center [1523, 382] width 19 height 19
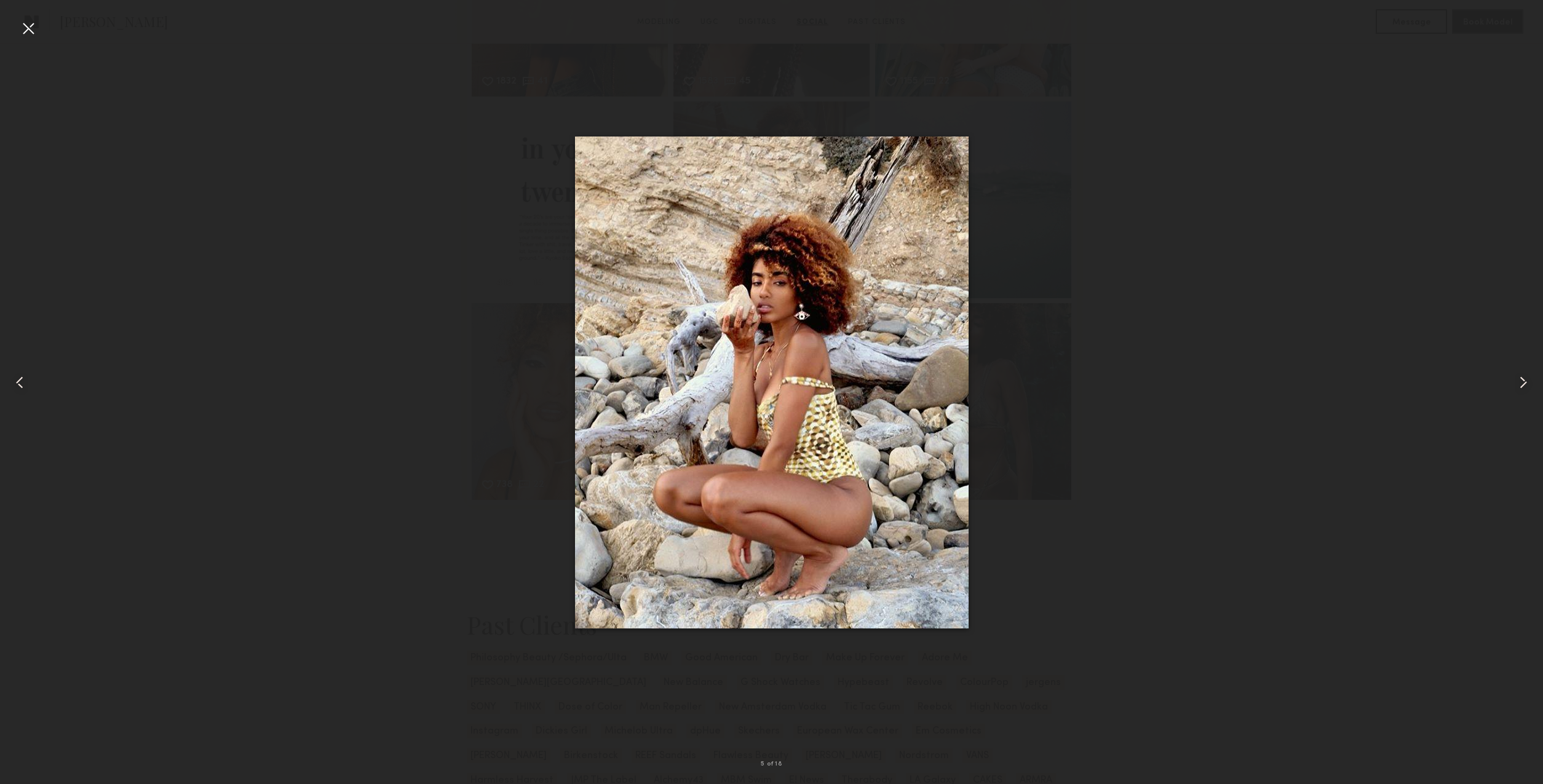
click at [31, 29] on div at bounding box center [28, 28] width 19 height 19
